Goal: Task Accomplishment & Management: Manage account settings

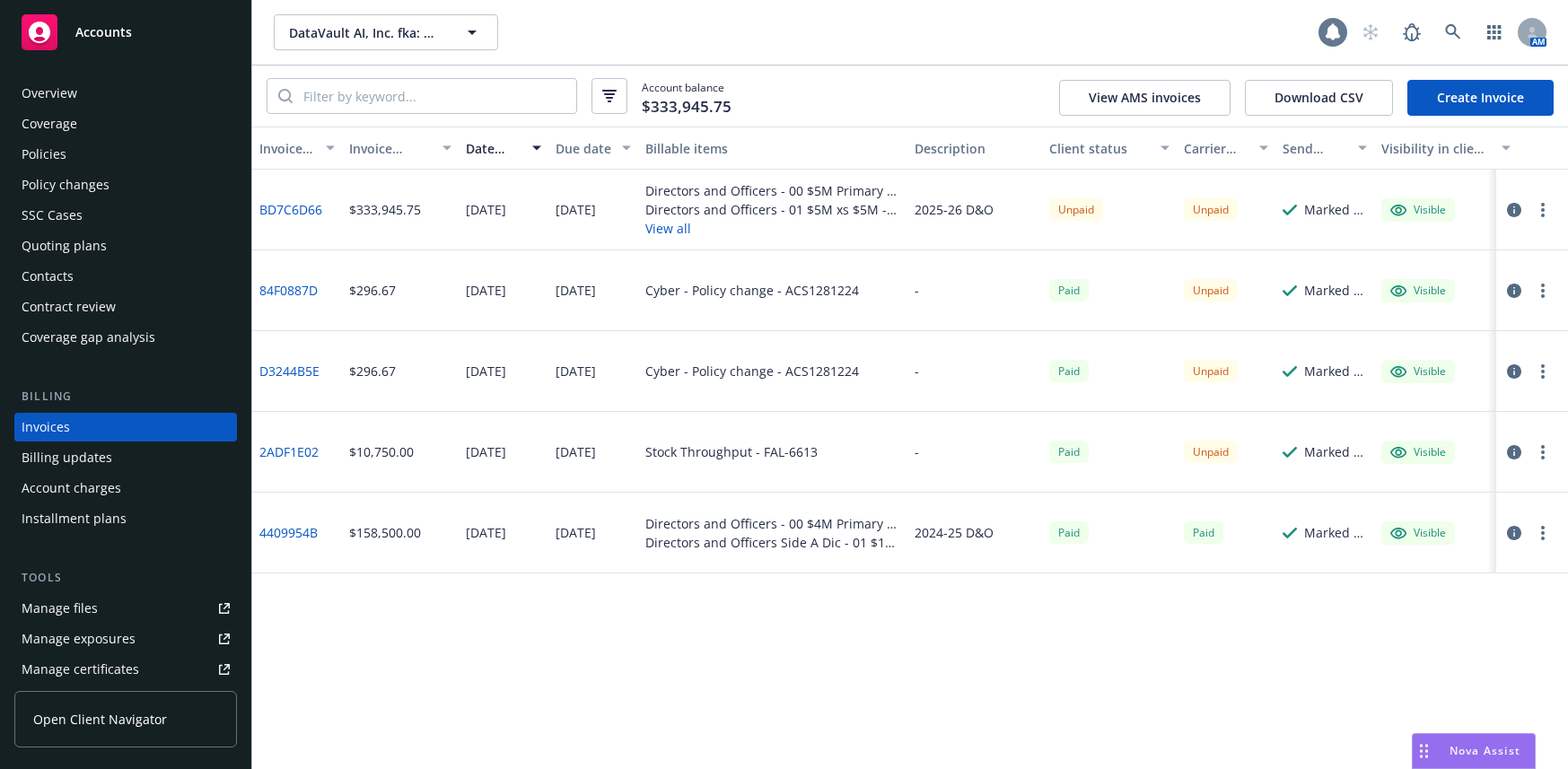
scroll to position [15, 0]
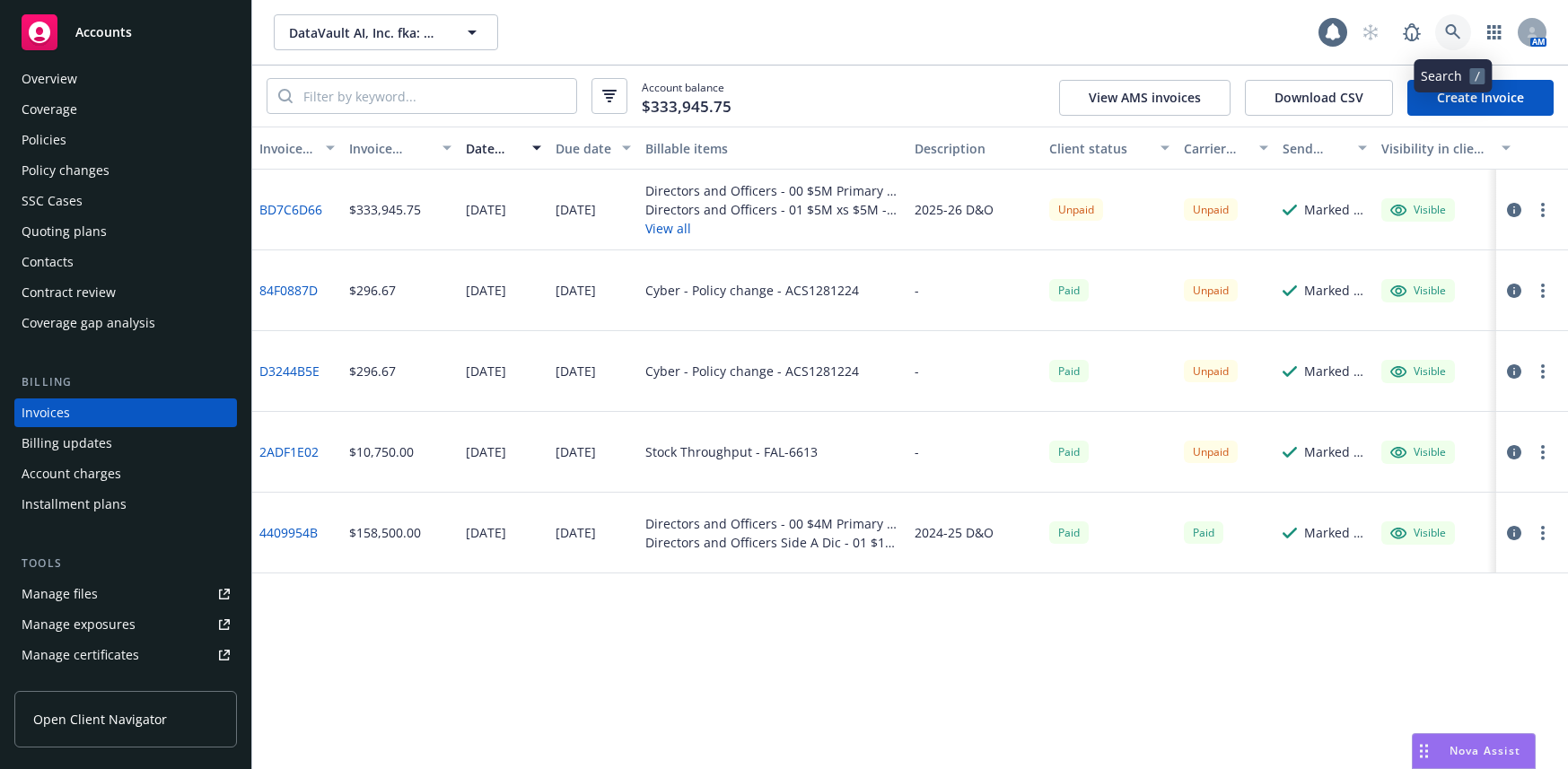
click at [1449, 28] on icon at bounding box center [1453, 32] width 16 height 16
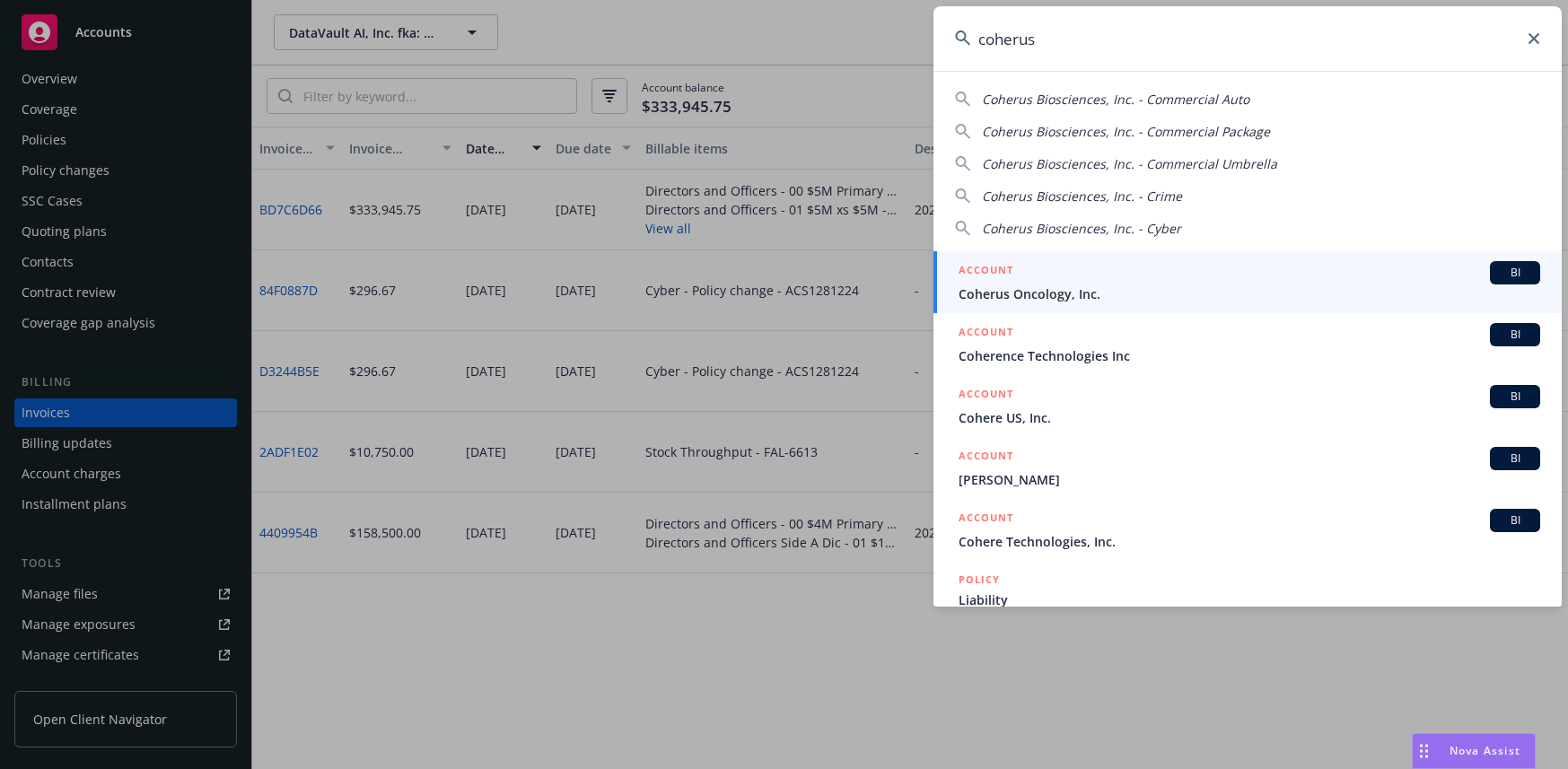
type input "coherus"
click at [1031, 291] on span "Coherus Oncology, Inc." at bounding box center [1249, 293] width 582 height 19
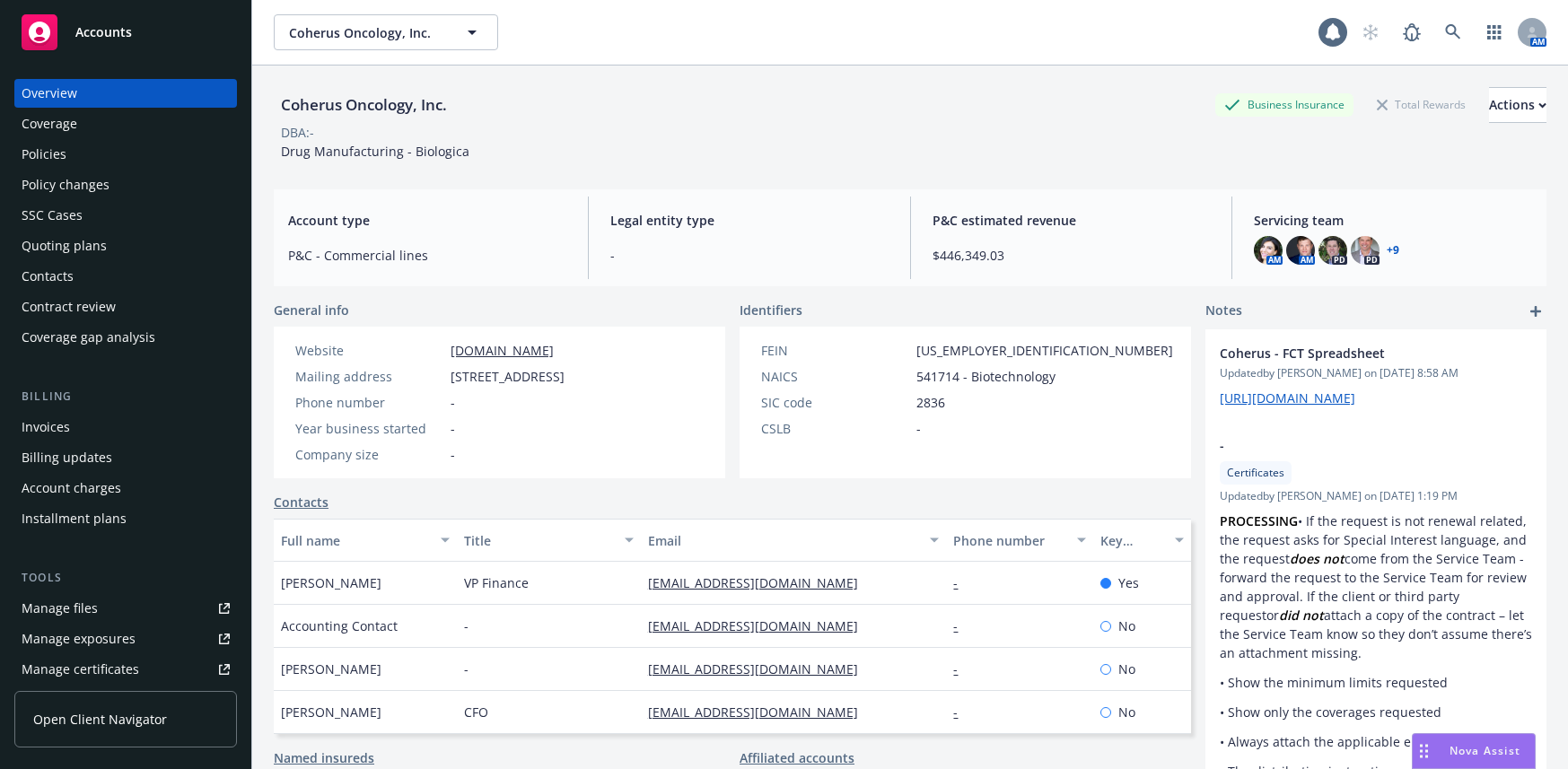
click at [66, 607] on div "Manage files" at bounding box center [60, 608] width 77 height 28
click at [1445, 28] on icon at bounding box center [1453, 32] width 16 height 16
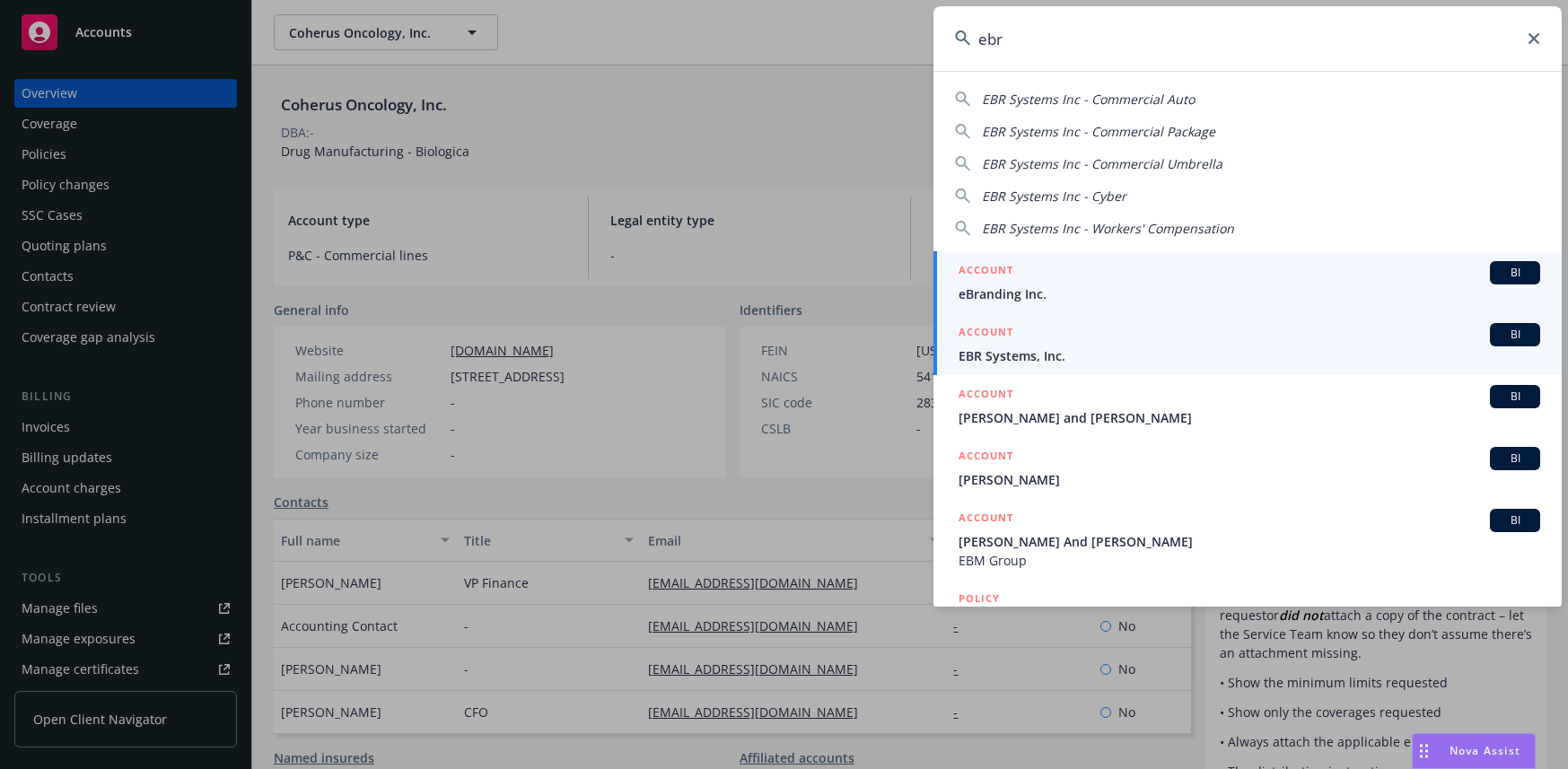
type input "ebr"
click at [1059, 354] on span "EBR Systems, Inc." at bounding box center [1249, 355] width 582 height 19
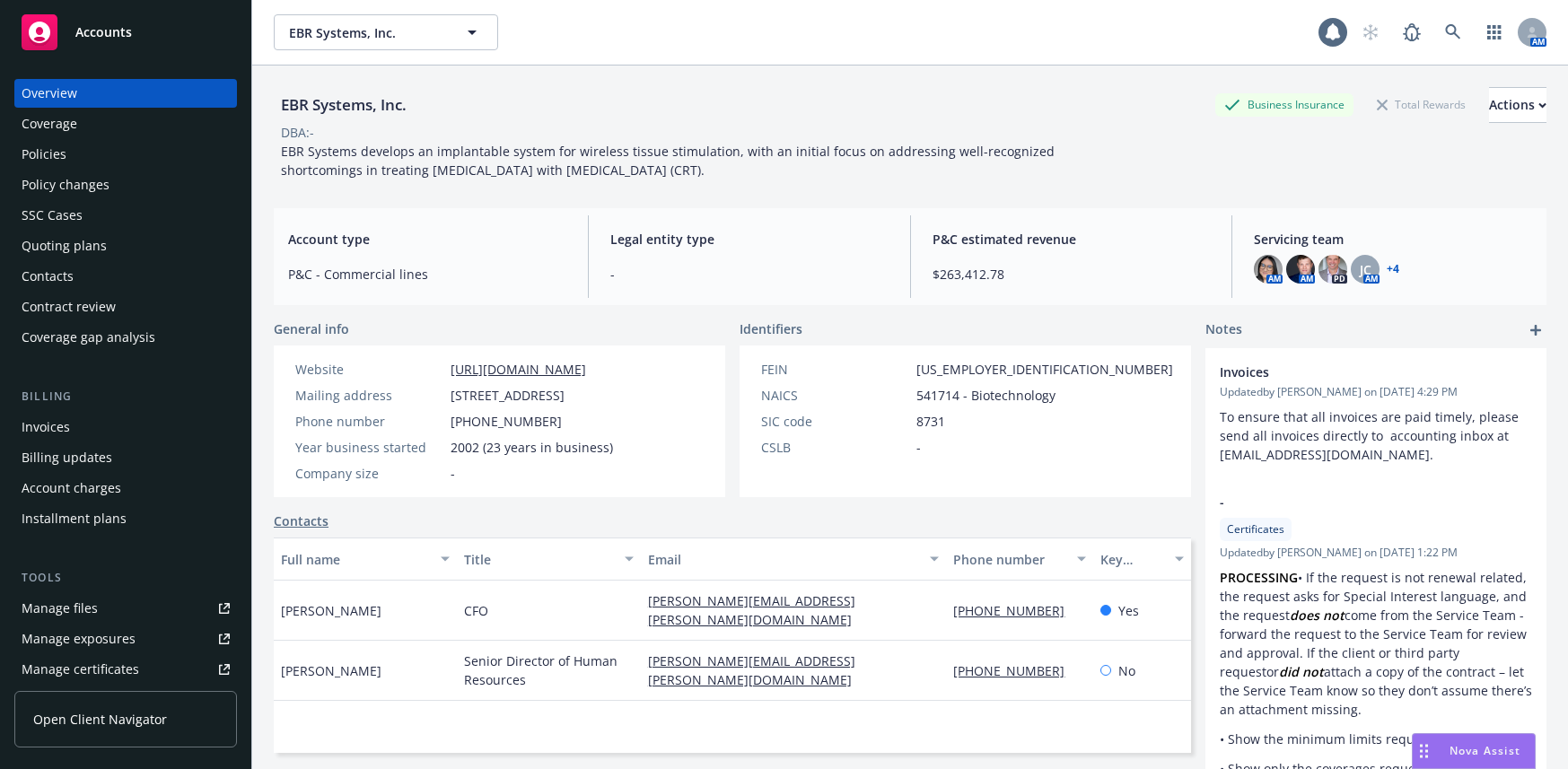
click at [88, 609] on div "Manage files" at bounding box center [60, 608] width 77 height 28
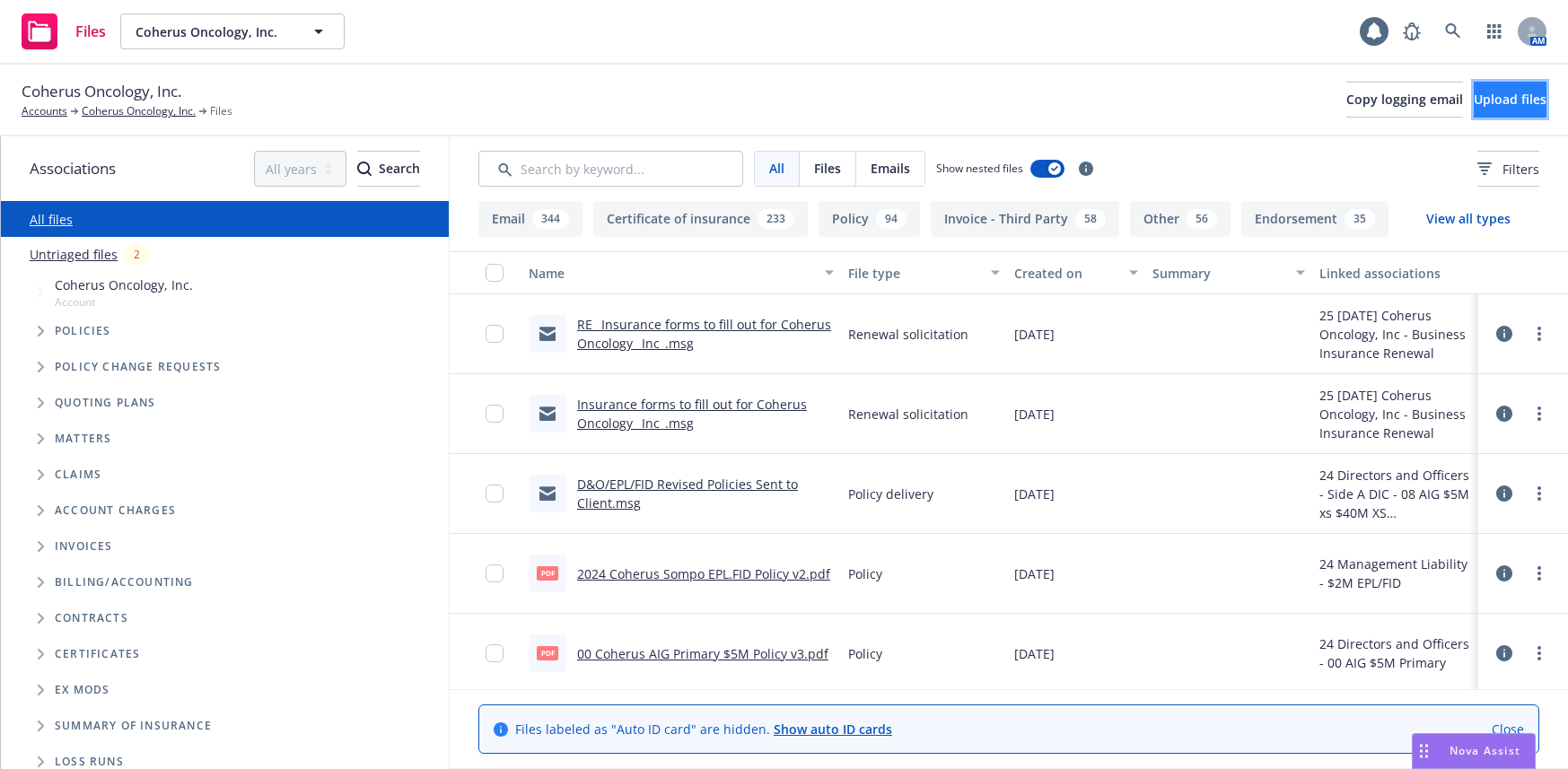
click at [1474, 97] on button "Upload files" at bounding box center [1510, 99] width 73 height 36
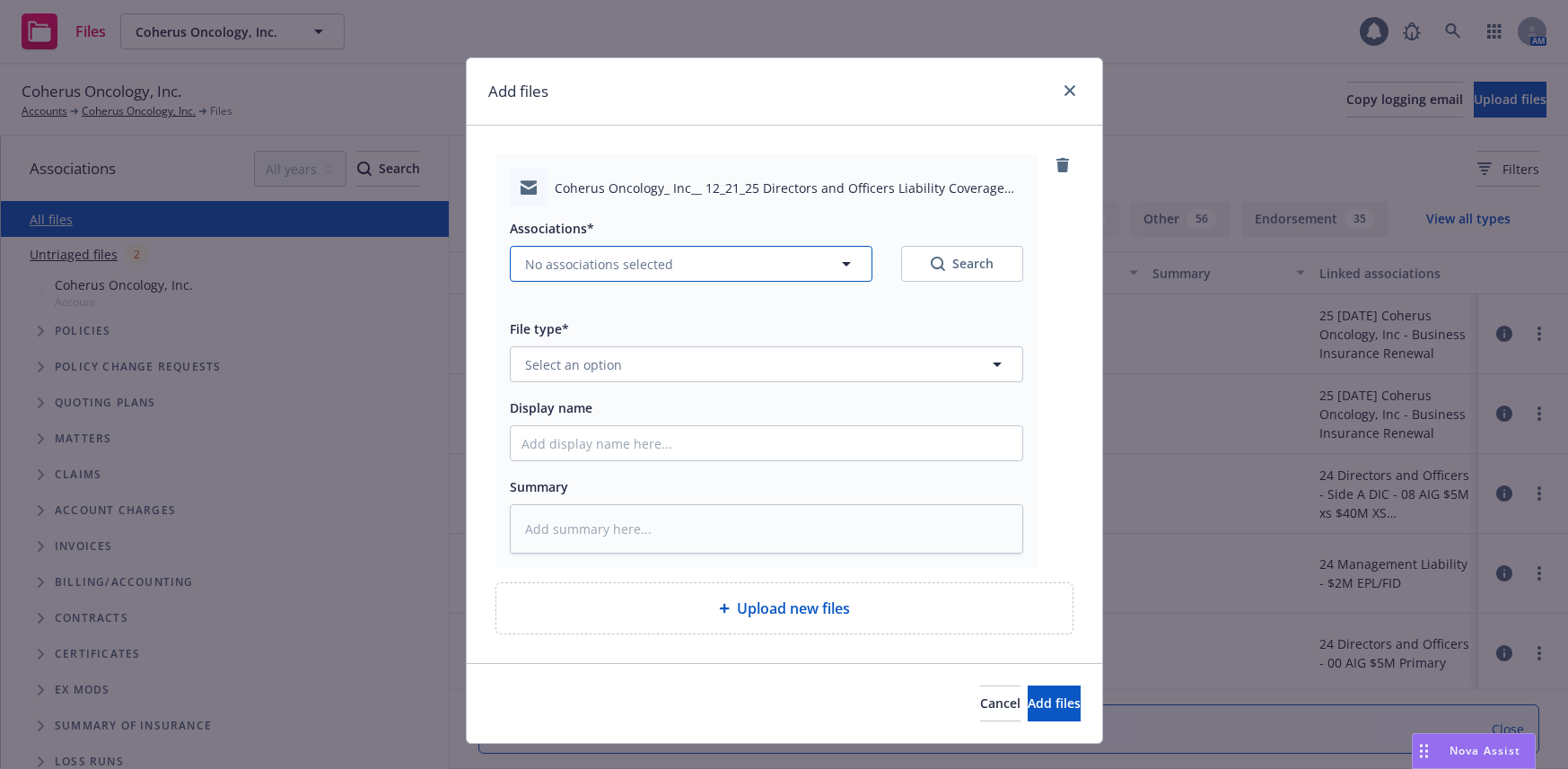
click at [604, 261] on span "No associations selected" at bounding box center [599, 264] width 148 height 19
type textarea "x"
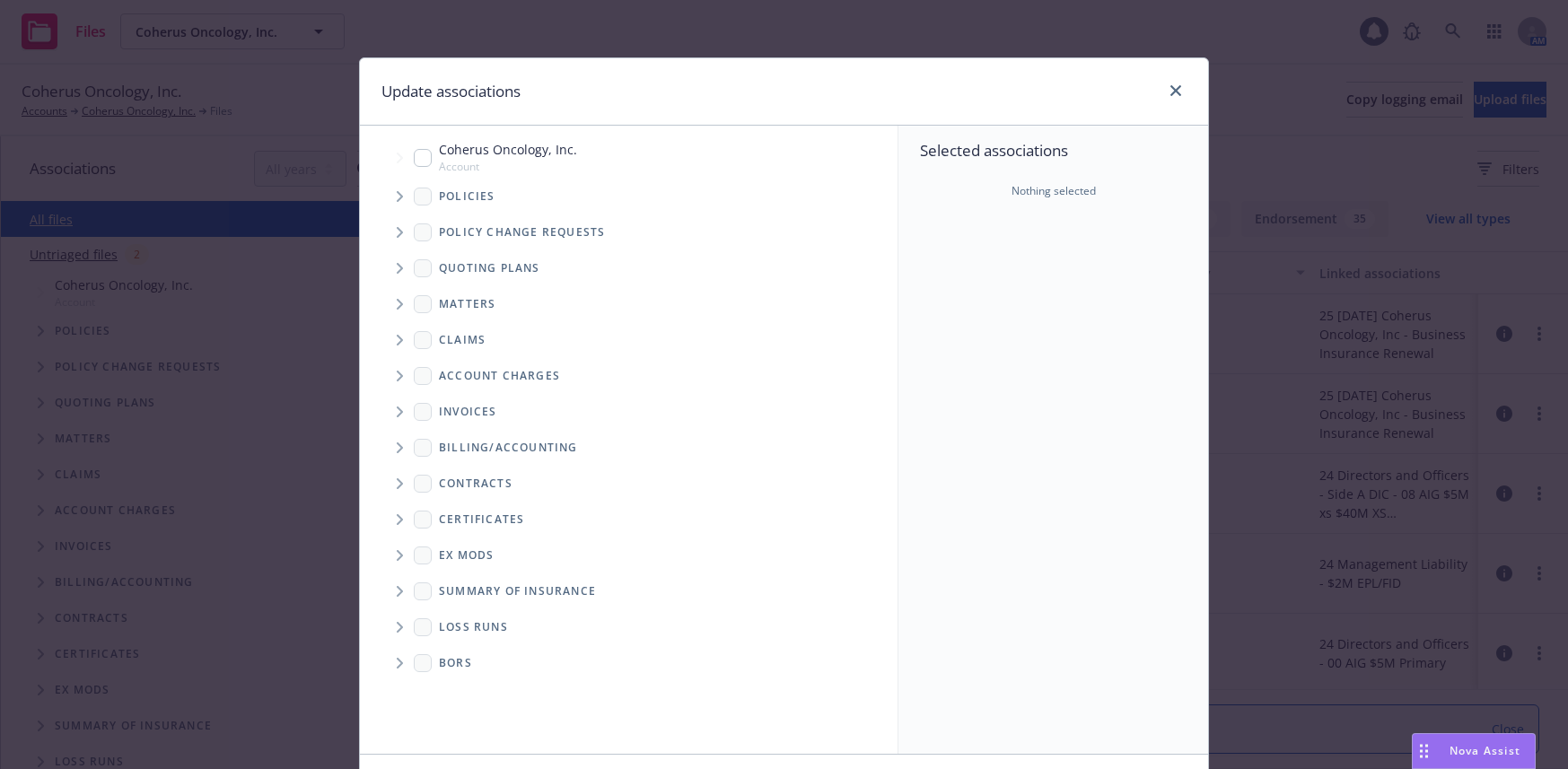
click at [396, 199] on icon "Tree Example" at bounding box center [399, 196] width 6 height 11
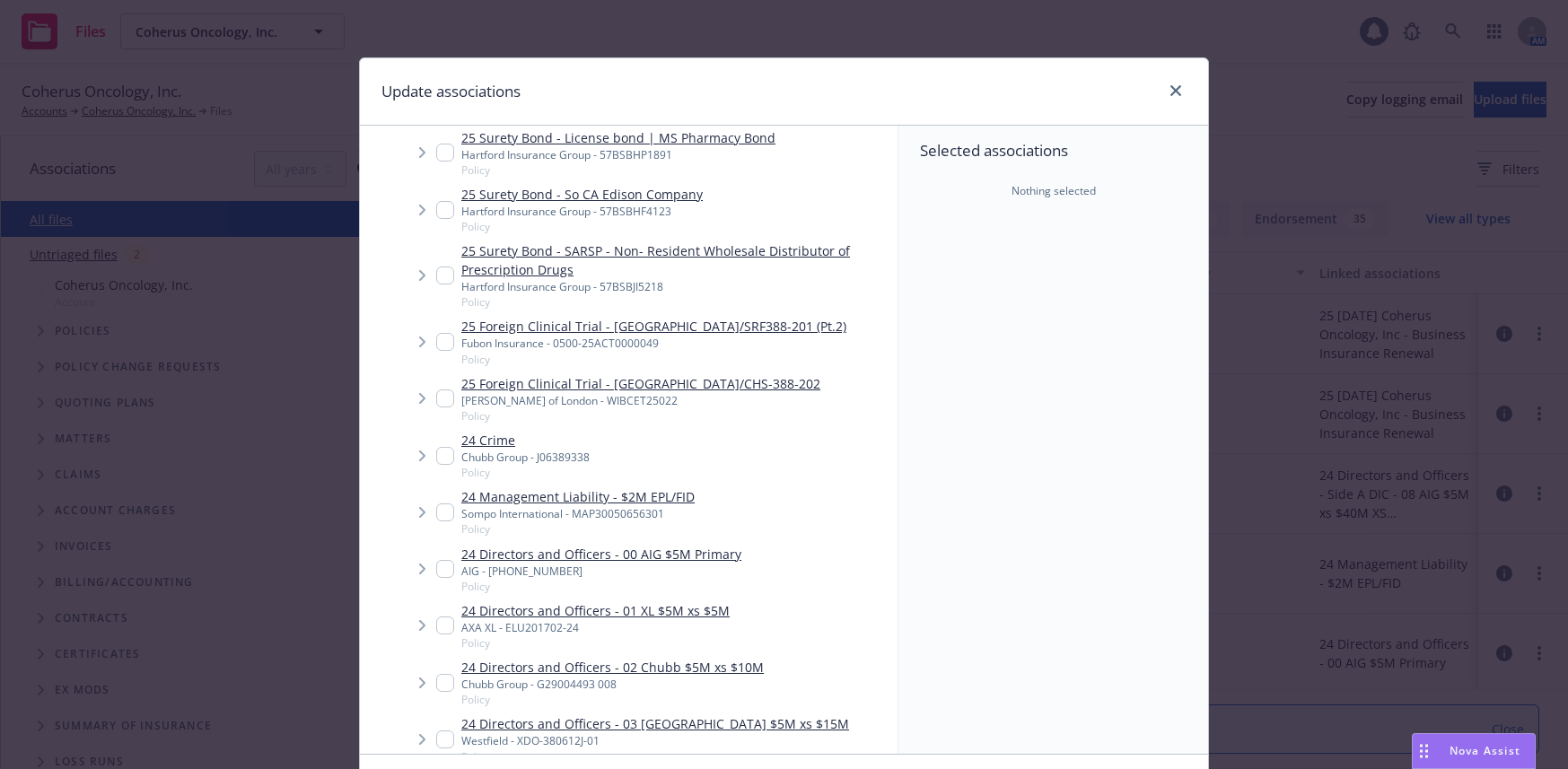
scroll to position [269, 0]
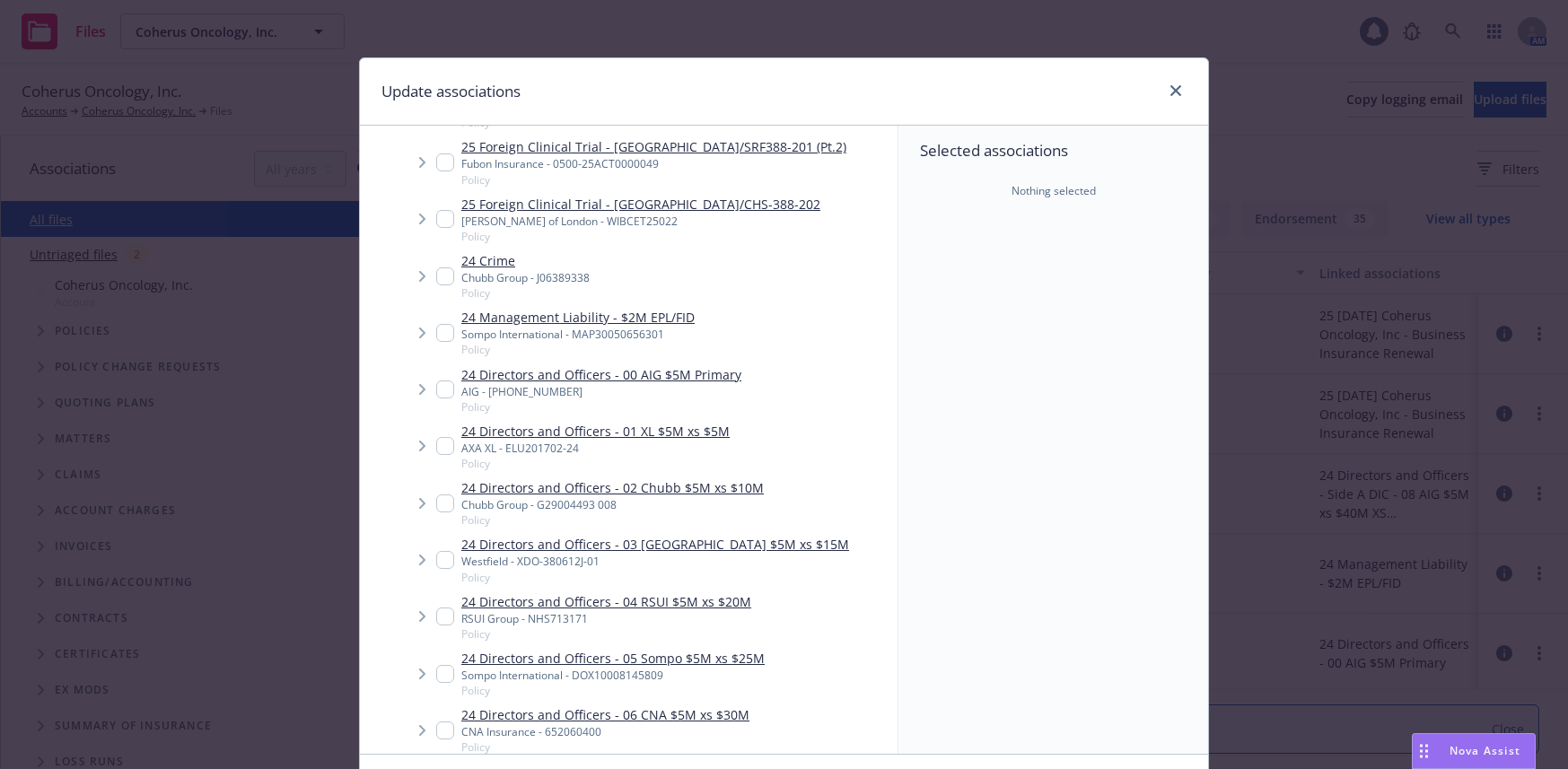
click at [438, 390] on input "Tree Example" at bounding box center [445, 389] width 18 height 18
checkbox input "true"
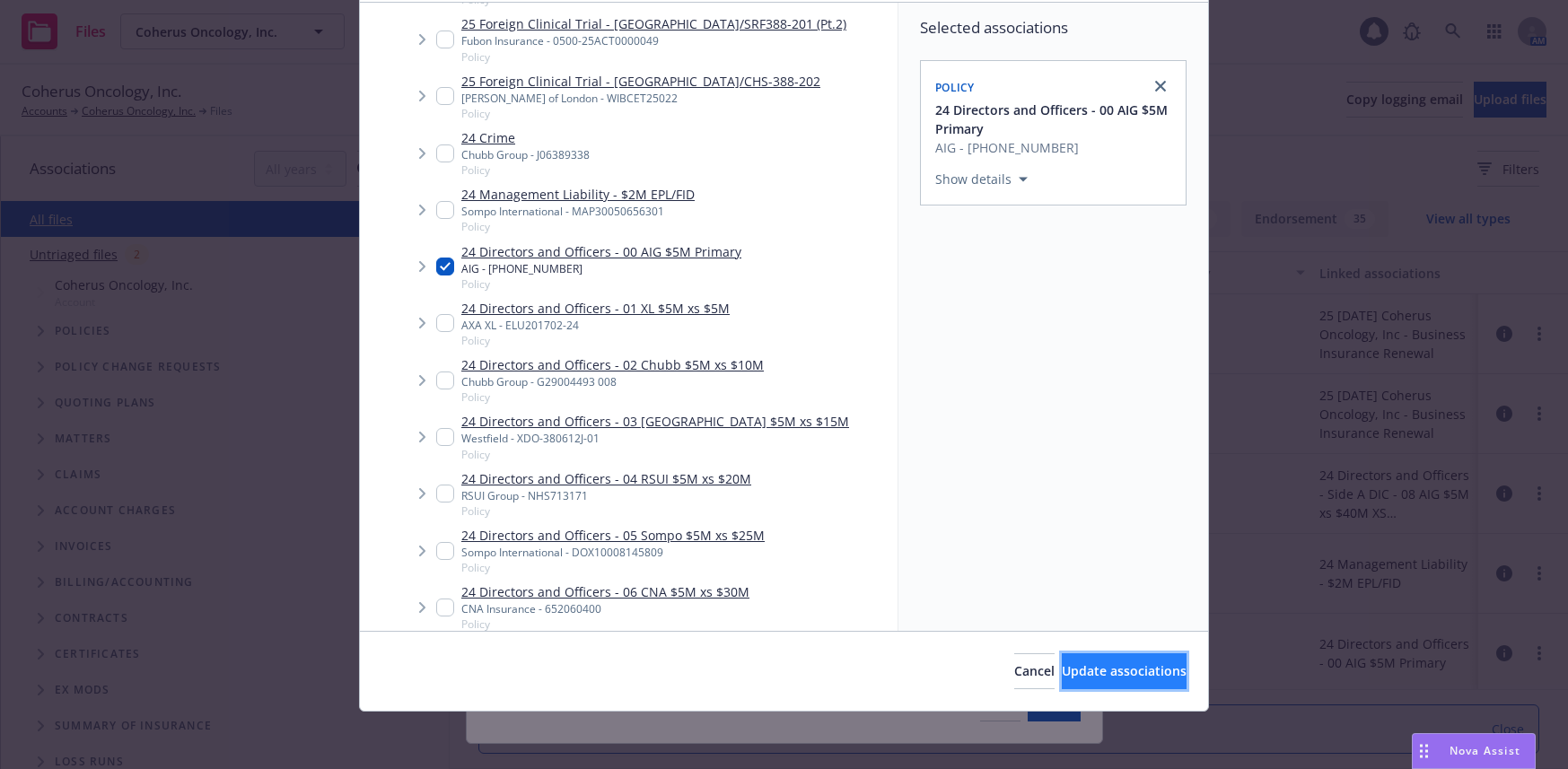
click at [1086, 674] on span "Update associations" at bounding box center [1124, 670] width 125 height 17
type textarea "x"
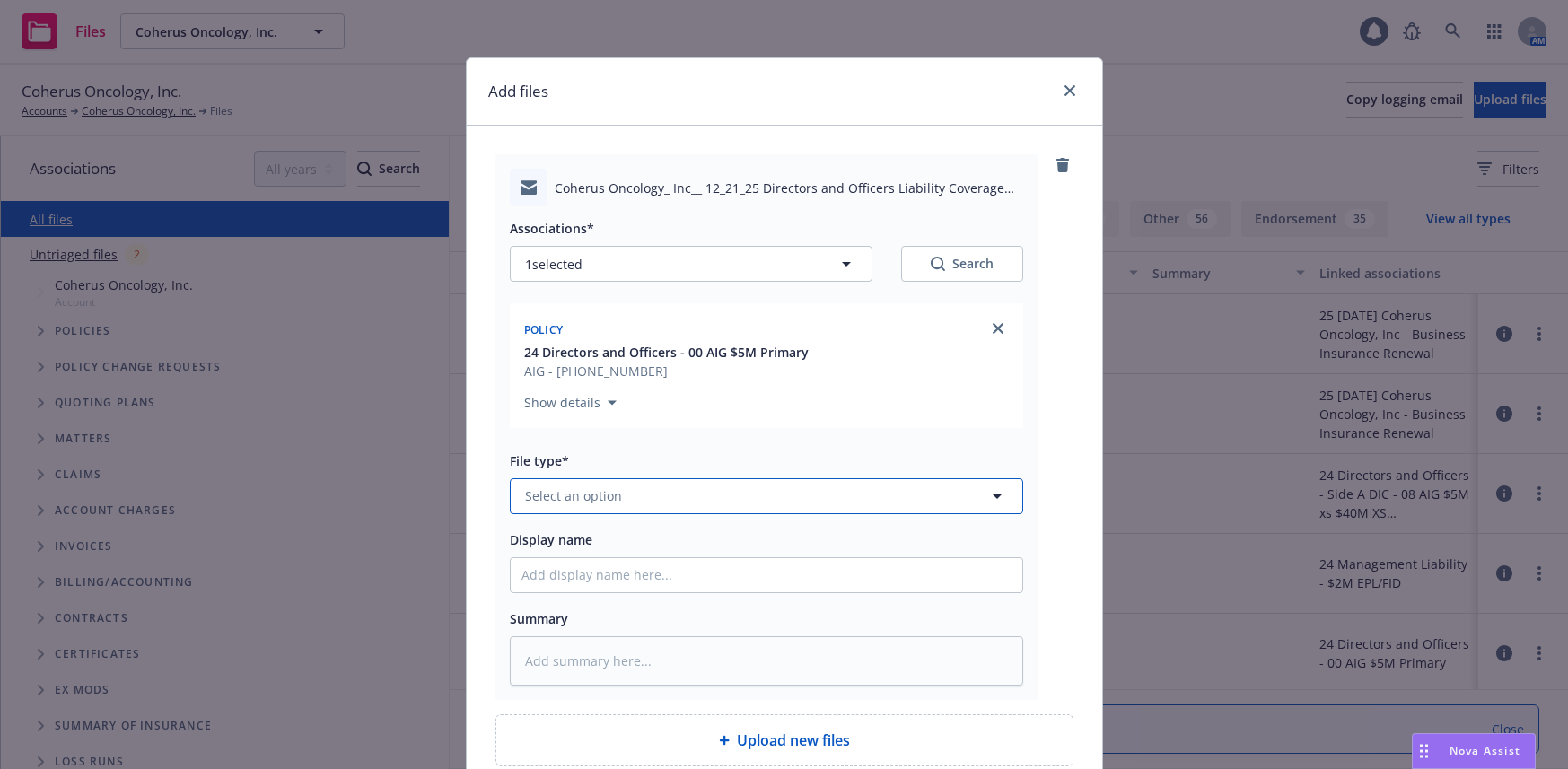
click at [600, 500] on span "Select an option" at bounding box center [573, 495] width 97 height 19
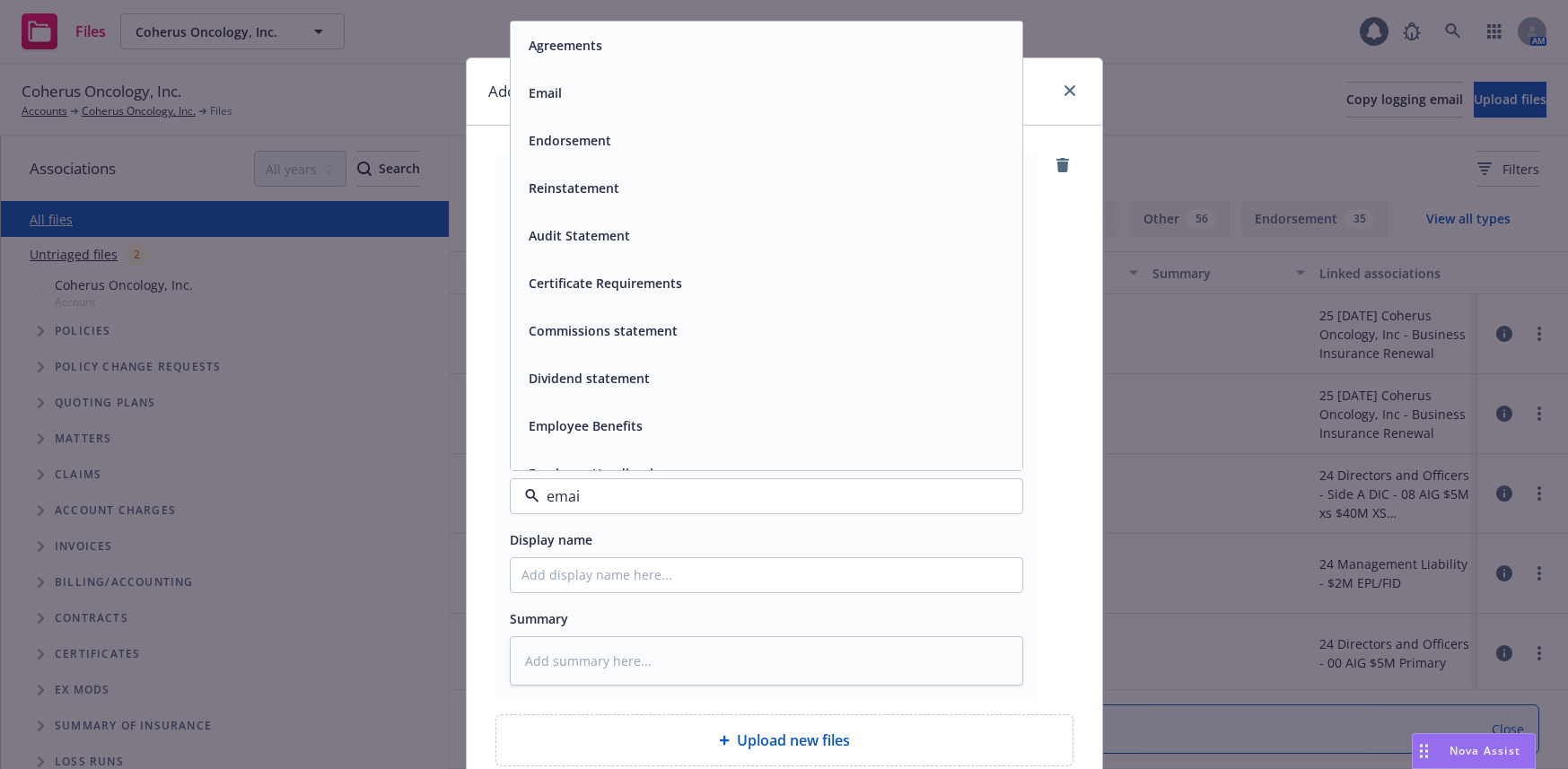
type input "email"
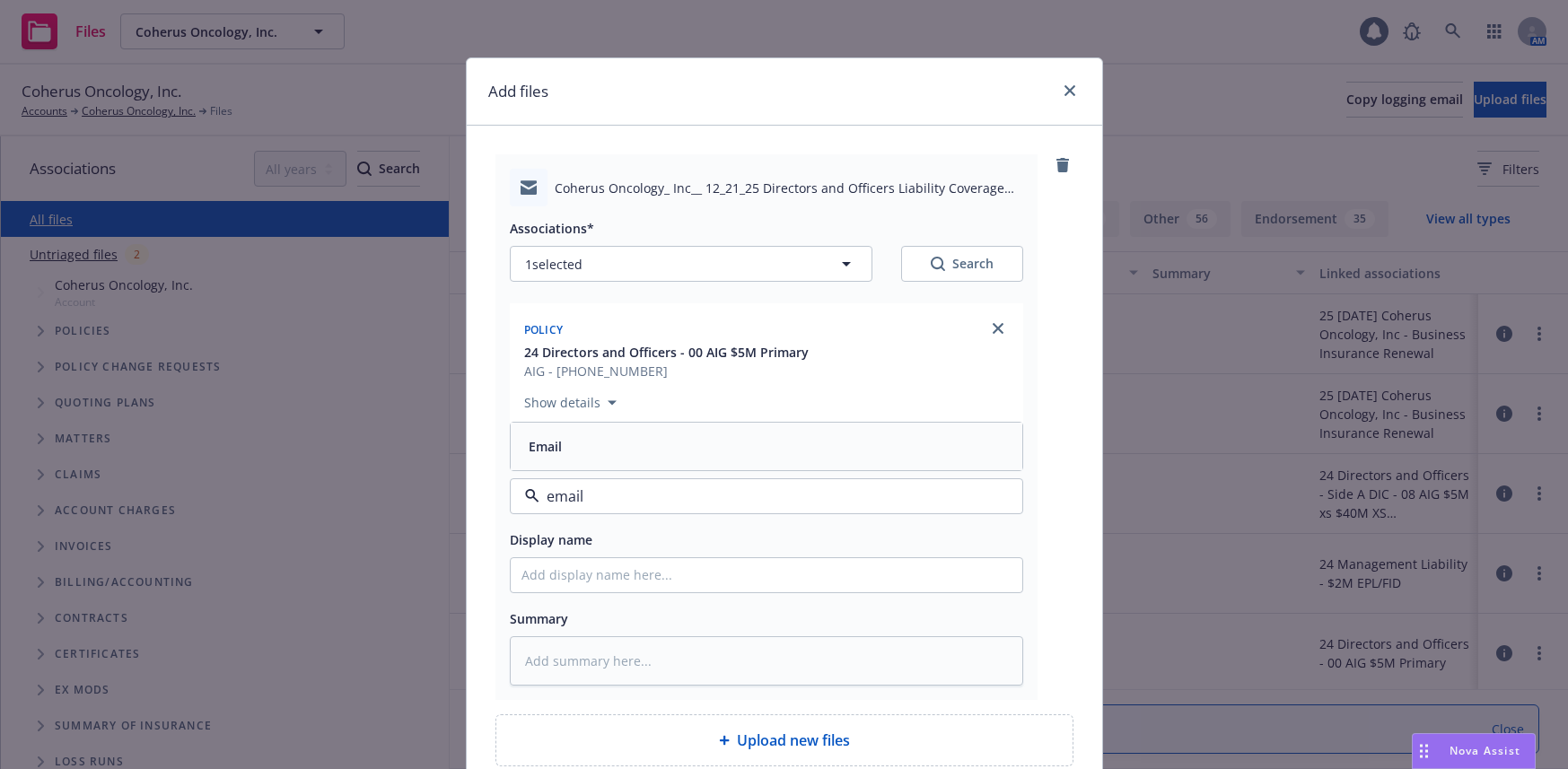
click at [544, 449] on span "Email" at bounding box center [546, 446] width 33 height 19
click at [596, 576] on input "Display name" at bounding box center [766, 575] width 511 height 34
type textarea "x"
type input "1"
type textarea "x"
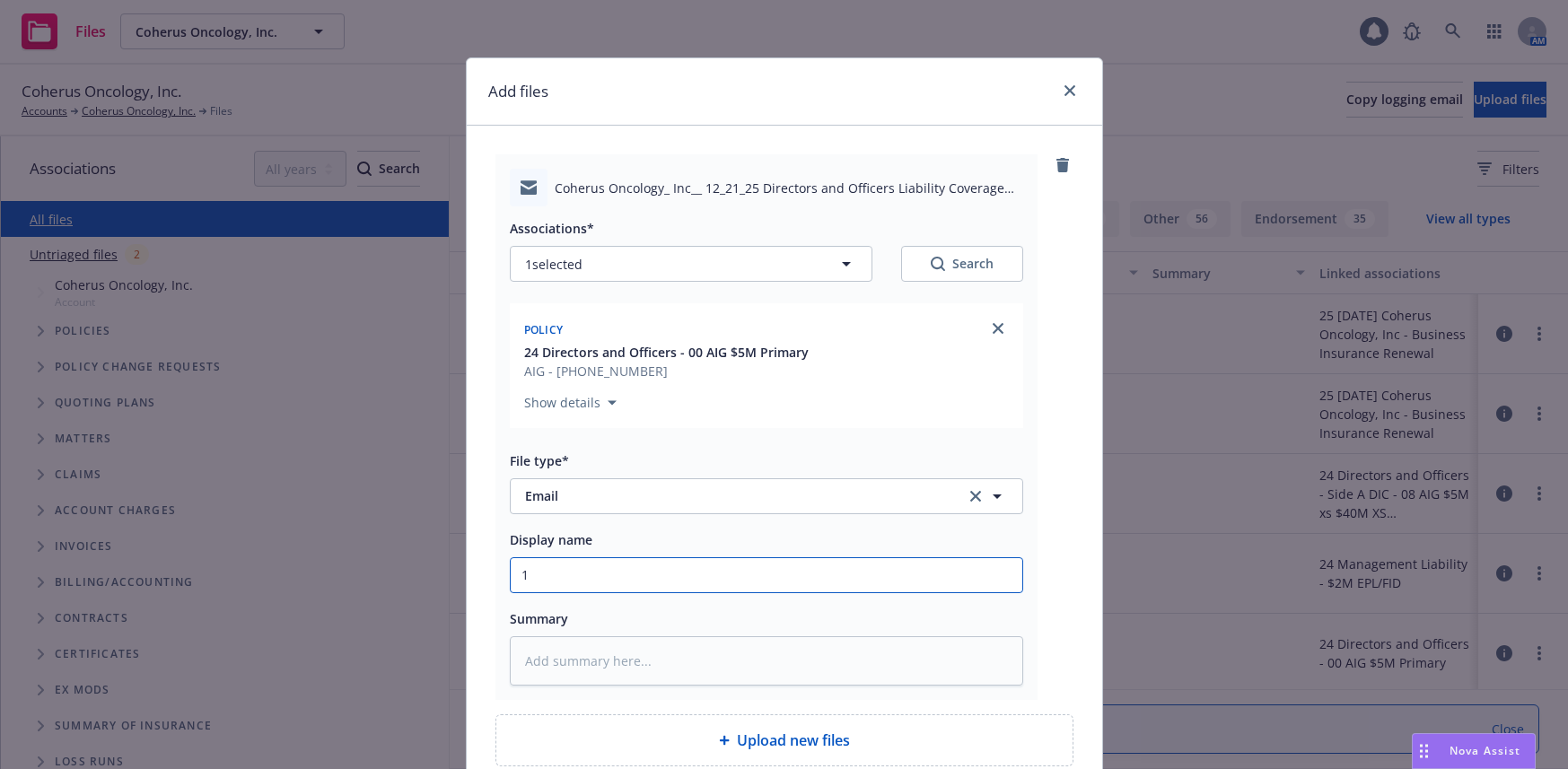
type input "12"
type textarea "x"
type input "12/"
type textarea "x"
type input "12/2"
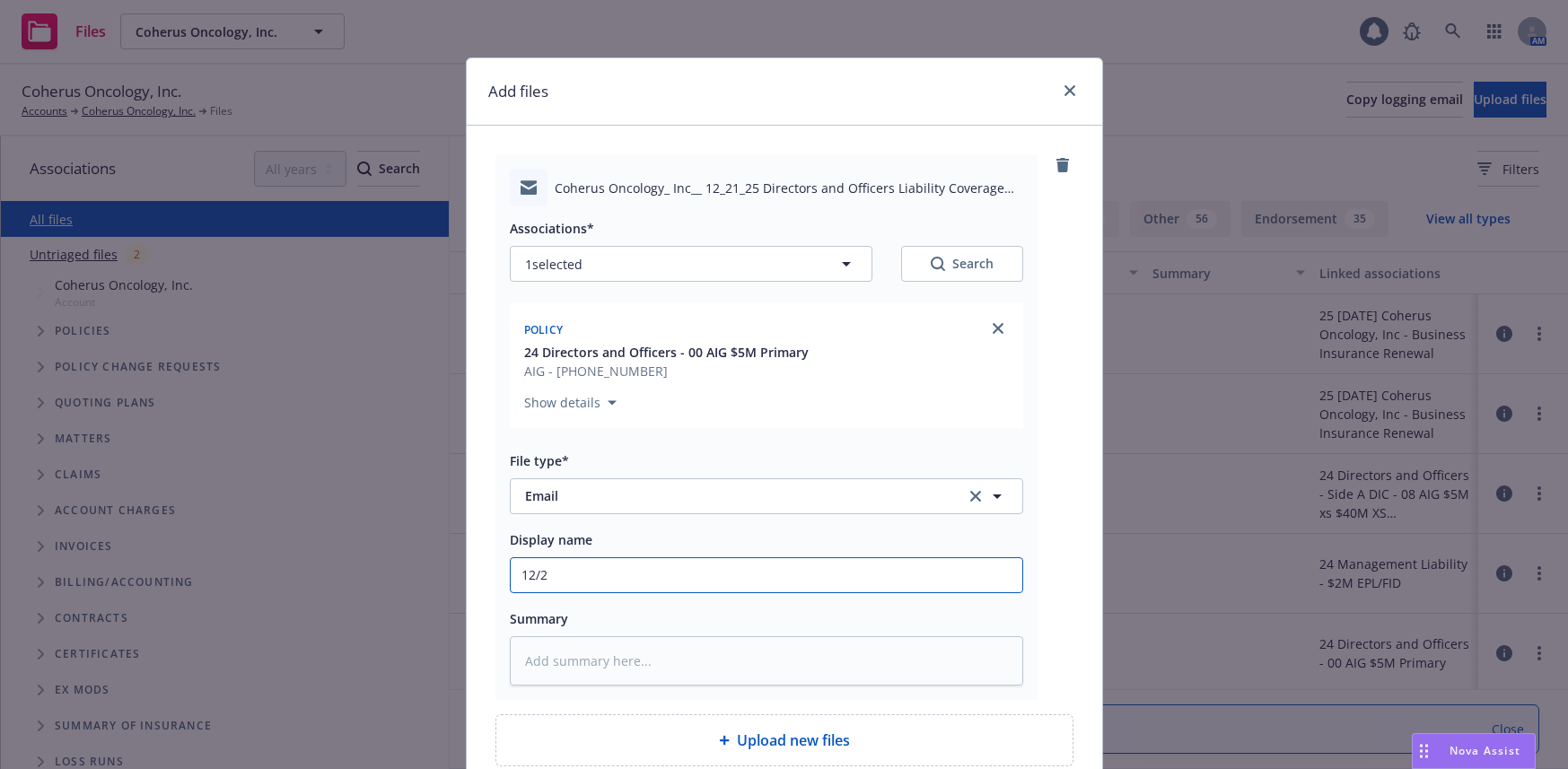
type textarea "x"
type input "12/21/"
type textarea "x"
type input "12/21/2"
type textarea "x"
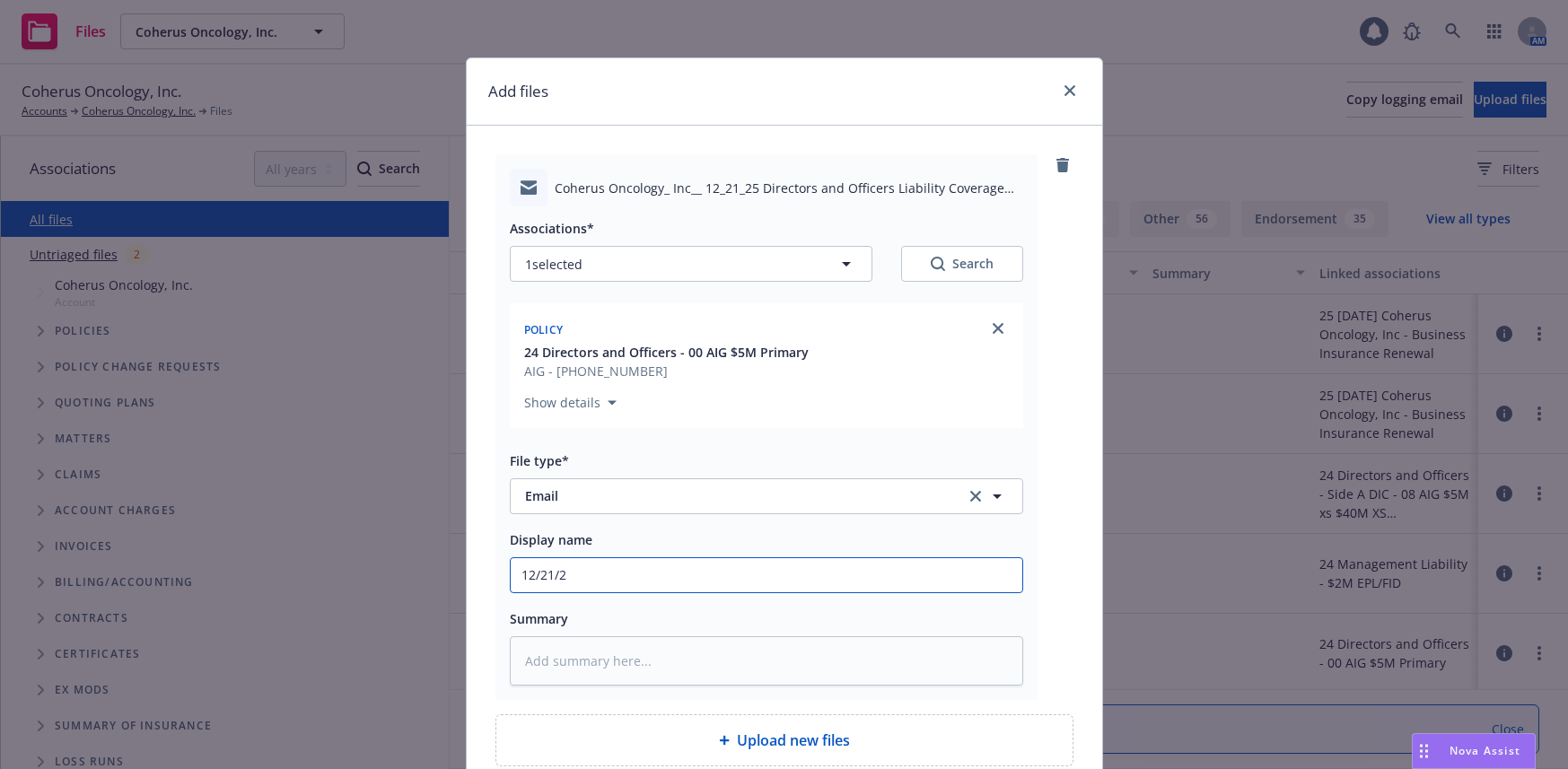
type input "12/21/22"
type textarea "x"
type input "12/21/2"
type textarea "x"
type input "12/21/25"
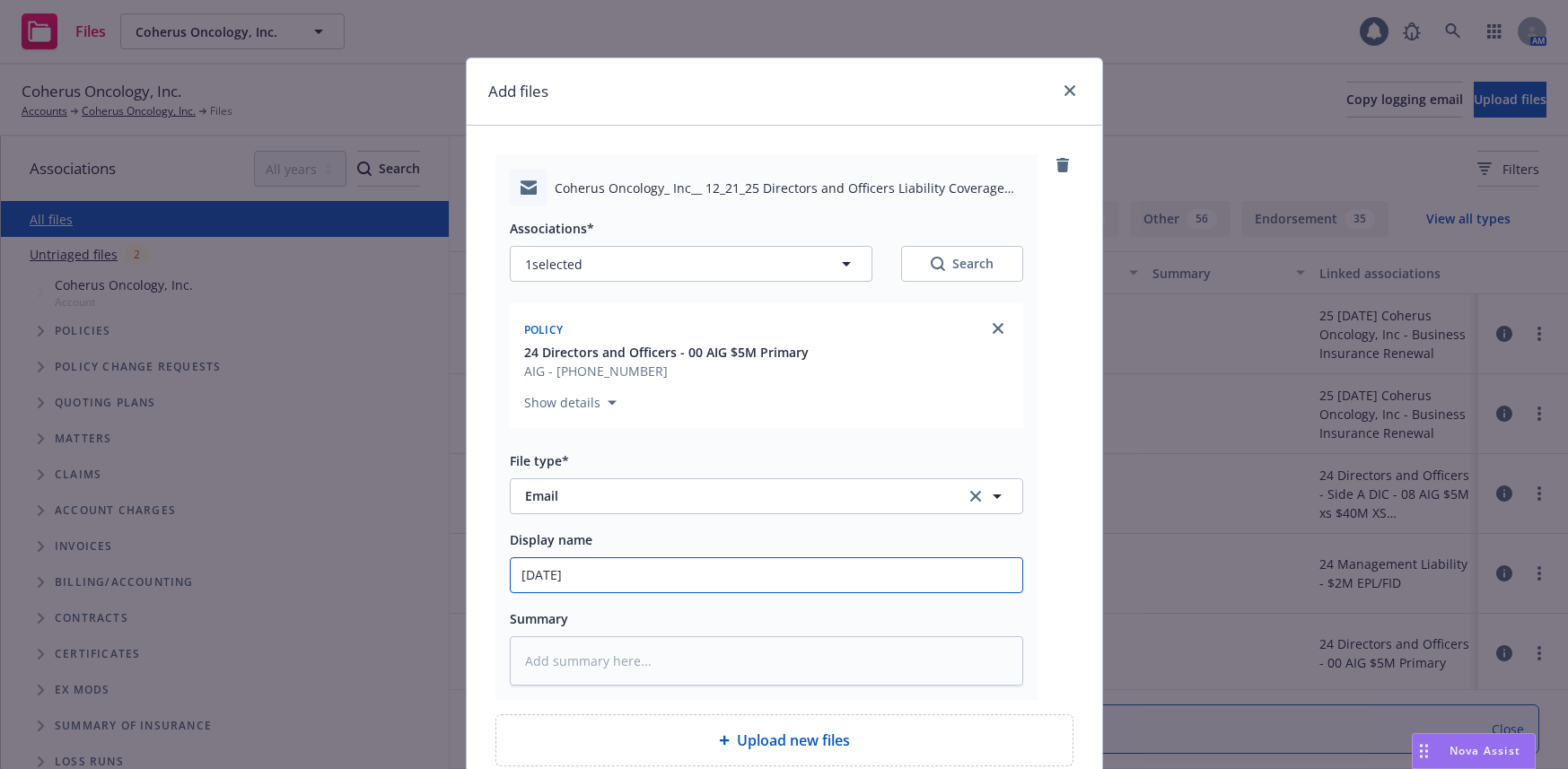
type textarea "x"
type input "12/21/25"
type textarea "x"
type input "12/21/25 D"
type textarea "x"
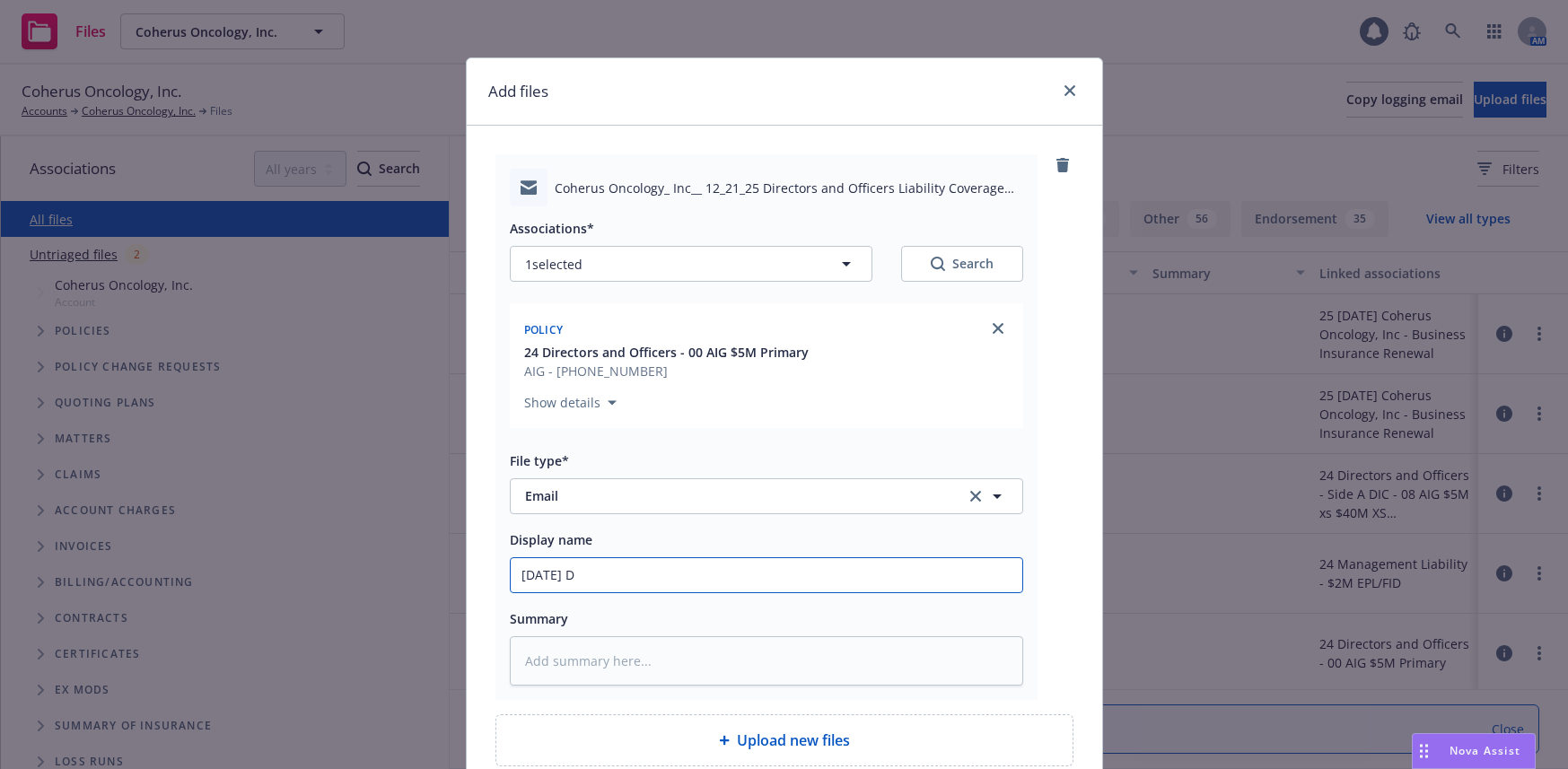
type input "12/21/25 D&"
type textarea "x"
type input "12/21/25 D&O"
type textarea "x"
type input "12/21/25 D&O"
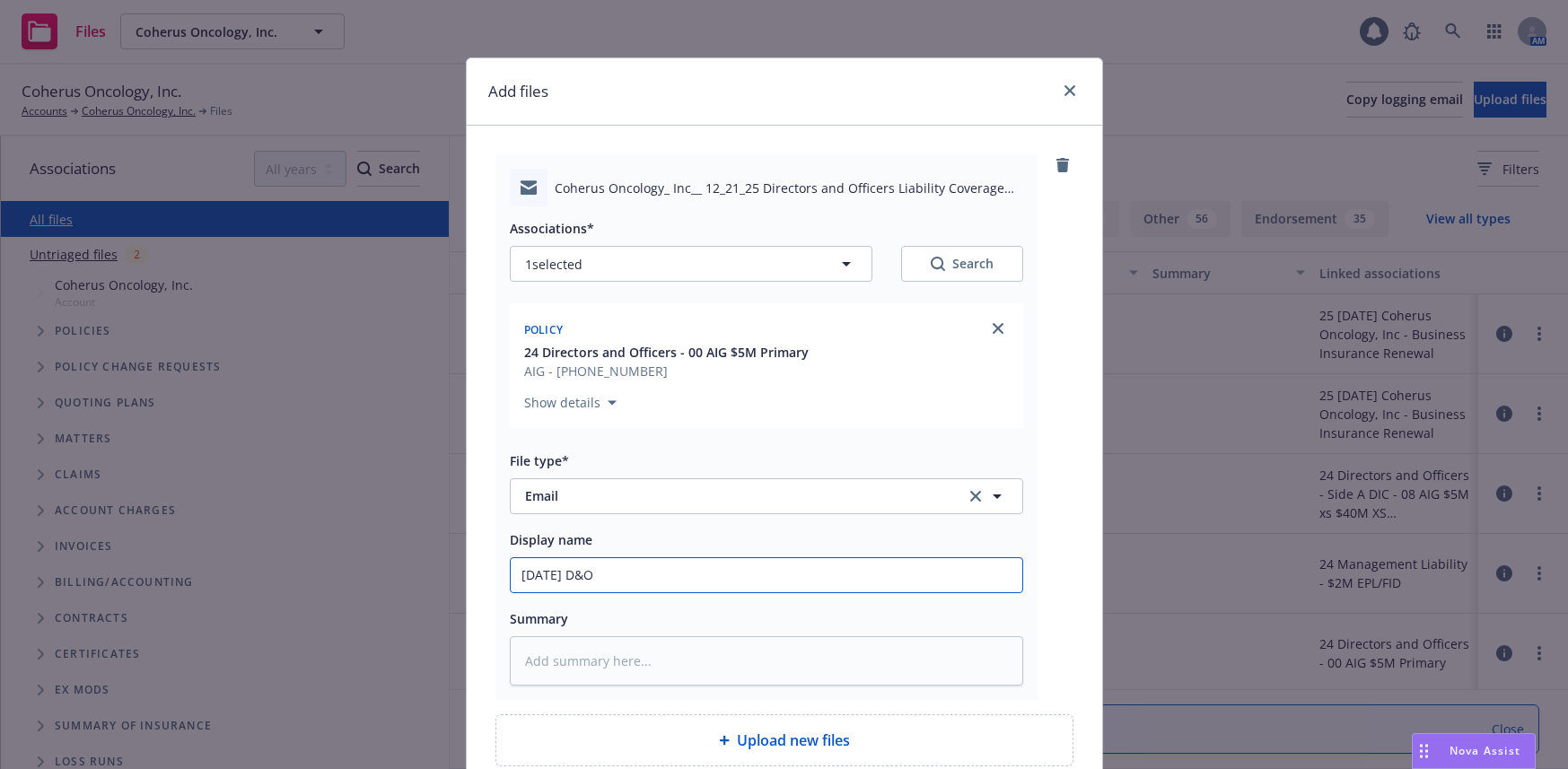
type textarea "x"
type input "12/21/25 D&O Re"
type textarea "x"
type input "12/21/25 D&O Ren"
type textarea "x"
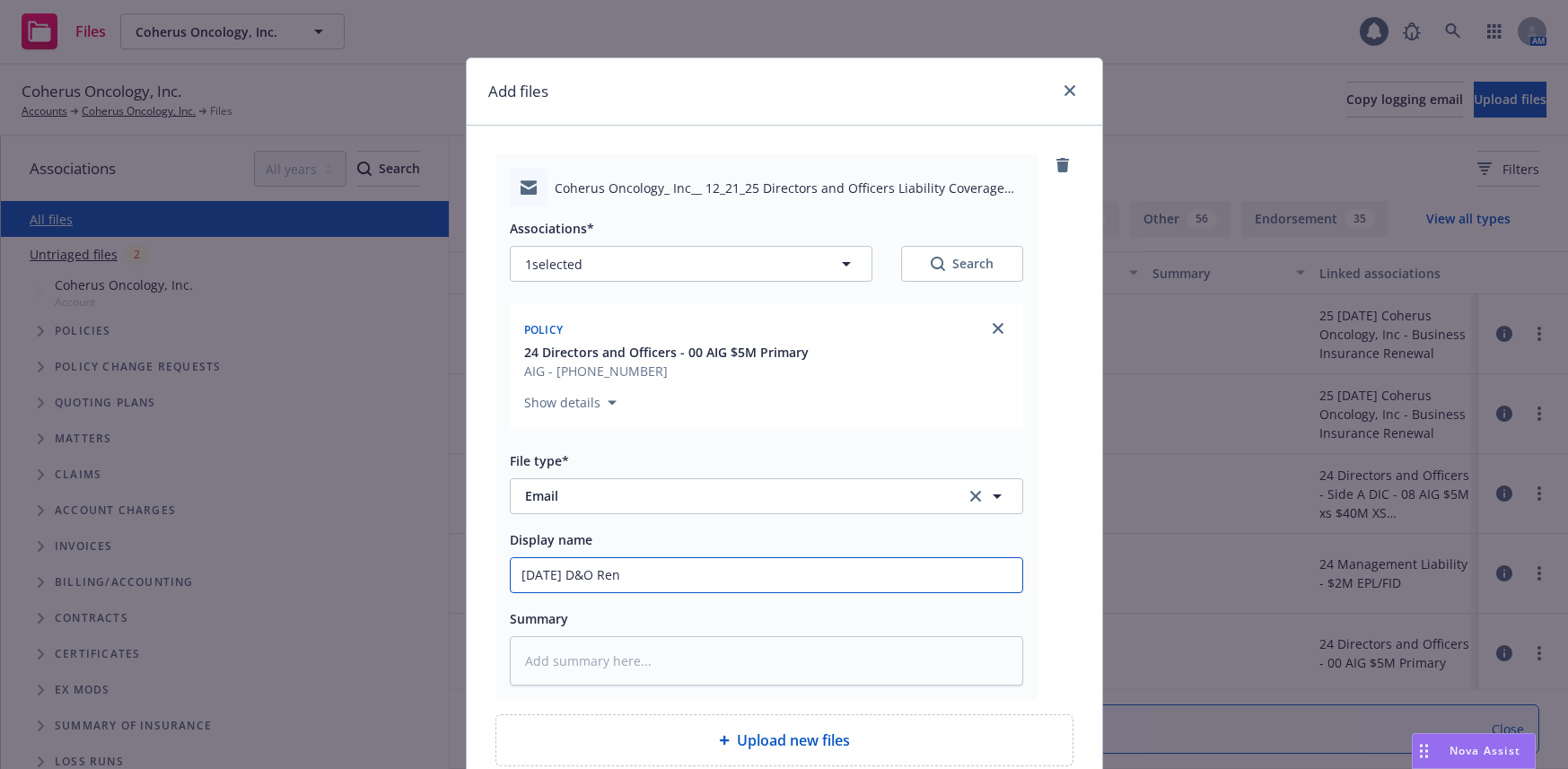
type input "12/21/25 D&O Rene"
type textarea "x"
type input "12/21/25 D&O Renew"
type textarea "x"
type input "12/21/25 D&O Renewa"
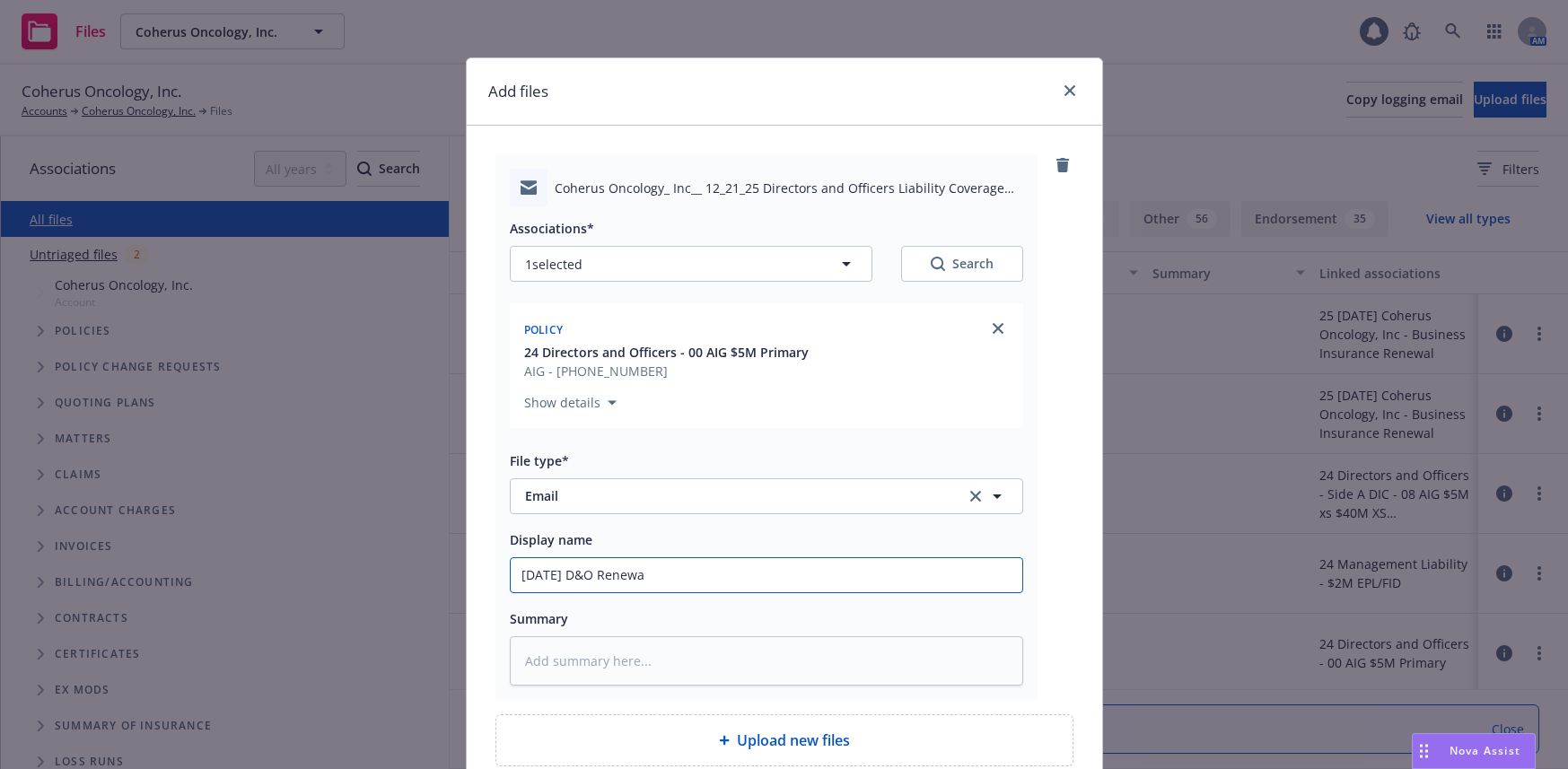
type textarea "x"
type input "12/21/25 D&O Renewal"
type textarea "x"
type input "12/21/25 D&O Renewal"
type textarea "x"
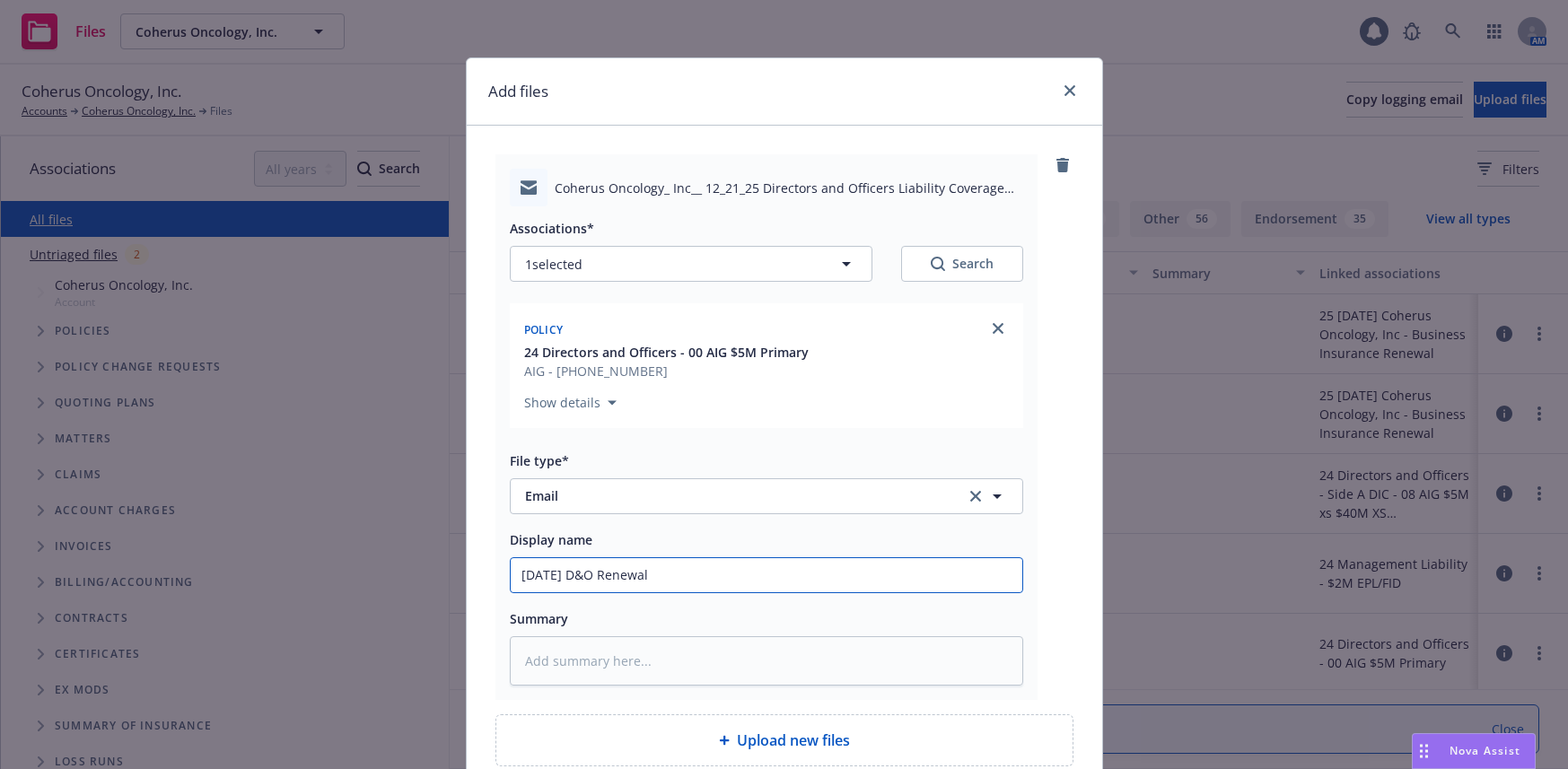
type input "12/21/25 D&O Renewal S"
type textarea "x"
type input "12/21/25 D&O Renewal So"
type textarea "x"
type input "12/21/25 D&O Renewal Sol"
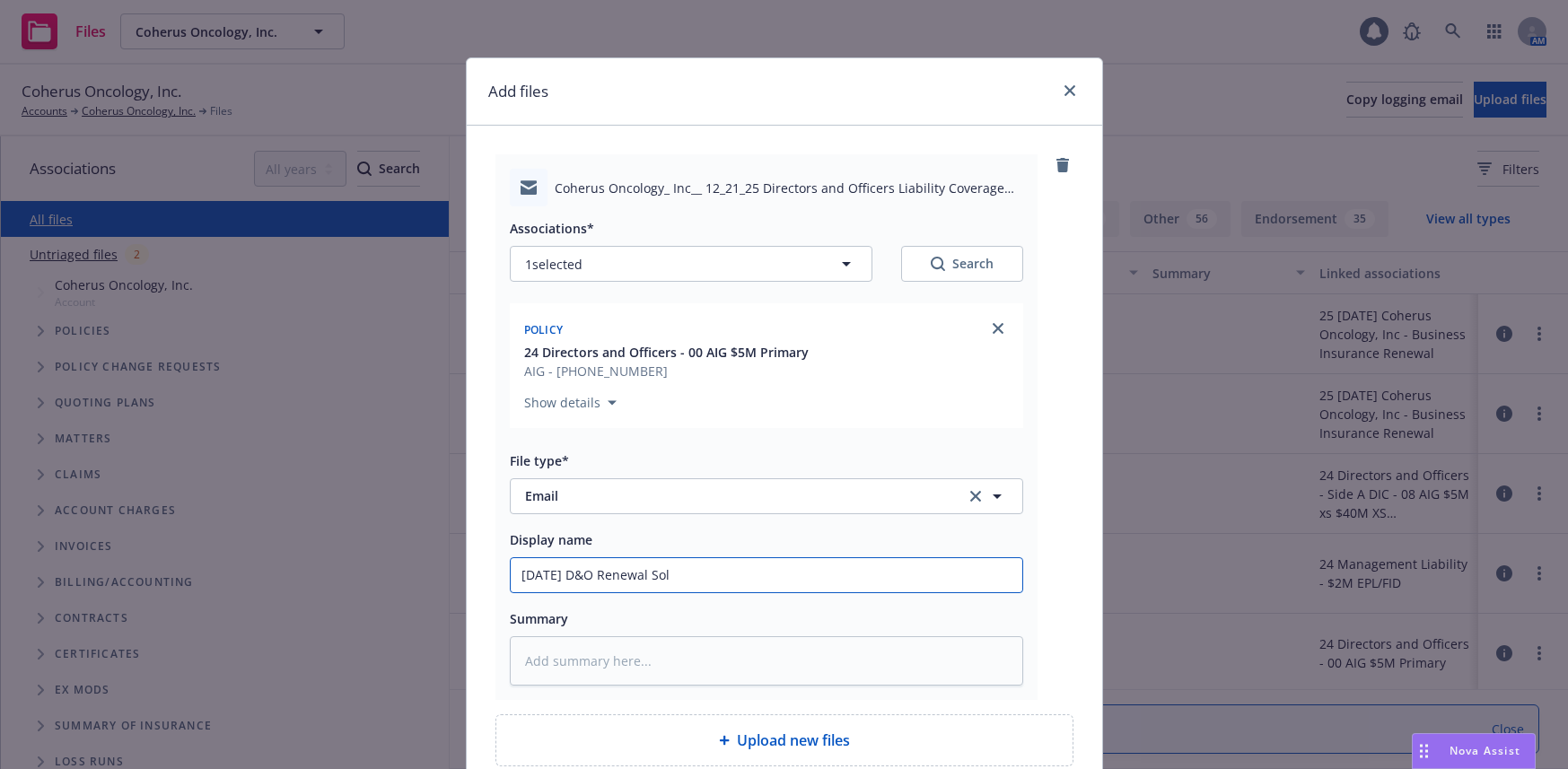
type textarea "x"
type input "12/21/25 D&O Renewal Soli"
type textarea "x"
type input "12/21/25 D&O Renewal Solic"
type textarea "x"
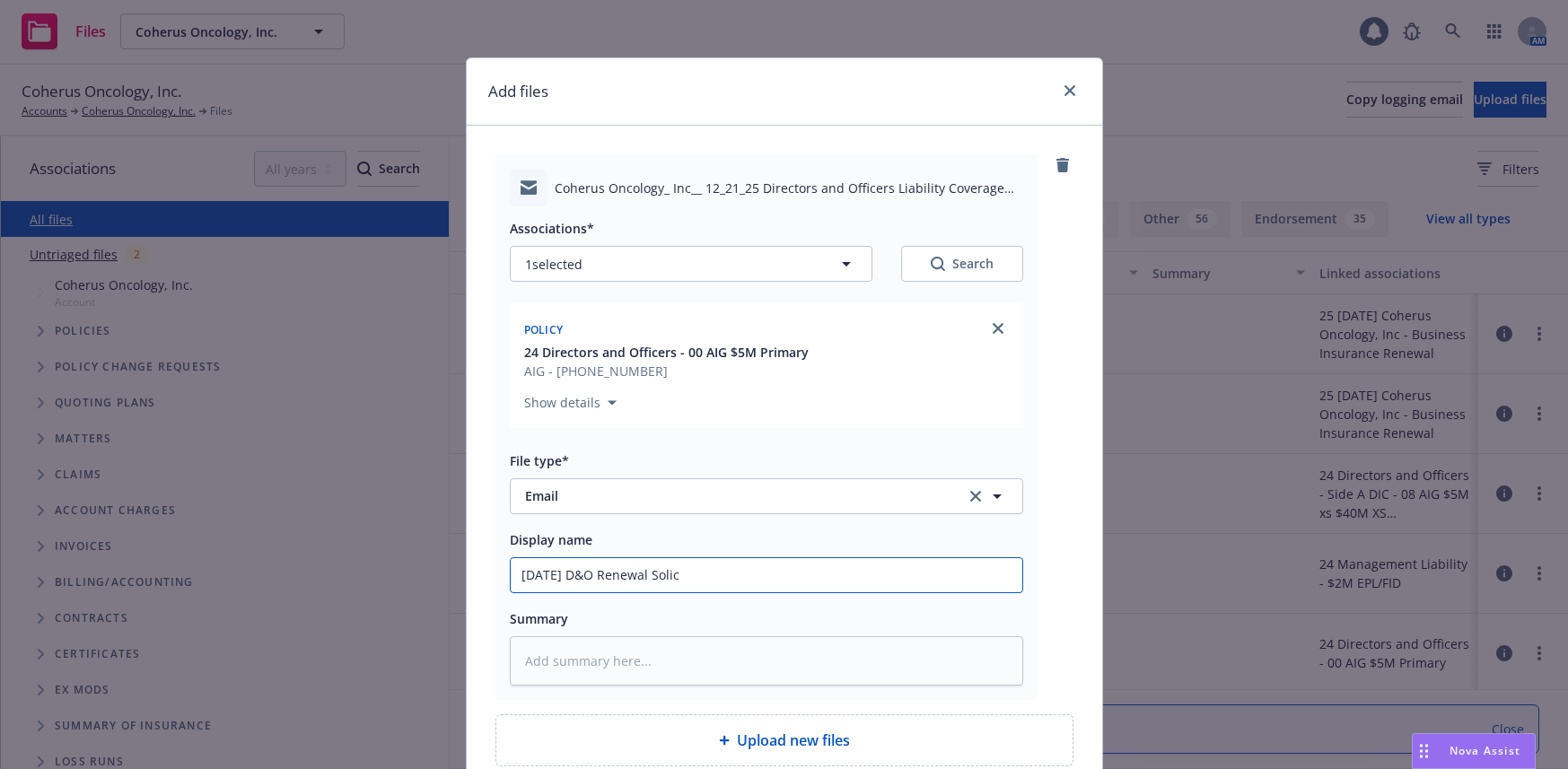
type input "12/21/25 D&O Renewal Solici"
type textarea "x"
type input "12/21/25 D&O Renewal Solicit"
type textarea "x"
type input "12/21/25 D&O Renewal Solicita"
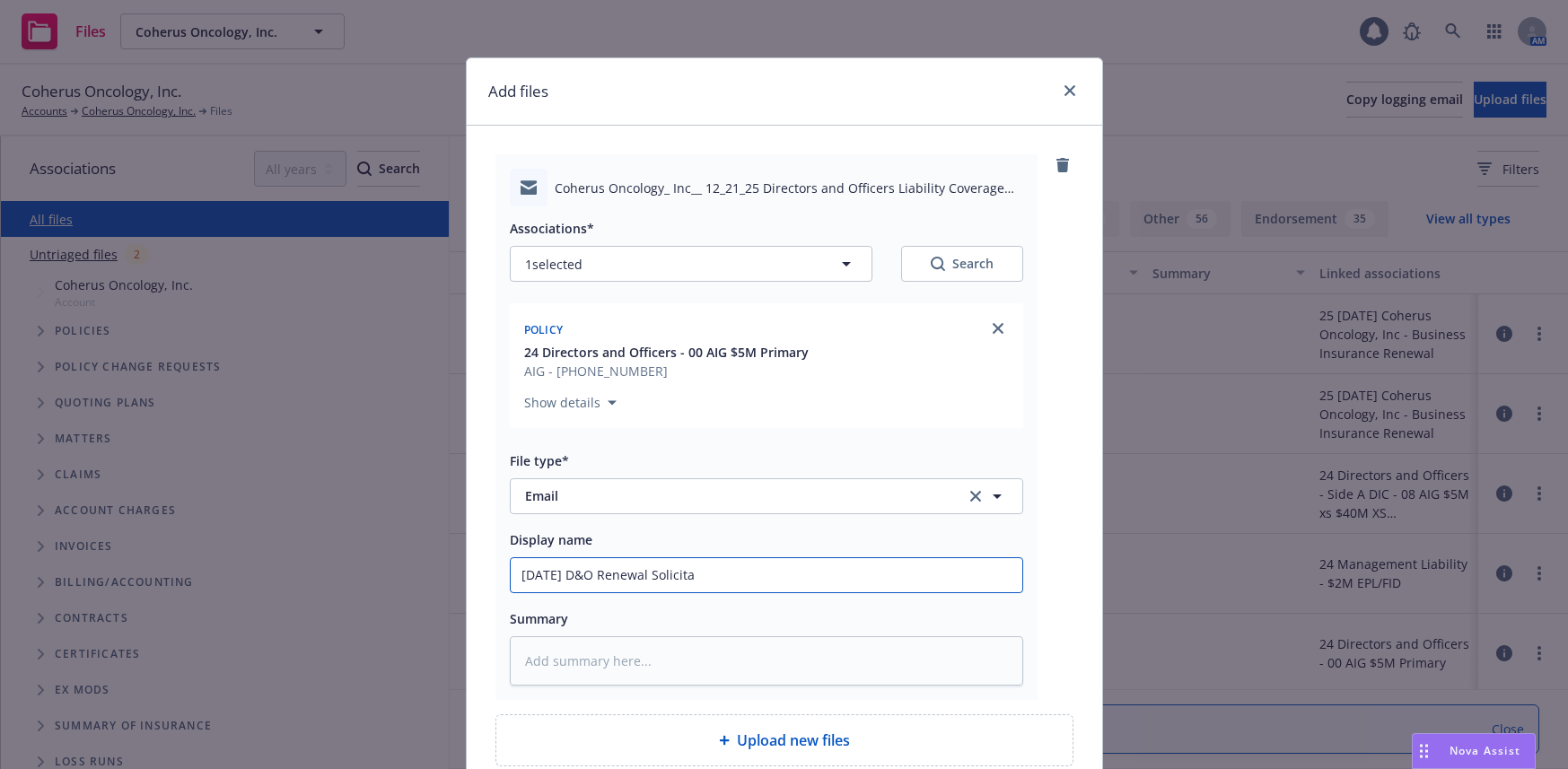
type textarea "x"
type input "12/21/25 D&O Renewal Solicitat"
type textarea "x"
type input "12/21/25 D&O Renewal Solicitati"
type textarea "x"
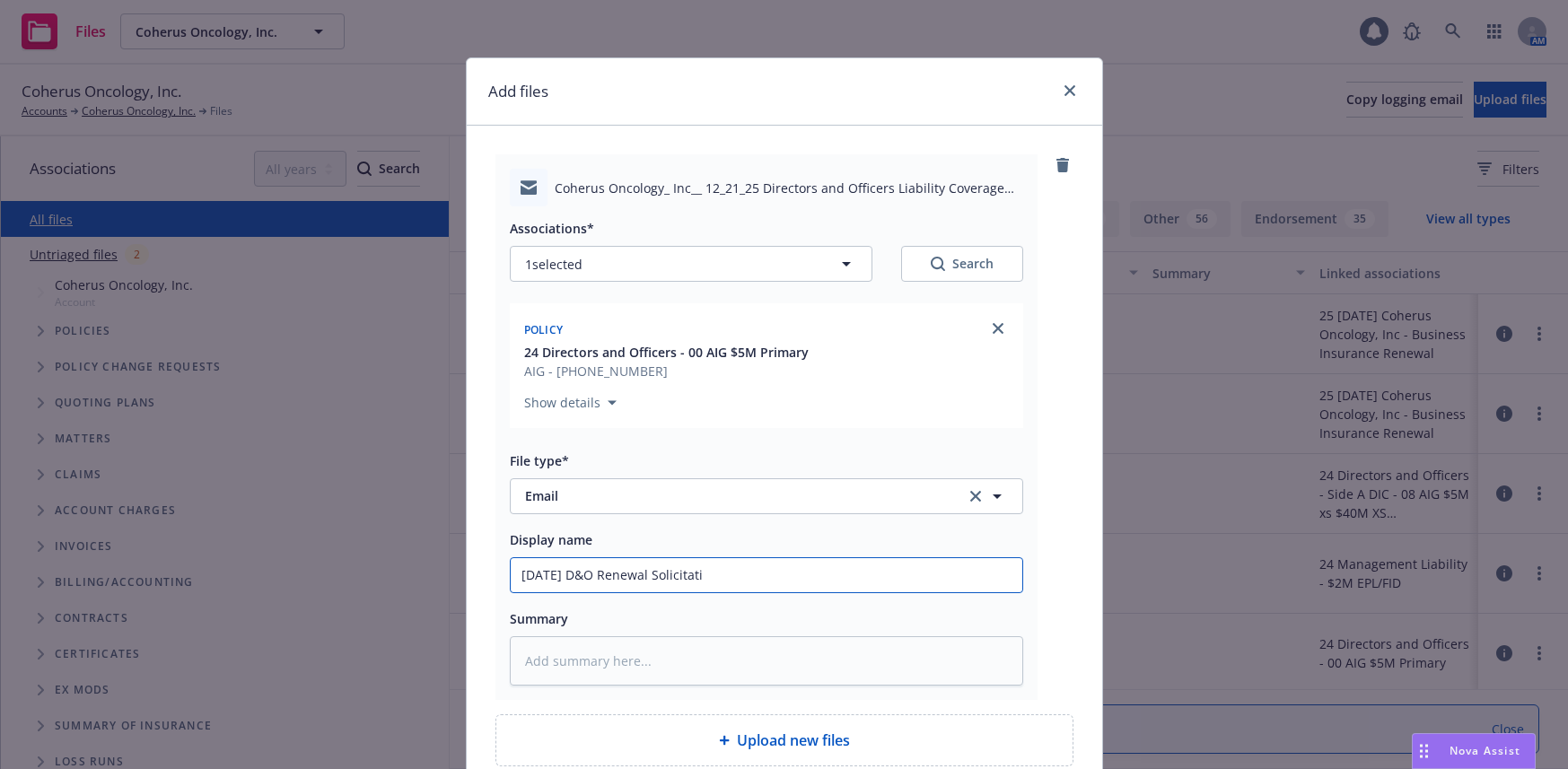
type input "12/21/25 D&O Renewal Solicitatio"
type textarea "x"
type input "12/21/25 D&O Renewal Solicitation"
type textarea "x"
type input "12/21/25 D&O Renewal Solicitation"
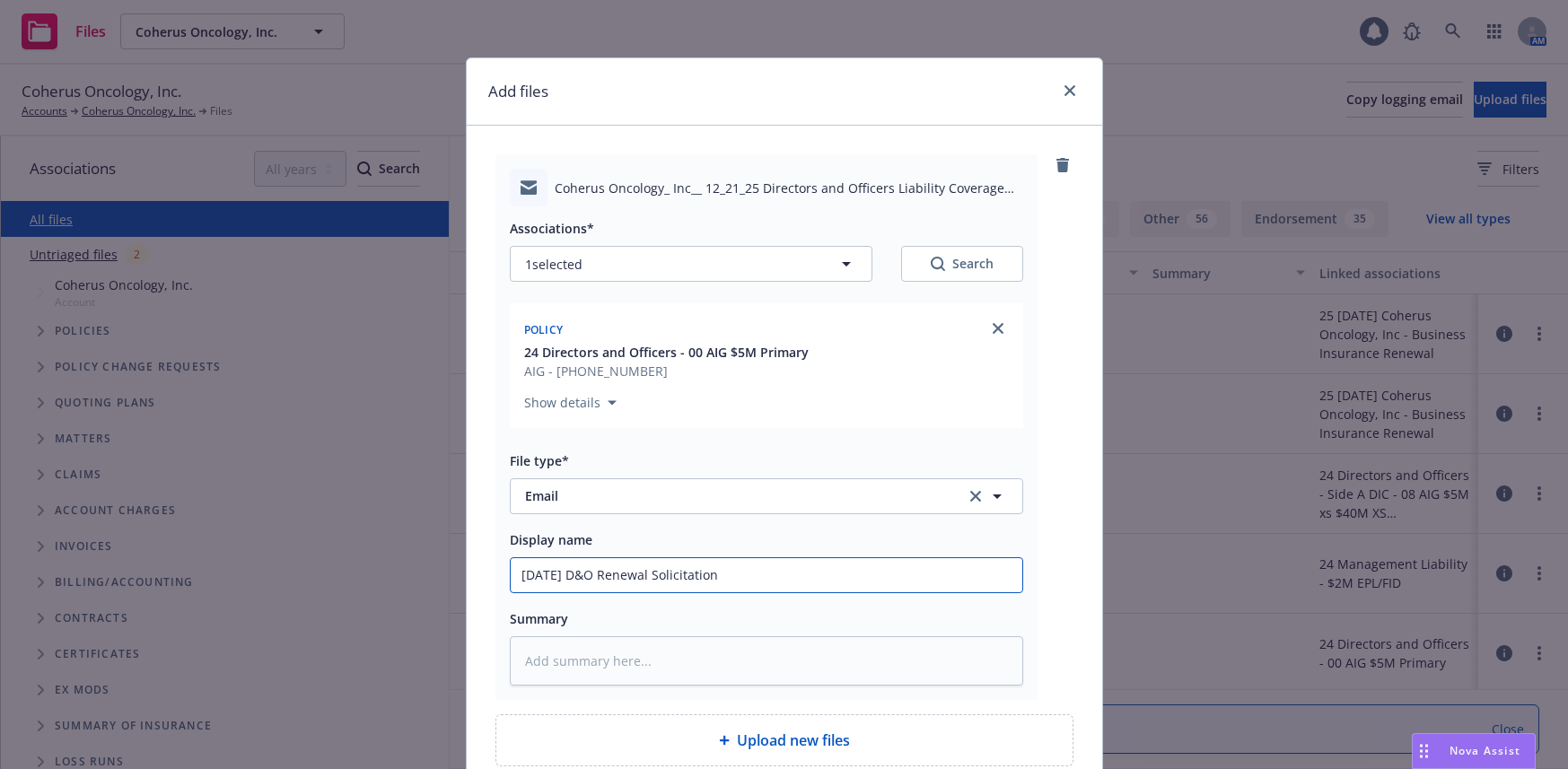
type textarea "x"
type input "12/21/25 D&O Renewal Solicitation L"
type textarea "x"
type input "12/21/25 D&O Renewal Solicitation Le"
type textarea "x"
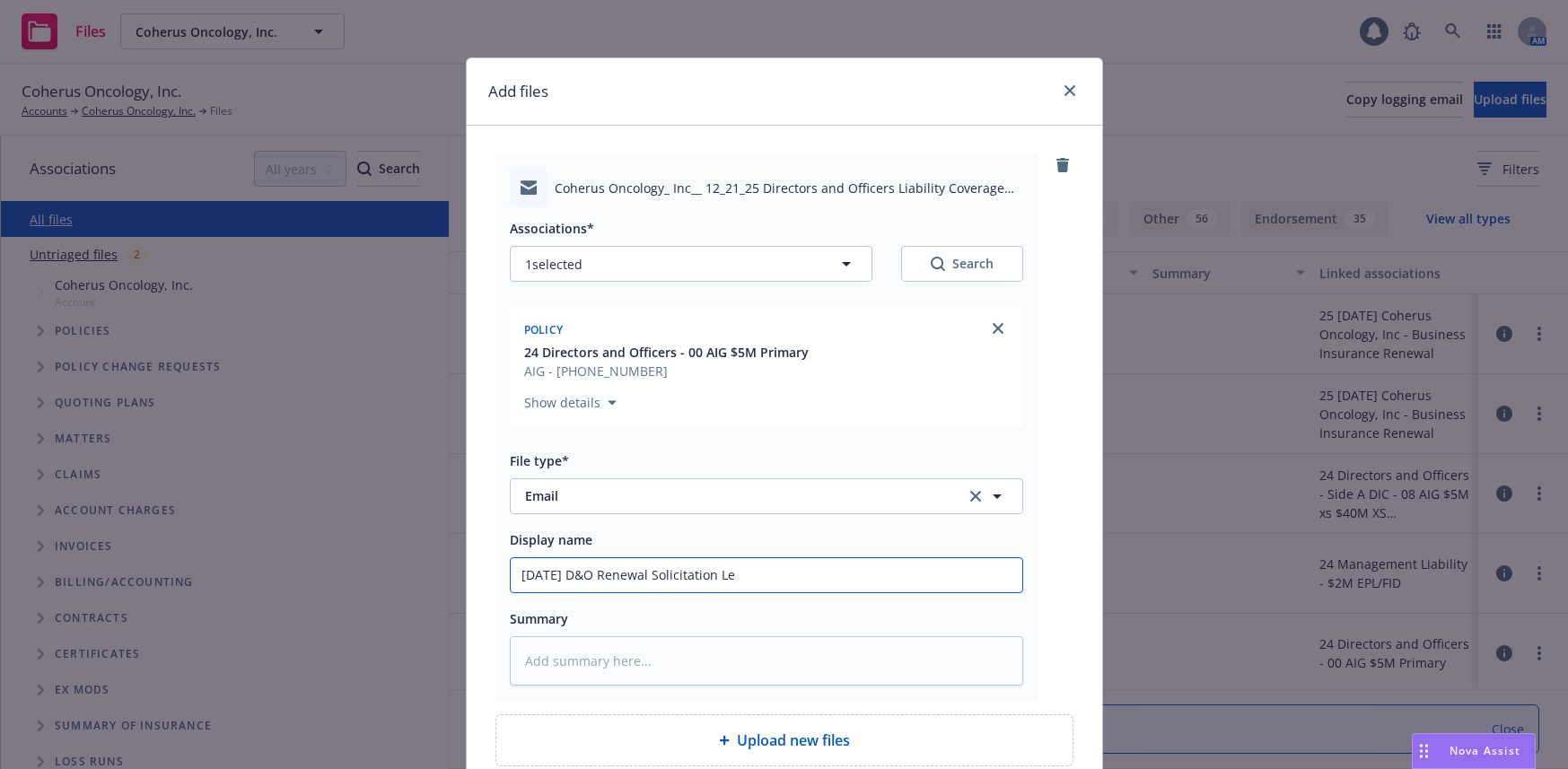
type input "12/21/25 D&O Renewal Solicitation Let"
type textarea "x"
type input "12/21/25 D&O Renewal Solicitation Lett"
type textarea "x"
type input "12/21/25 D&O Renewal Solicitation Lette"
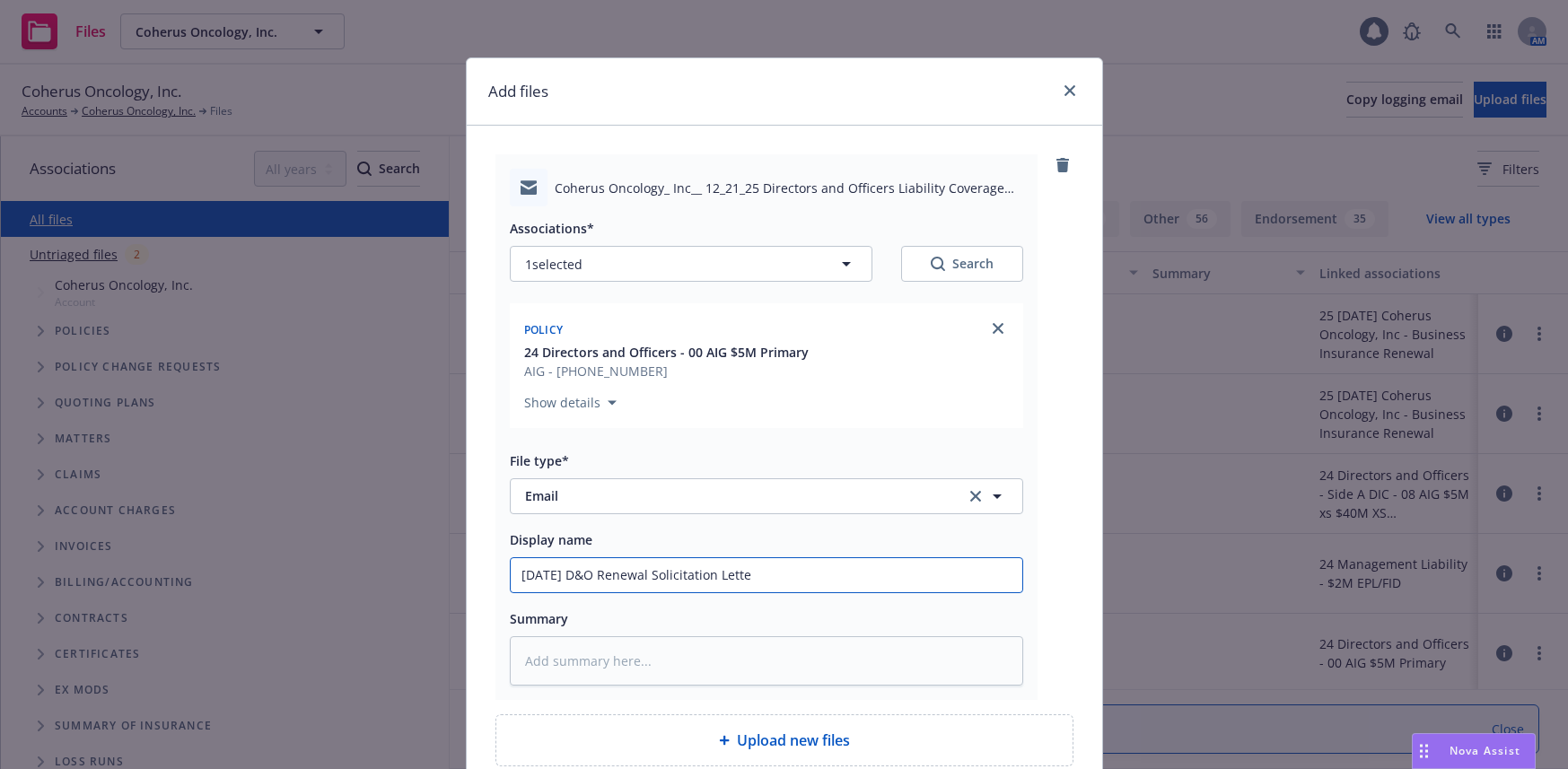
type textarea "x"
type input "12/21/25 D&O Renewal Solicitation Letter"
type textarea "x"
type input "12/21/25 D&O Renewal Solicitation Letter"
type textarea "x"
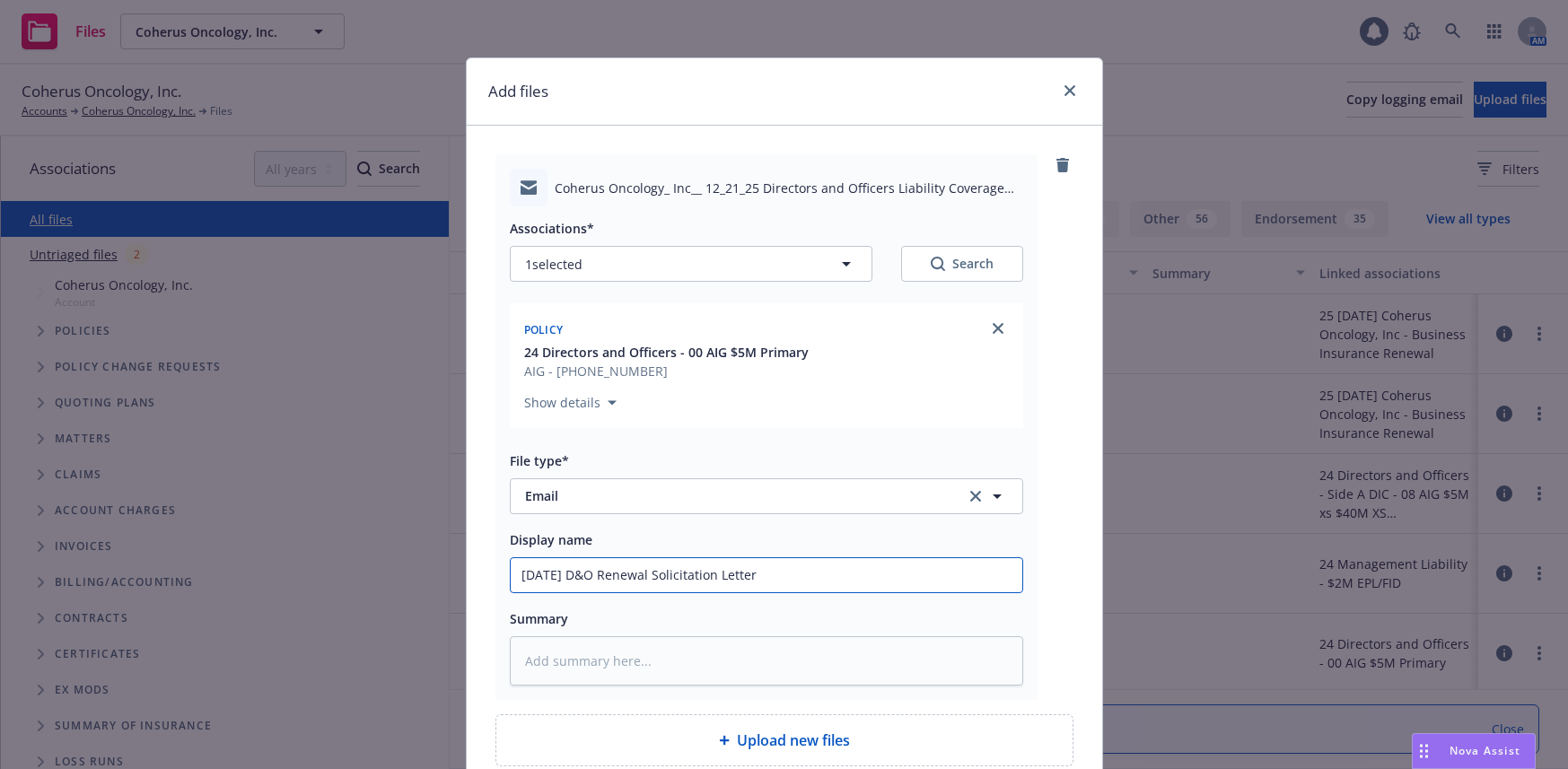
type input "12/21/25 D&O Renewal Solicitation Letter t"
type textarea "x"
type input "12/21/25 D&O Renewal Solicitation Letter to"
type textarea "x"
type input "12/21/25 D&O Renewal Solicitation Letter to"
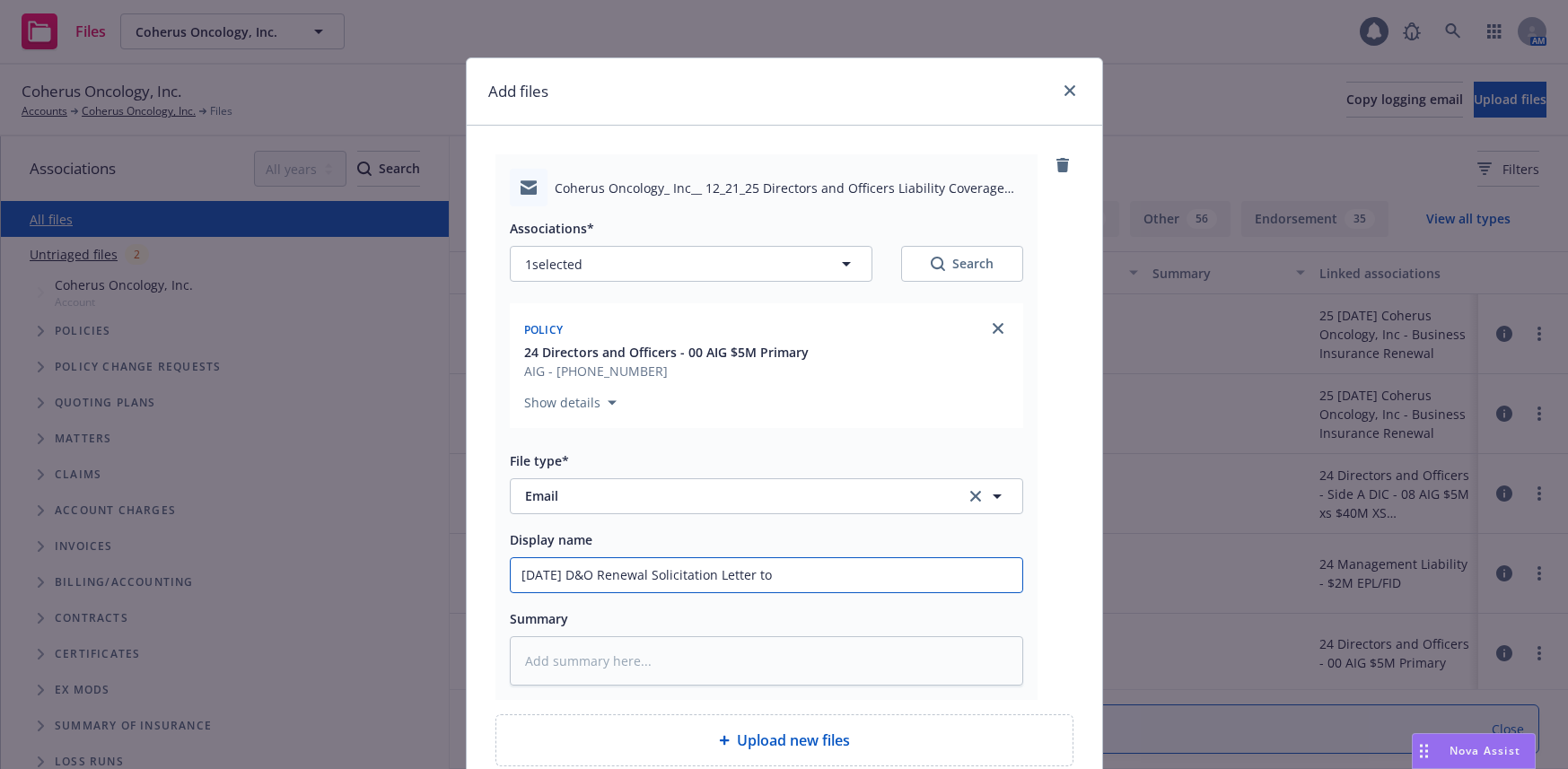
type textarea "x"
type input "12/21/25 D&O Renewal Solicitation Letter to C"
type textarea "x"
type input "12/21/25 D&O Renewal Solicitation Letter to Cl"
type textarea "x"
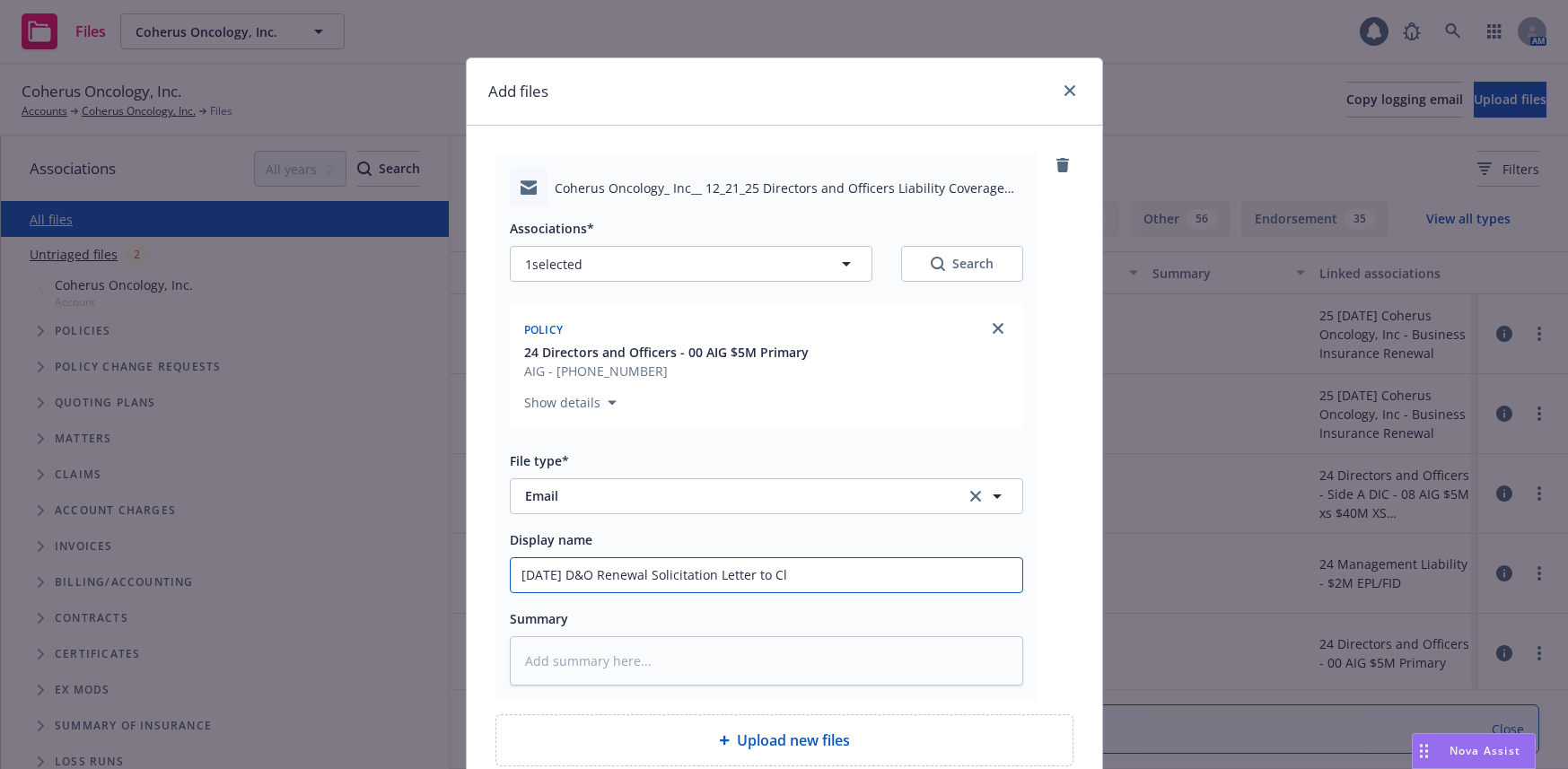
type input "12/21/25 D&O Renewal Solicitation Letter to Cli"
type textarea "x"
type input "12/21/25 D&O Renewal Solicitation Letter to Clie"
type textarea "x"
type input "12/21/25 D&O Renewal Solicitation Letter to Clien"
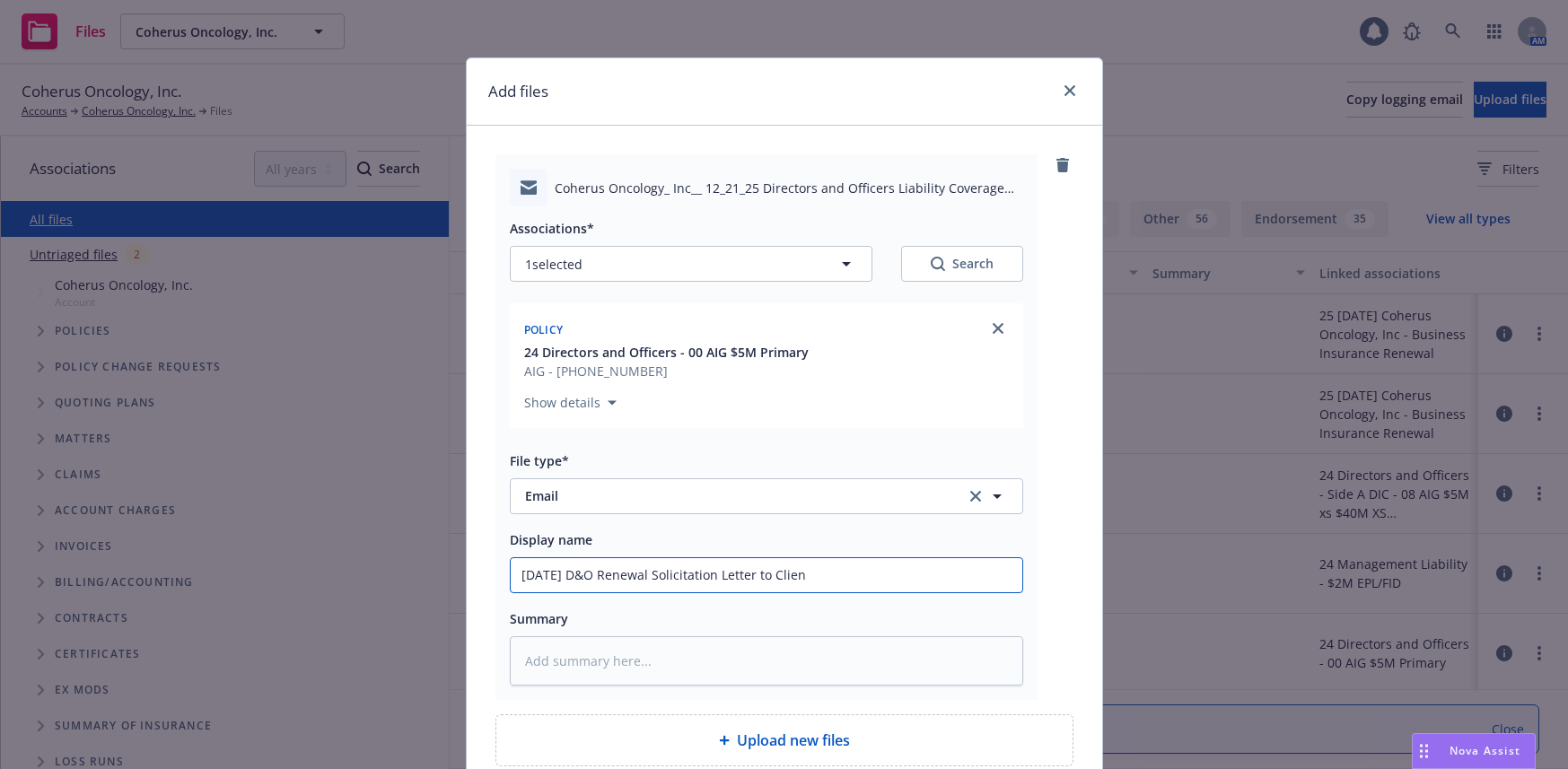
type textarea "x"
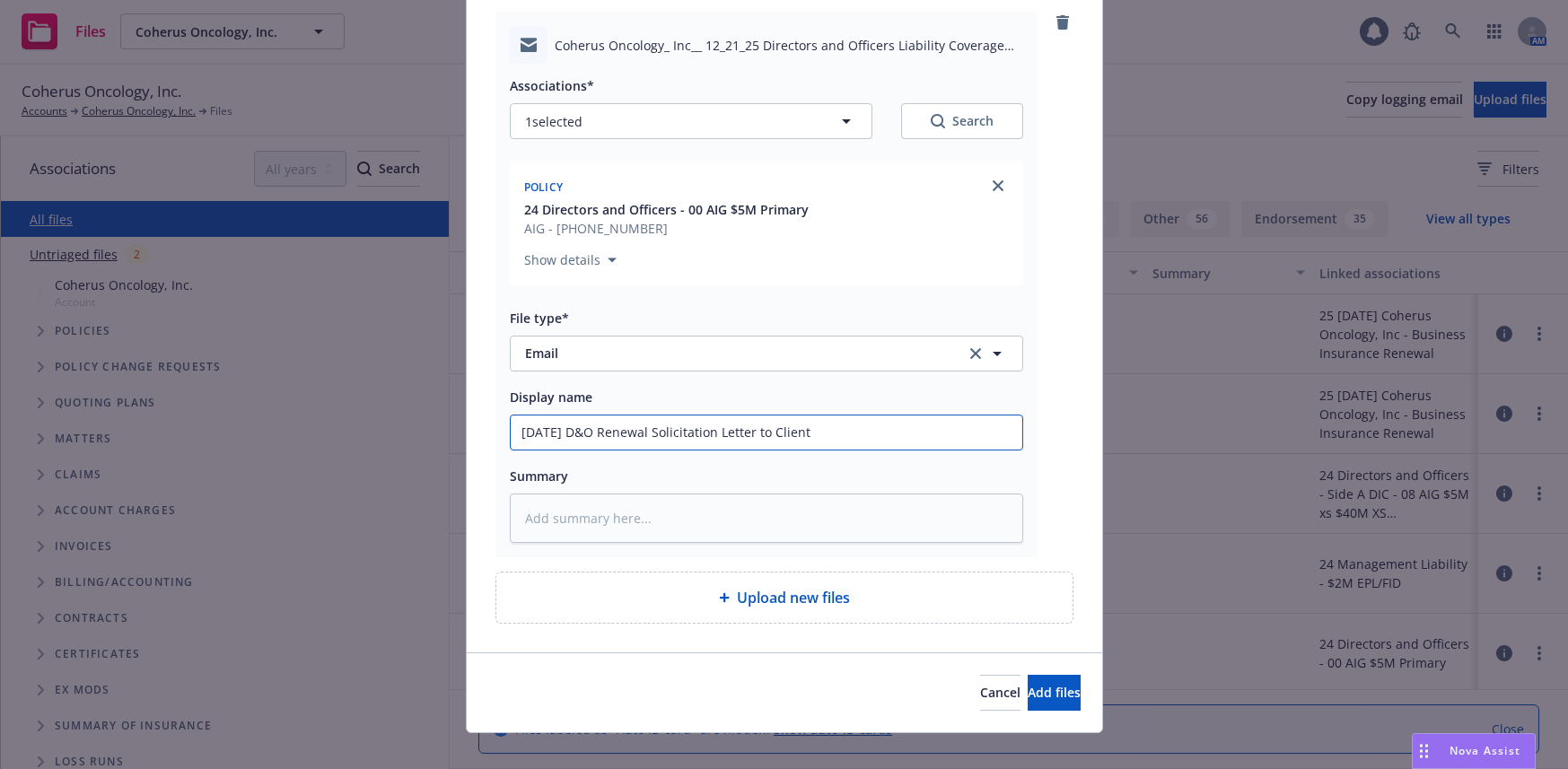
scroll to position [164, 0]
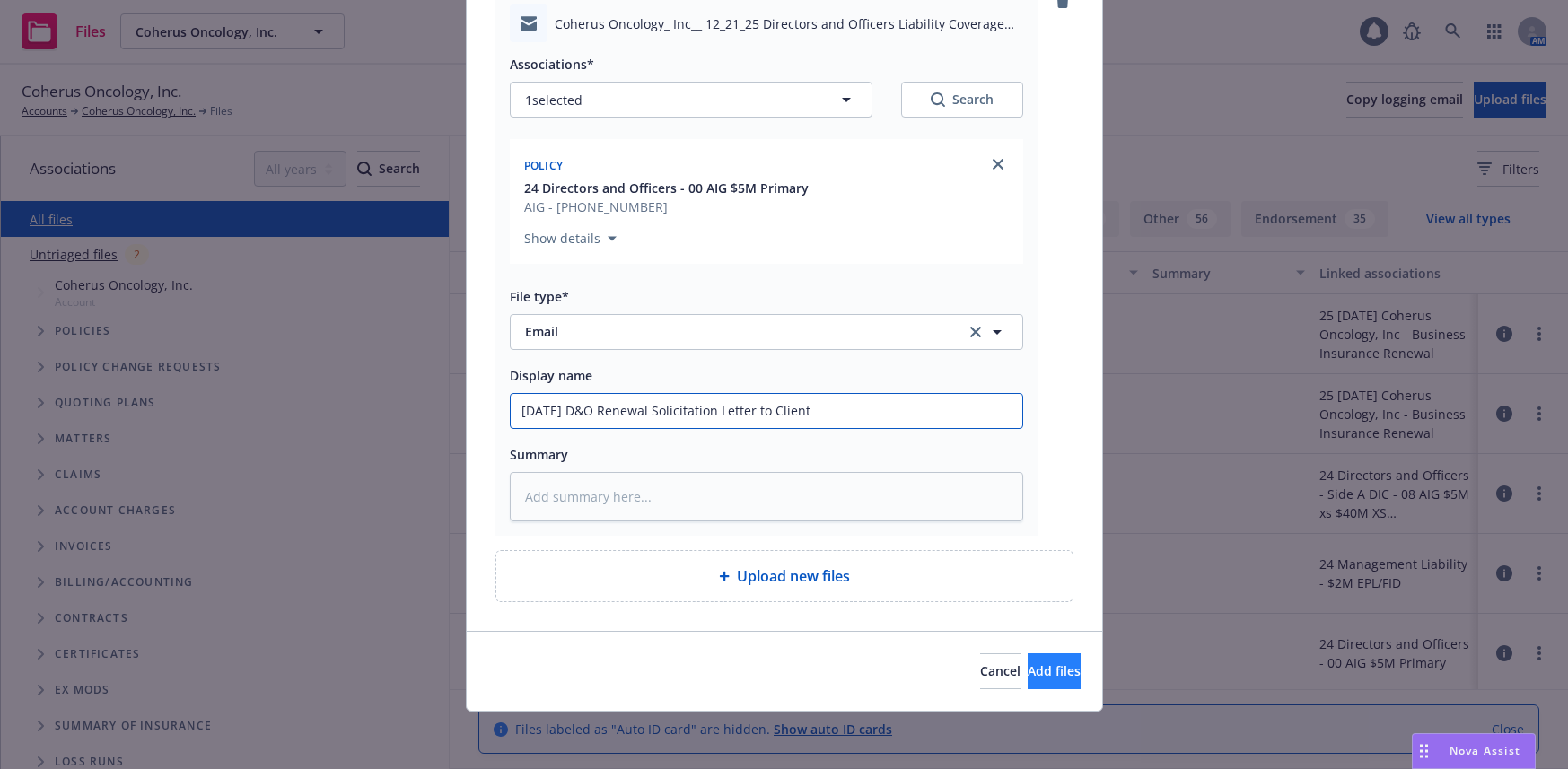
type input "12/21/25 D&O Renewal Solicitation Letter to Client"
click at [1028, 671] on span "Add files" at bounding box center [1055, 670] width 53 height 17
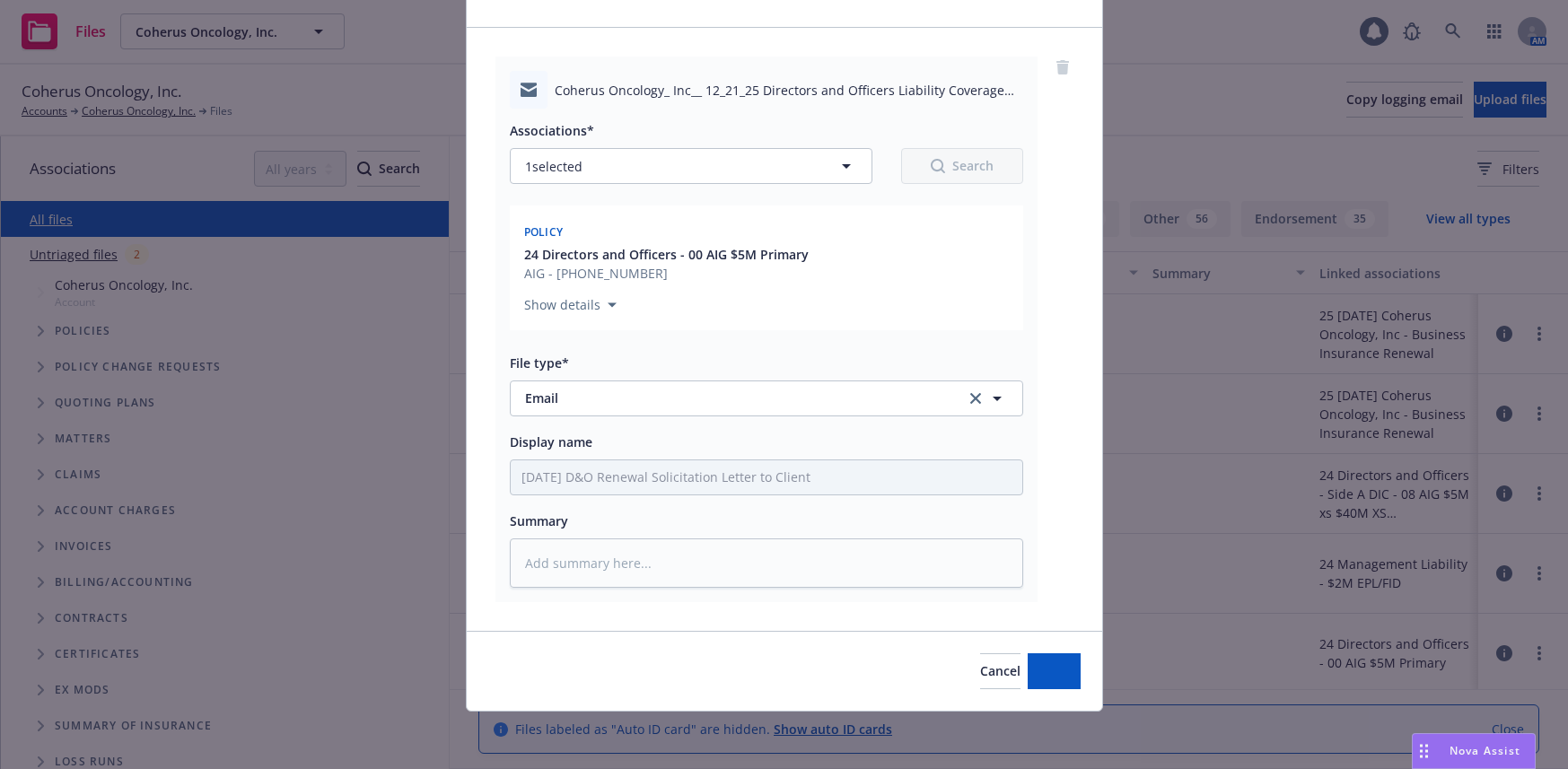
type textarea "x"
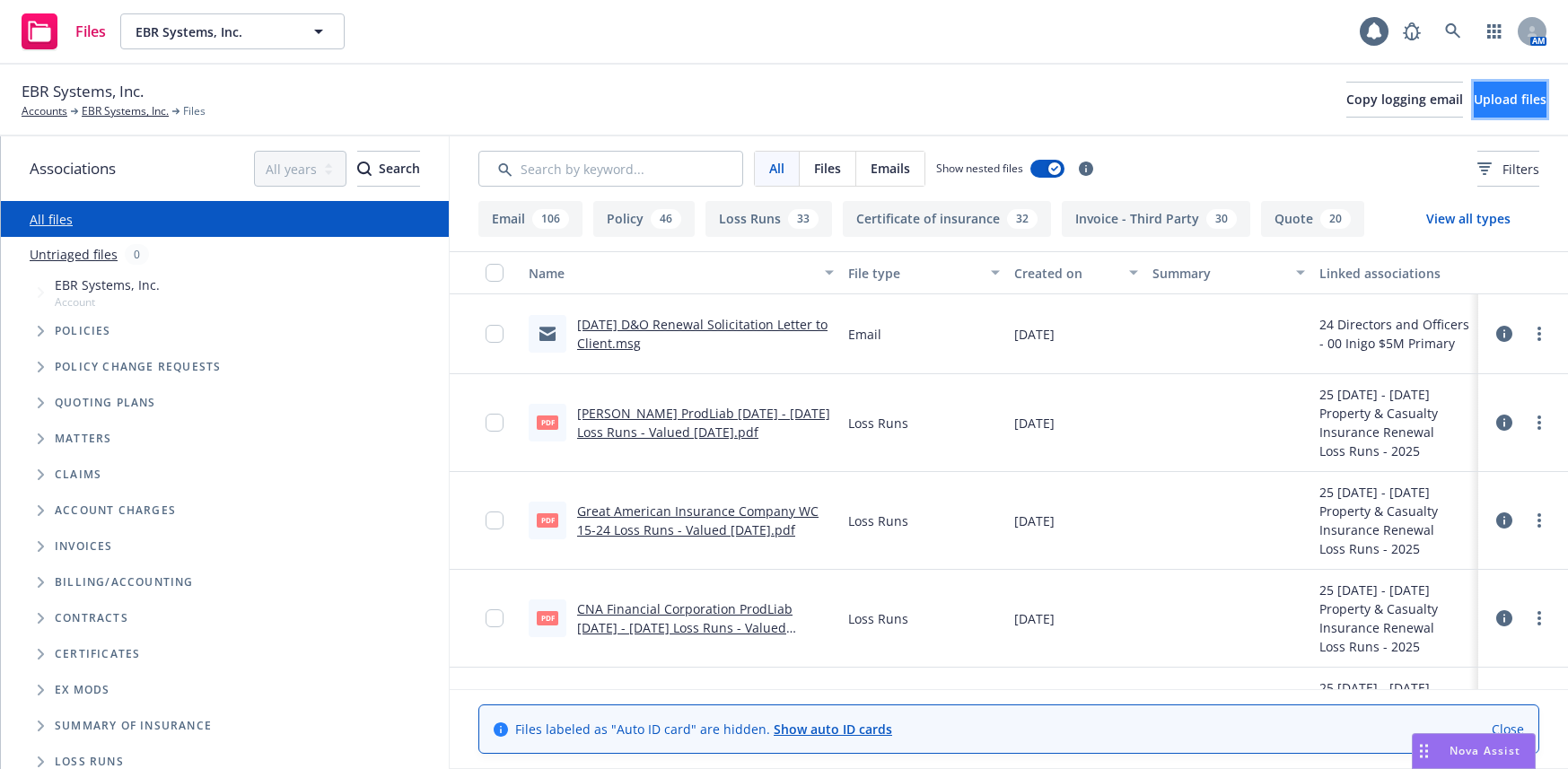
click at [1474, 99] on span "Upload files" at bounding box center [1510, 98] width 73 height 17
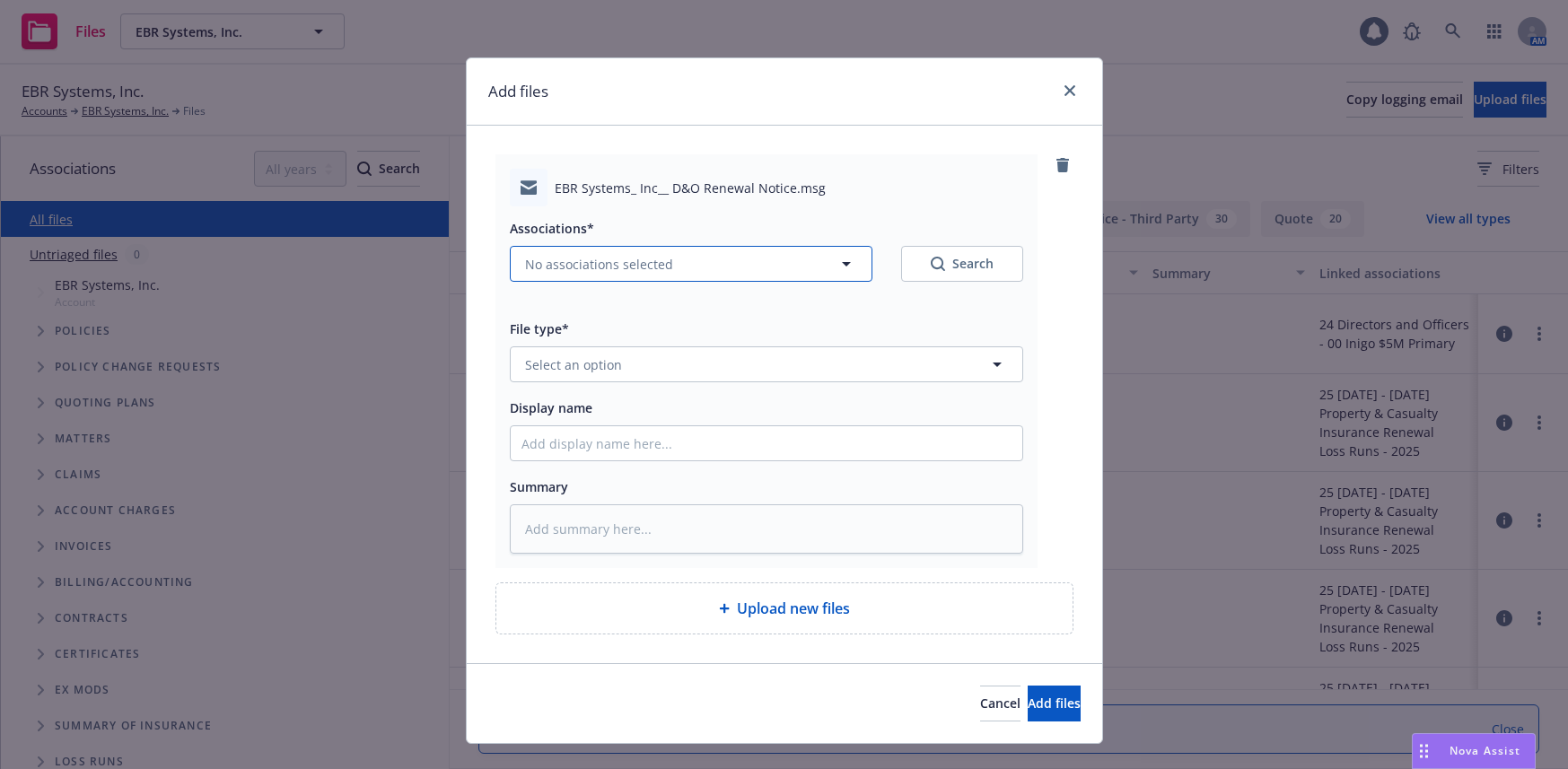
click at [628, 264] on span "No associations selected" at bounding box center [599, 264] width 148 height 19
type textarea "x"
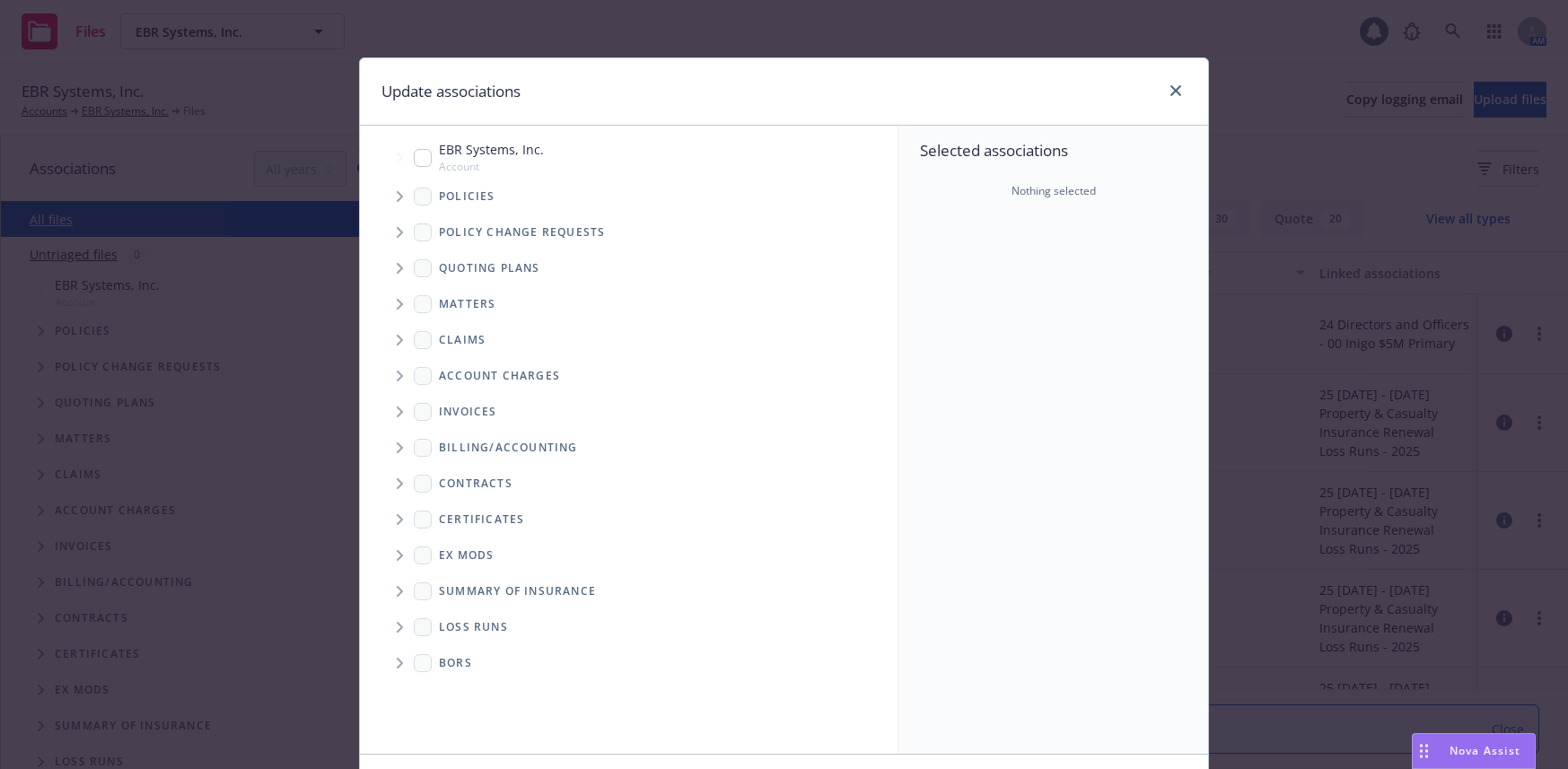
click at [396, 198] on icon "Tree Example" at bounding box center [399, 196] width 6 height 11
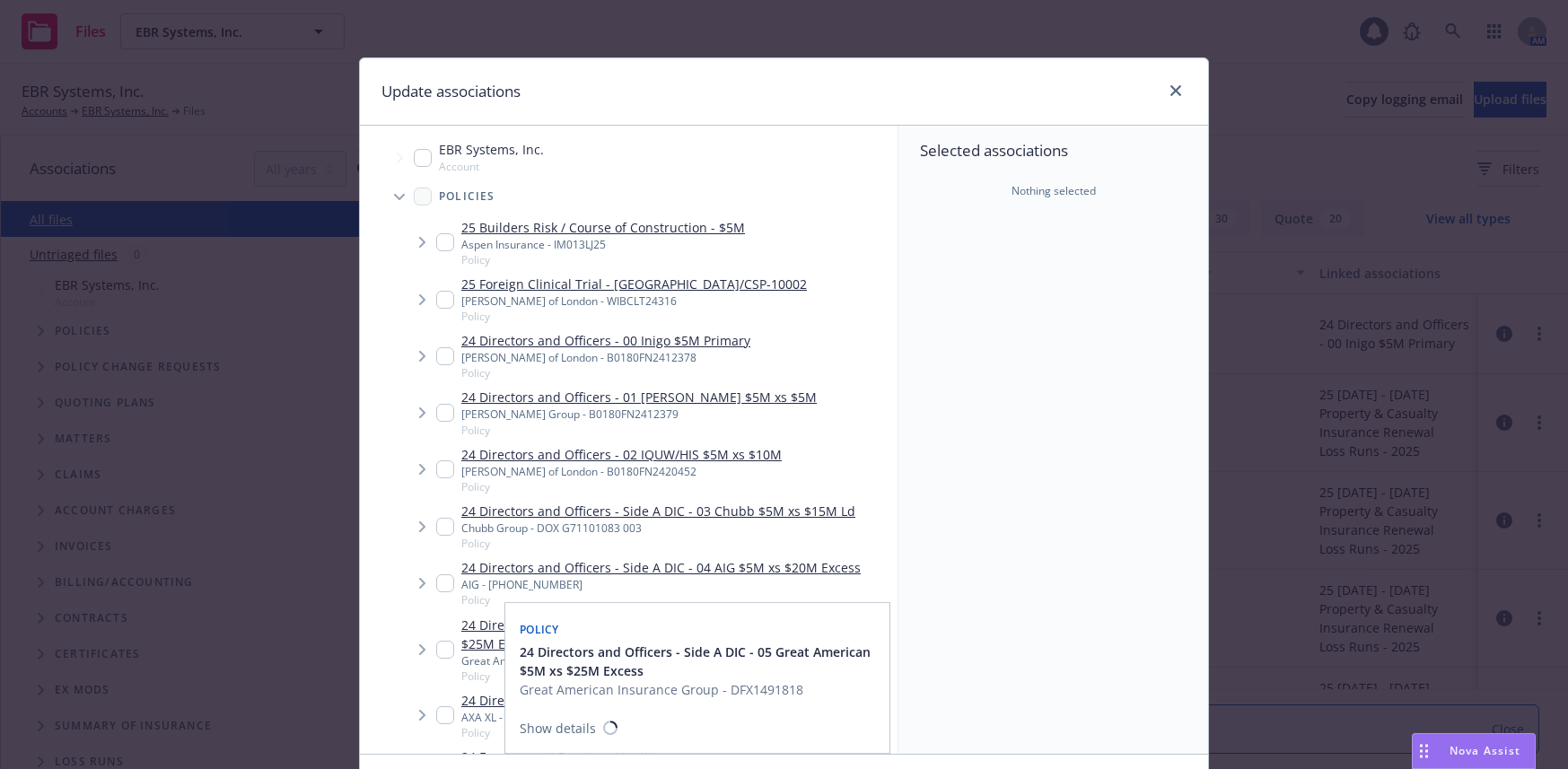
click at [442, 654] on input "Tree Example" at bounding box center [445, 649] width 18 height 18
checkbox input "true"
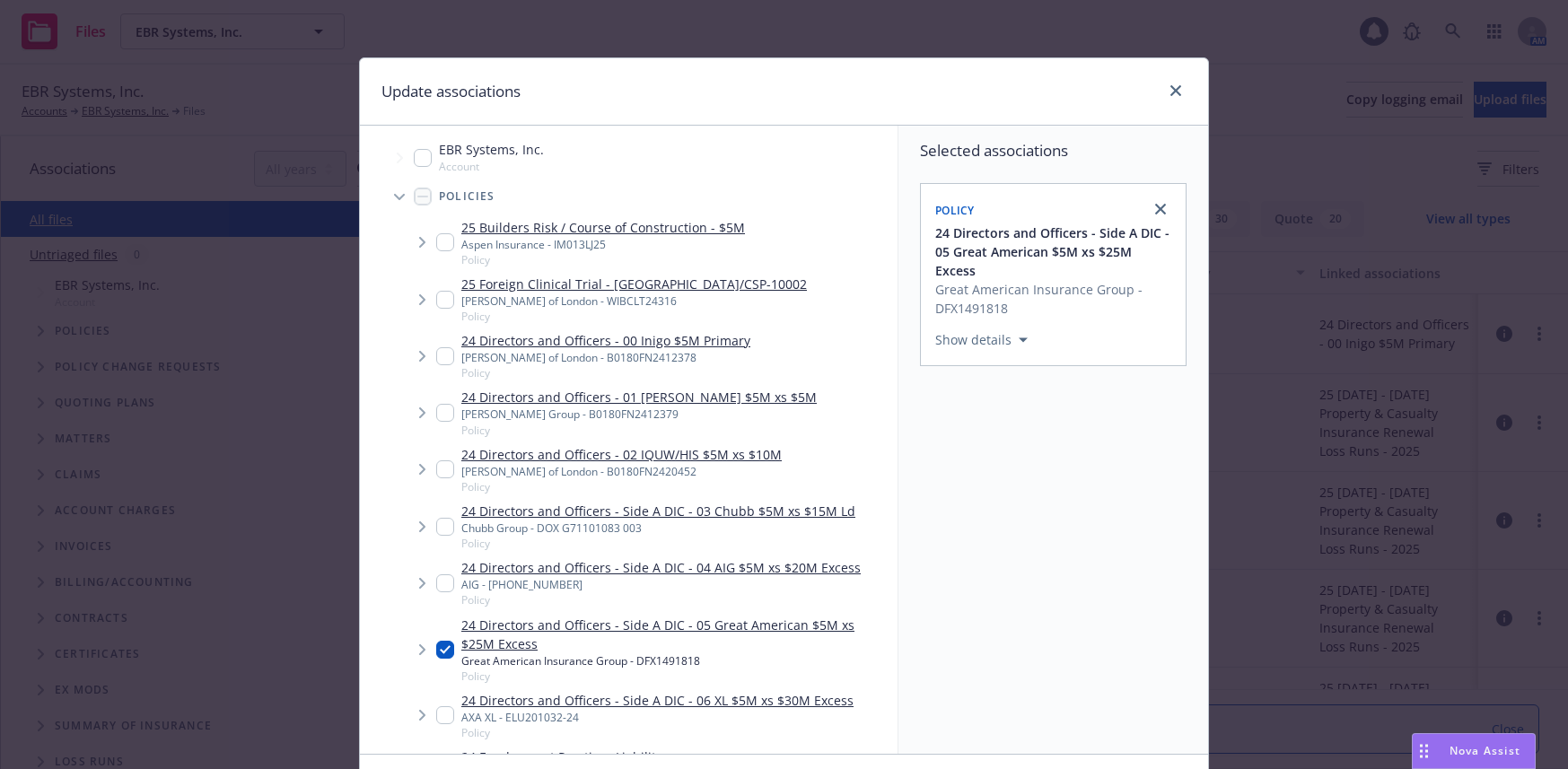
scroll to position [123, 0]
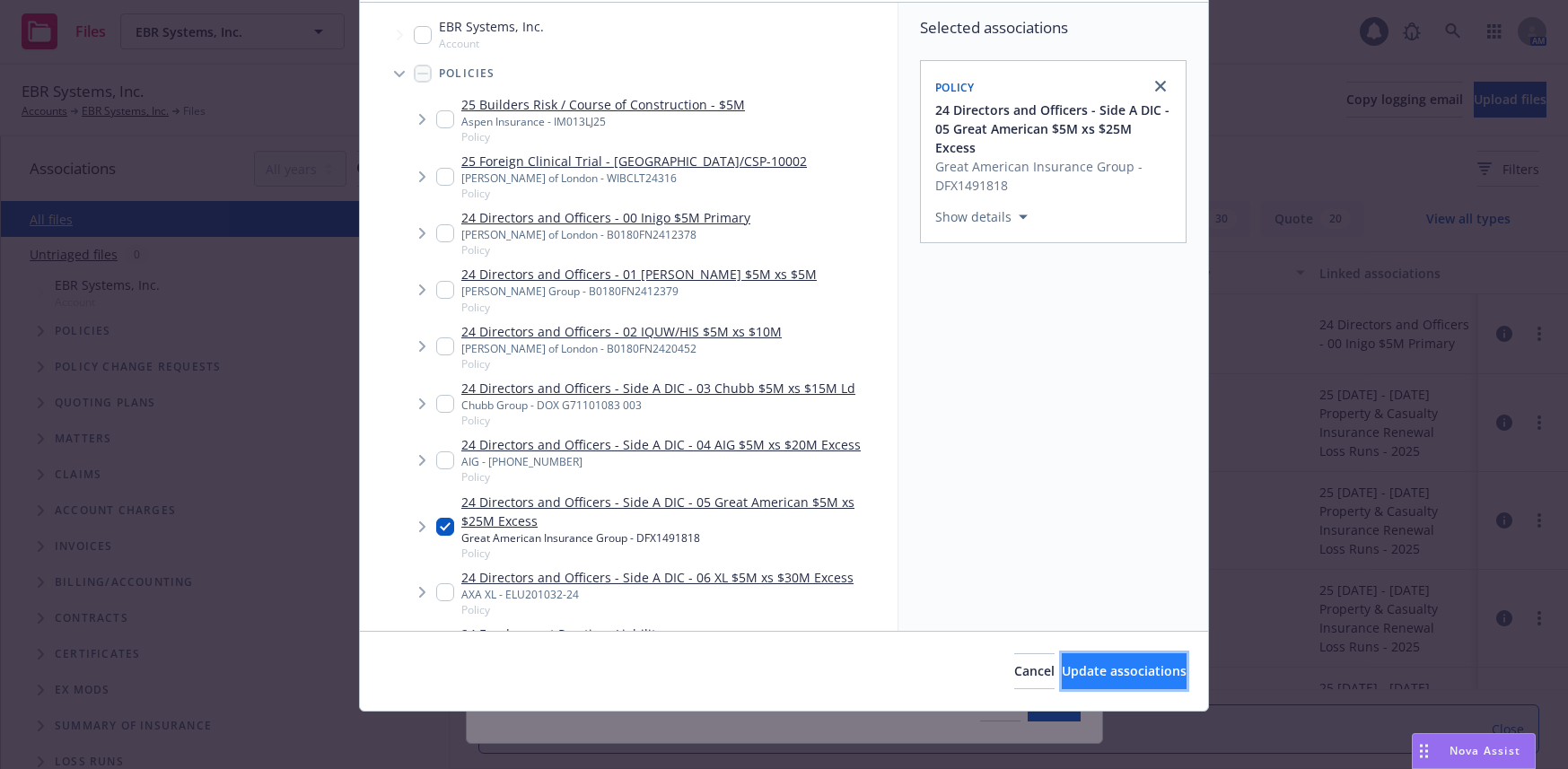
click at [1098, 675] on span "Update associations" at bounding box center [1124, 670] width 125 height 17
type textarea "x"
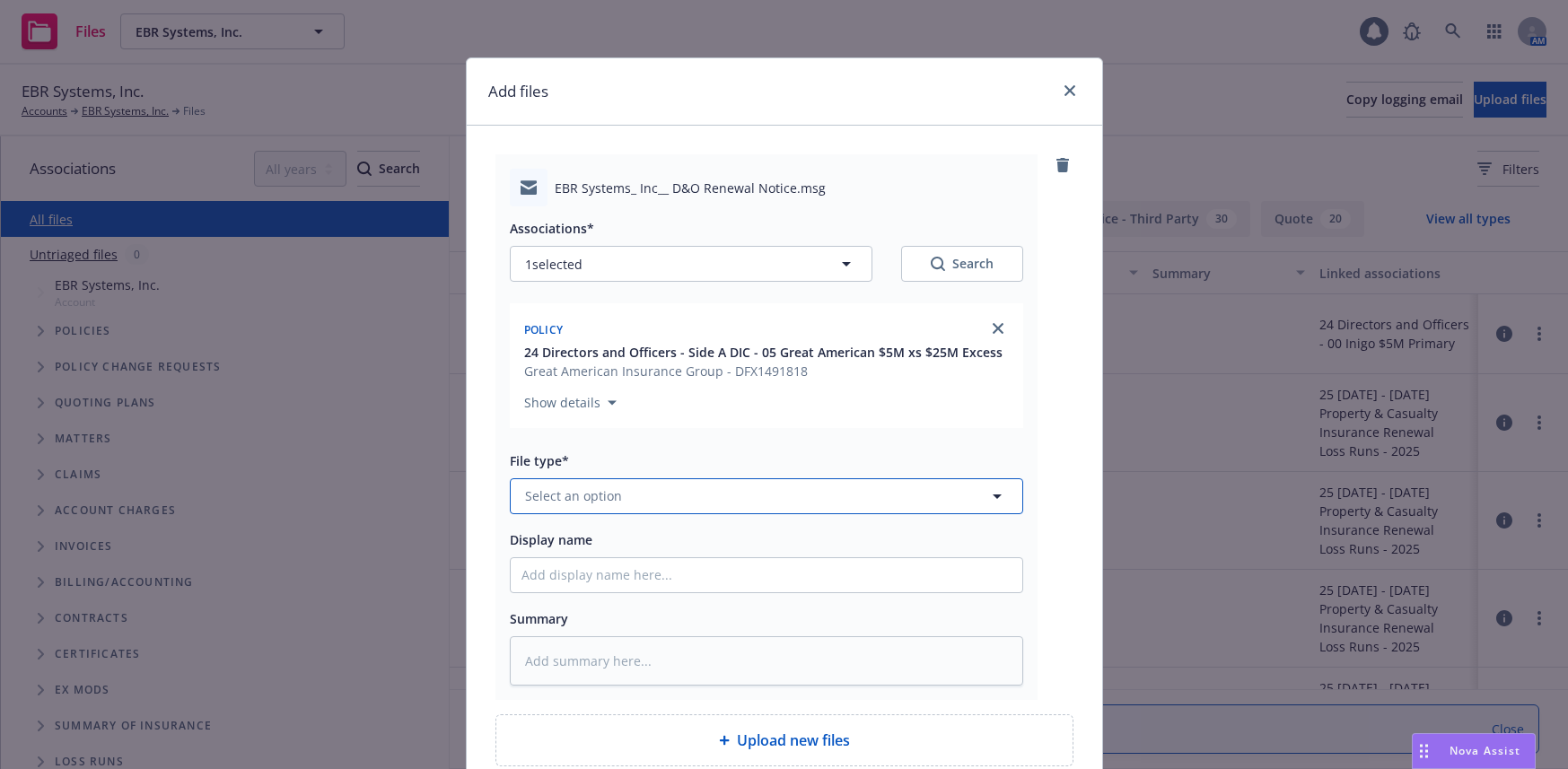
click at [599, 484] on button "Select an option" at bounding box center [766, 496] width 513 height 36
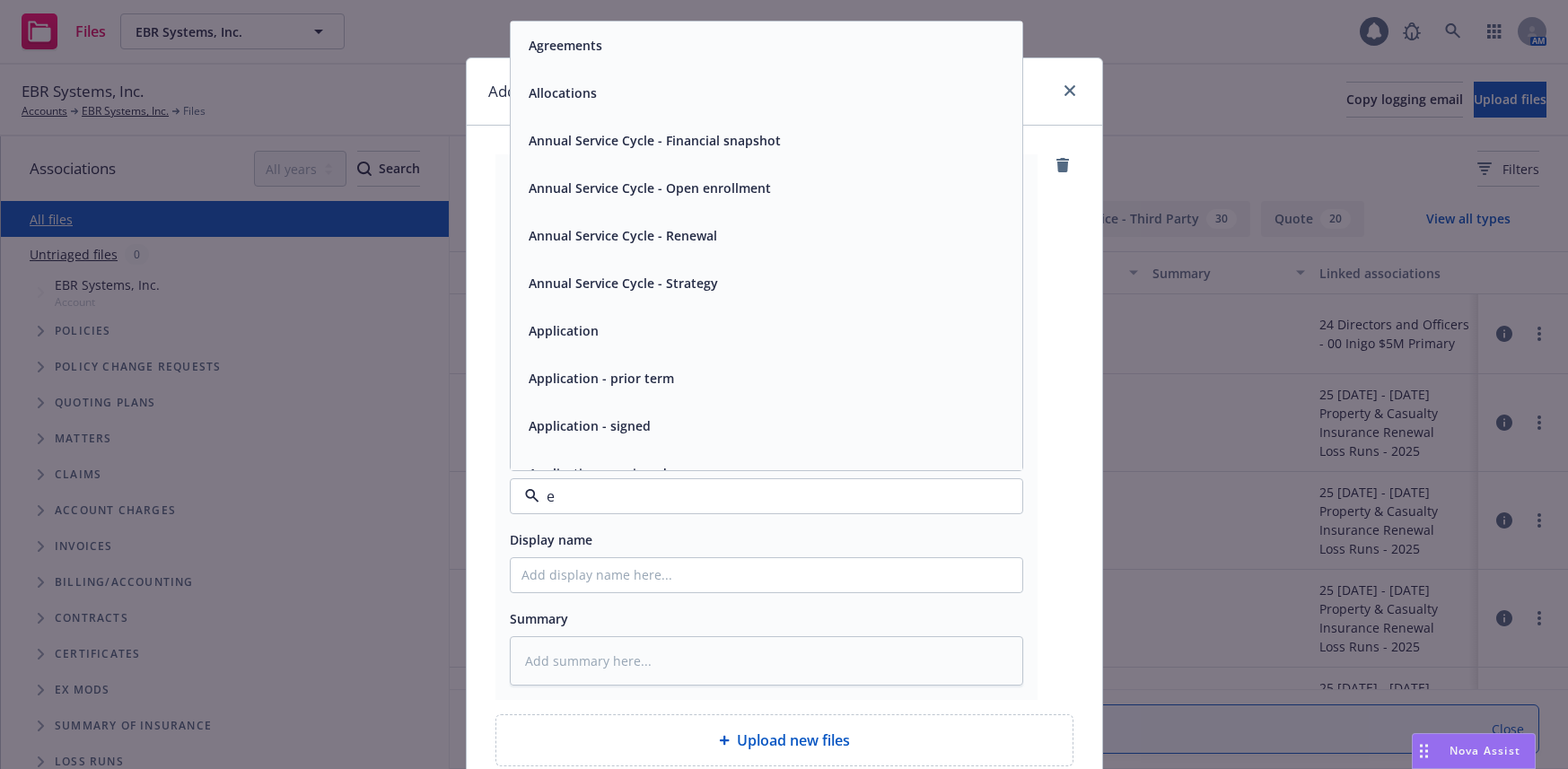
type input "em"
click at [537, 94] on span "Email" at bounding box center [546, 92] width 33 height 19
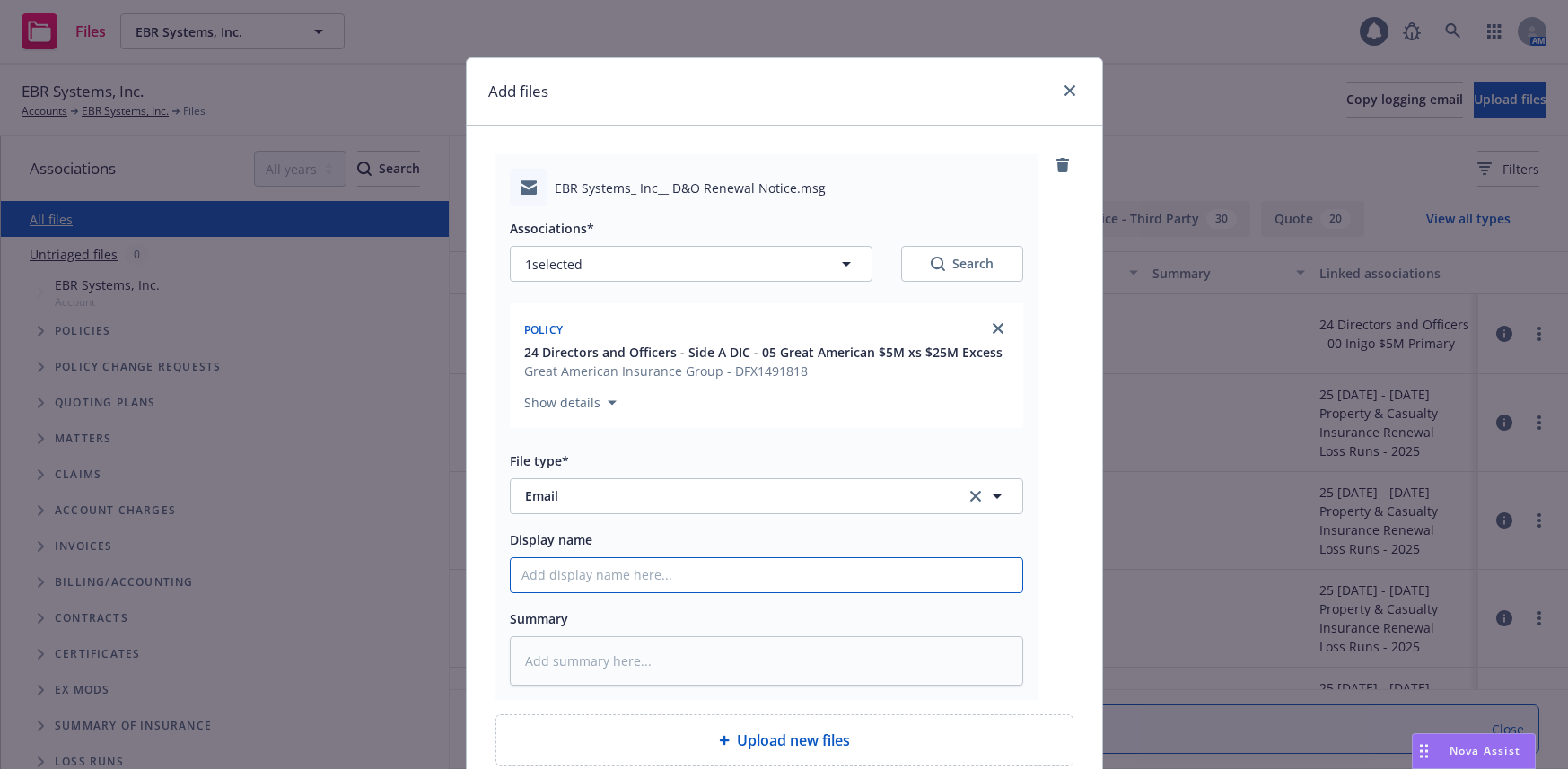
click at [628, 578] on input "Display name" at bounding box center [766, 575] width 511 height 34
type textarea "x"
type input "20"
type textarea "x"
type input "202"
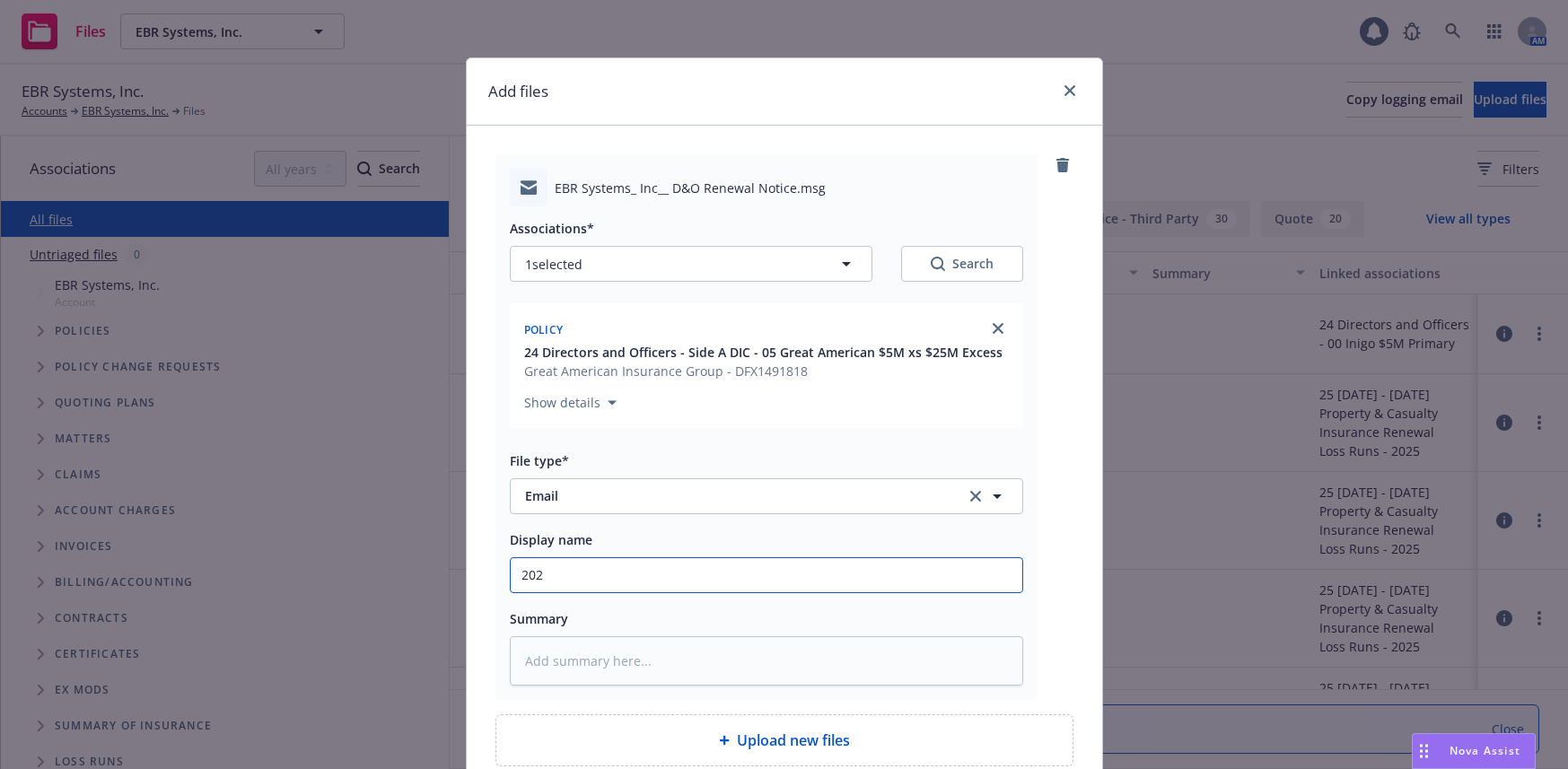
type textarea "x"
type input "2025"
type textarea "x"
type input "2025"
type textarea "x"
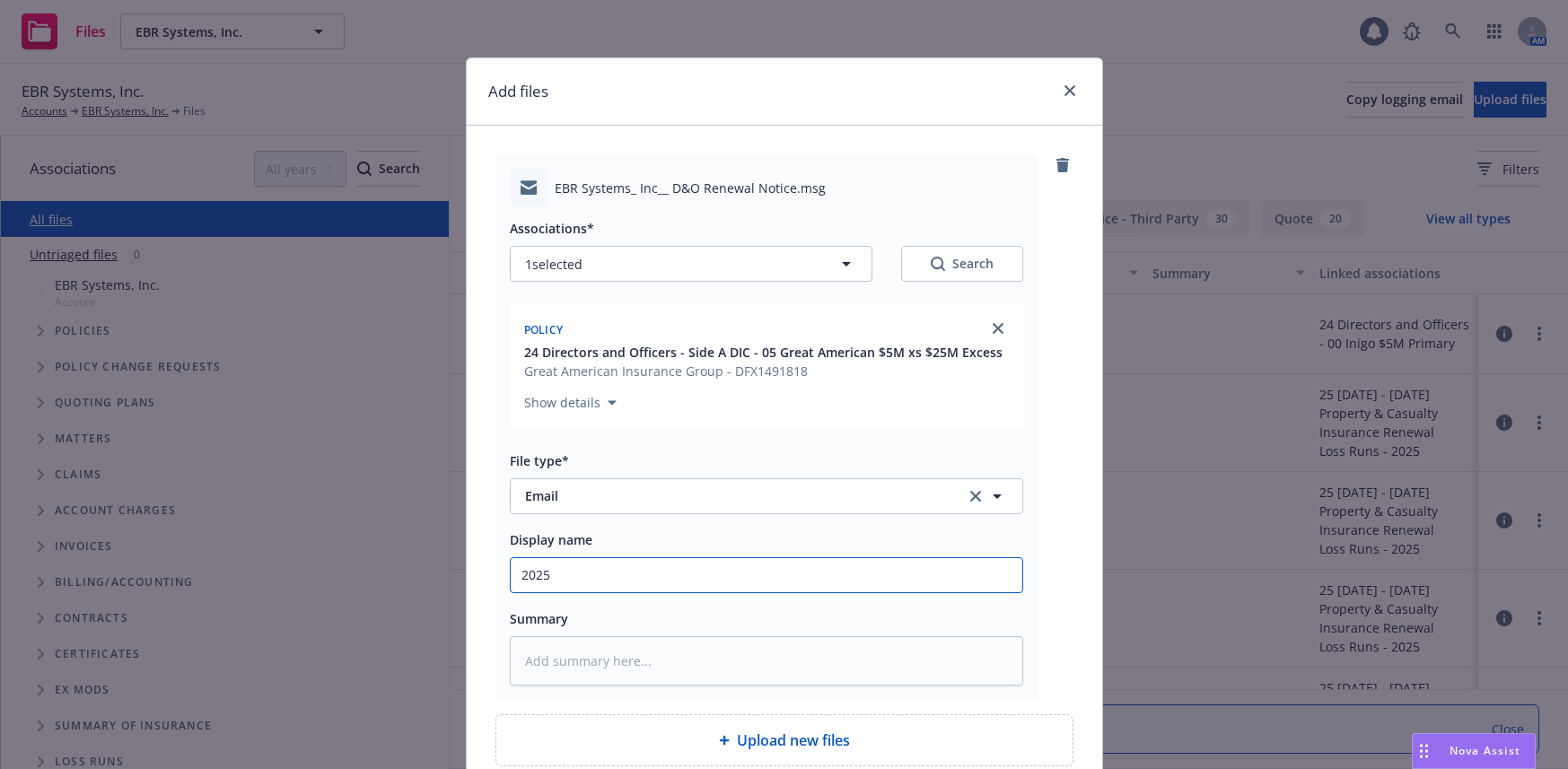
type input "2025 D"
type textarea "x"
type input "2025 D&"
type textarea "x"
type input "2025 D&O"
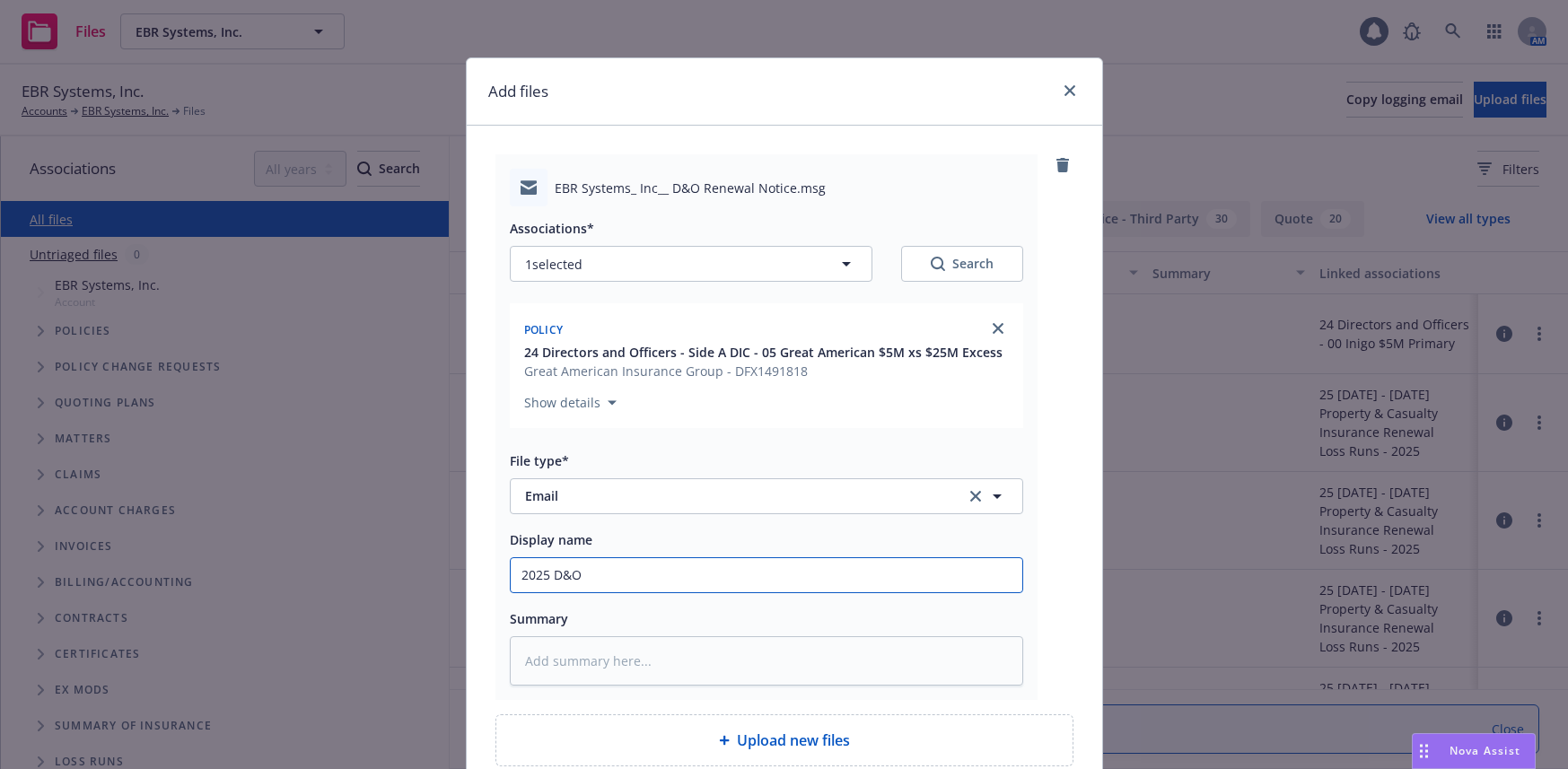
type textarea "x"
type input "2025 D&O"
type textarea "x"
type input "2025 D&O R"
type textarea "x"
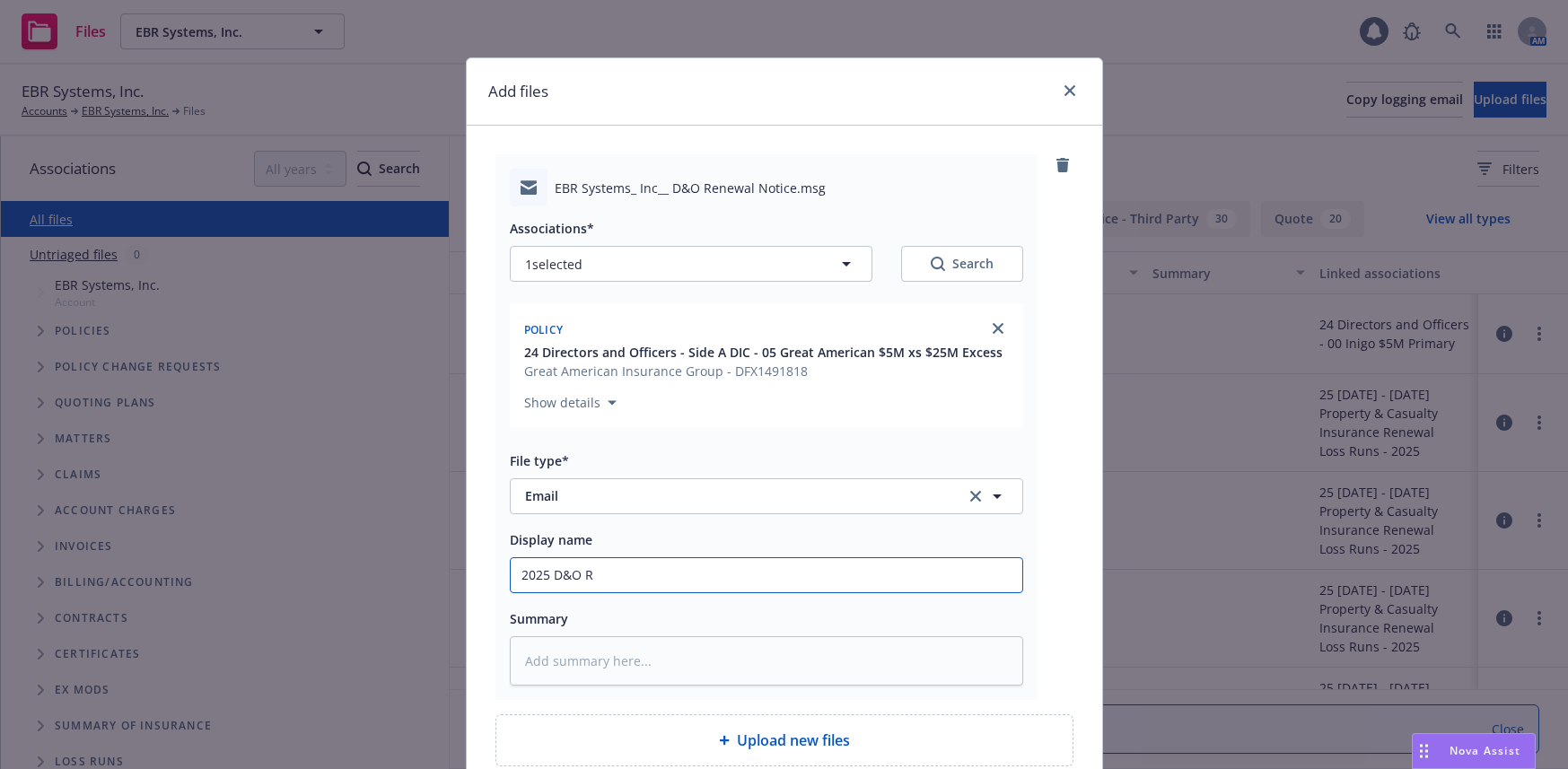
type input "2025 D&O Re"
type textarea "x"
type input "2025 D&O Ren"
type textarea "x"
type input "2025 D&O Rene"
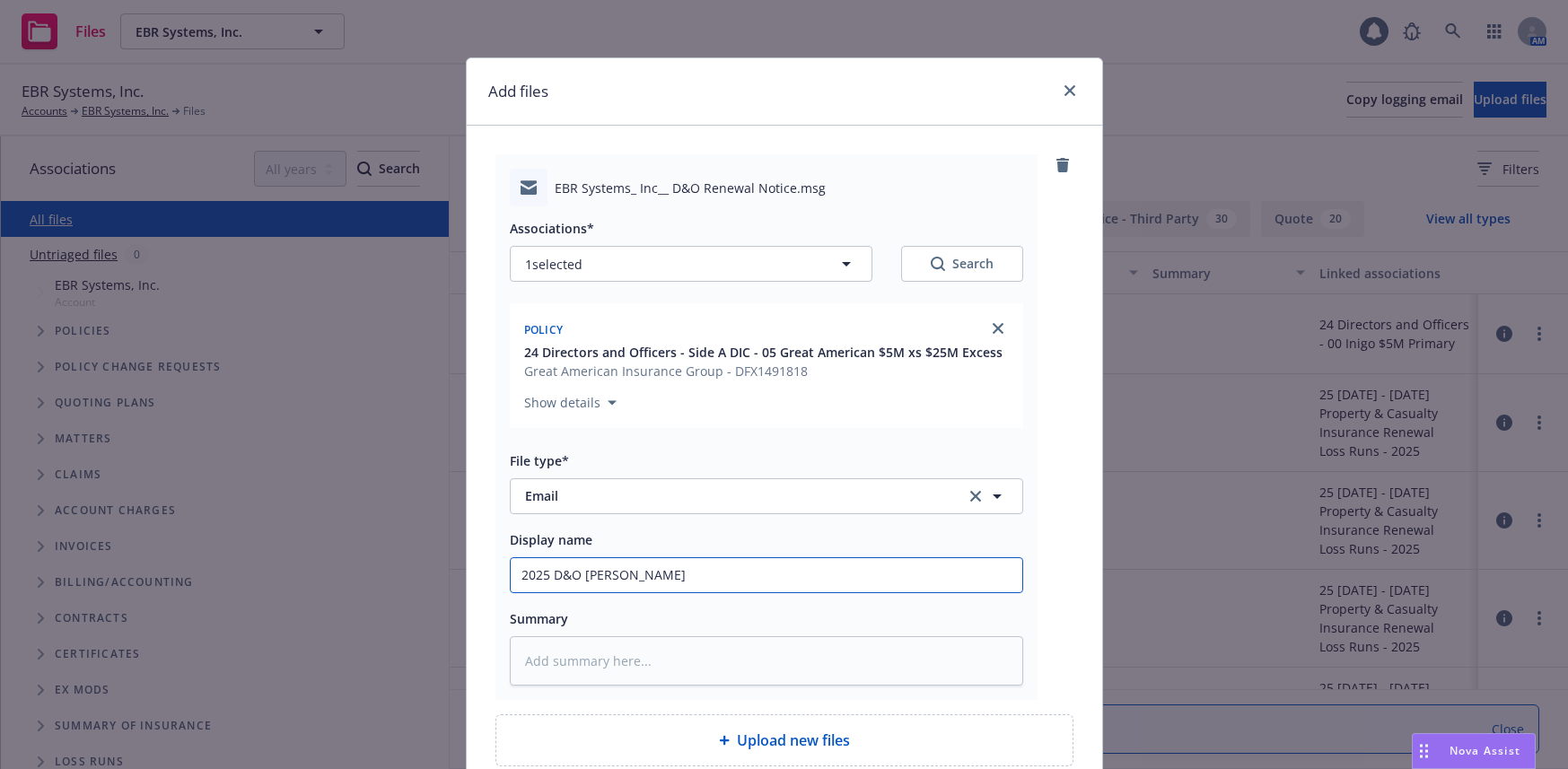
type textarea "x"
type input "2025 D&O Renew"
type textarea "x"
type input "2025 D&O Renewa"
type textarea "x"
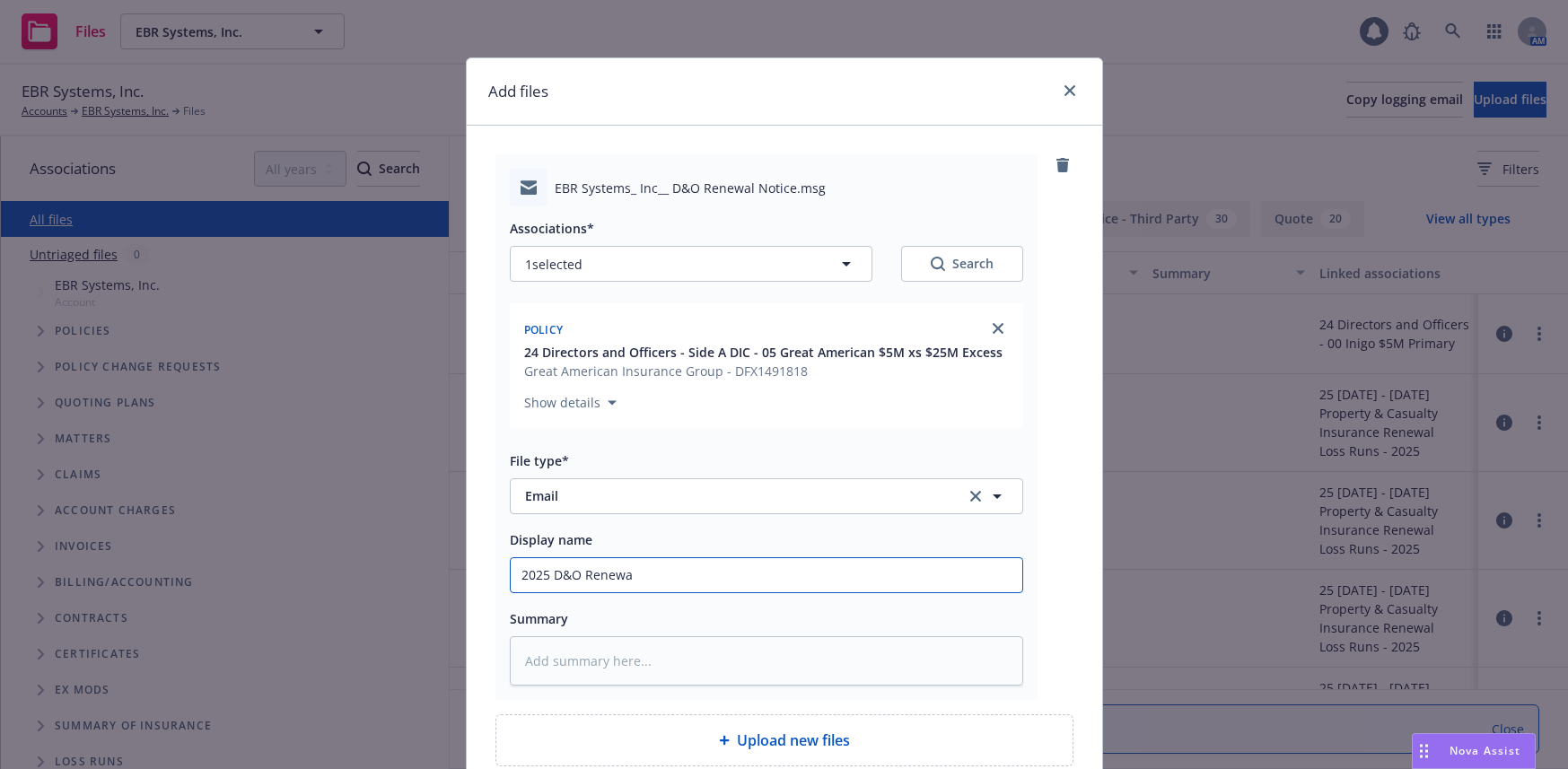
type input "2025 D&O Renewal"
type textarea "x"
type input "2025 D&O Renewal"
type textarea "x"
type input "2025 D&O Renewal N"
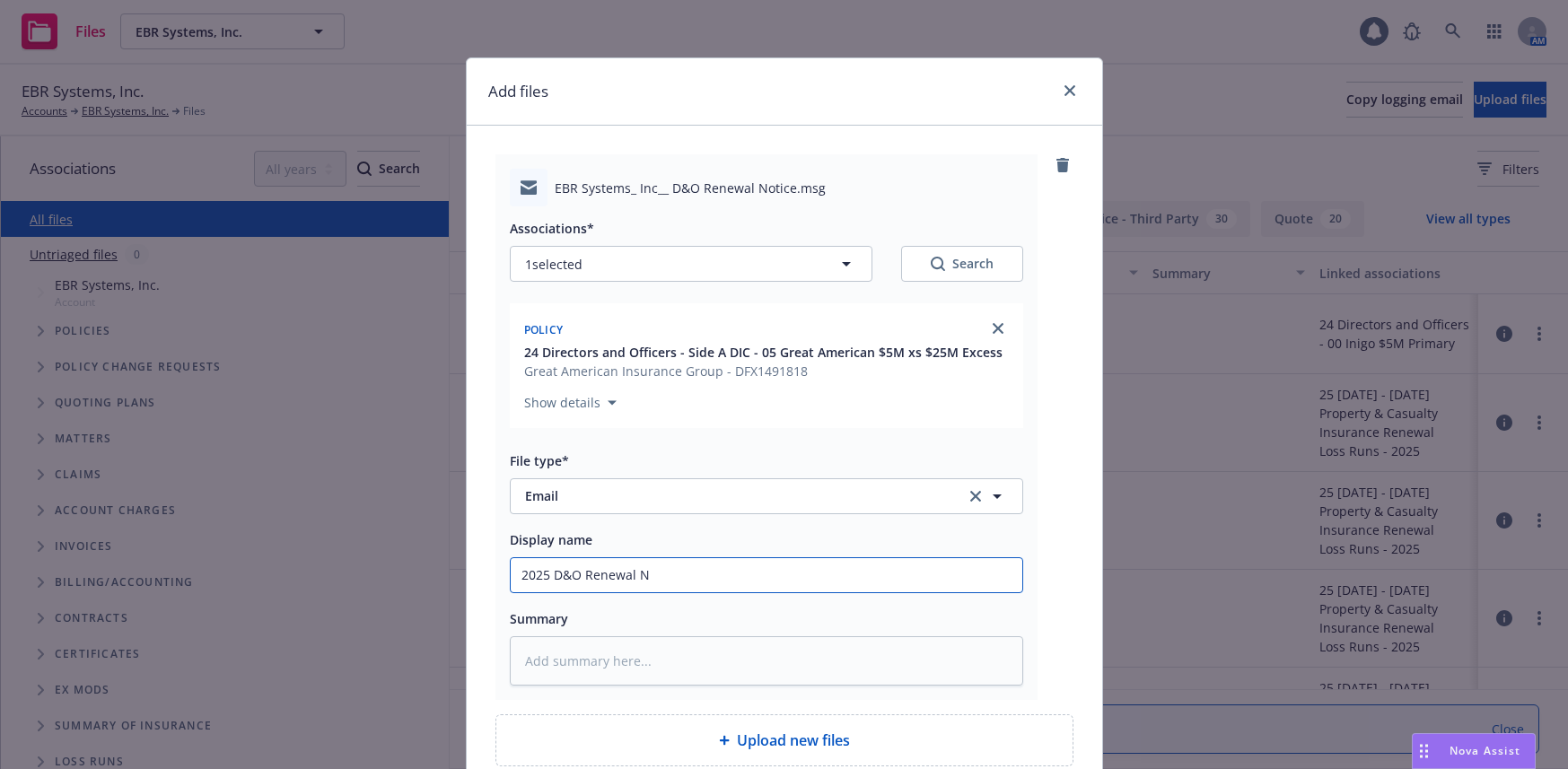
type textarea "x"
type input "2025 D&O Renewal No"
type textarea "x"
type input "2025 D&O Renewal Not"
type textarea "x"
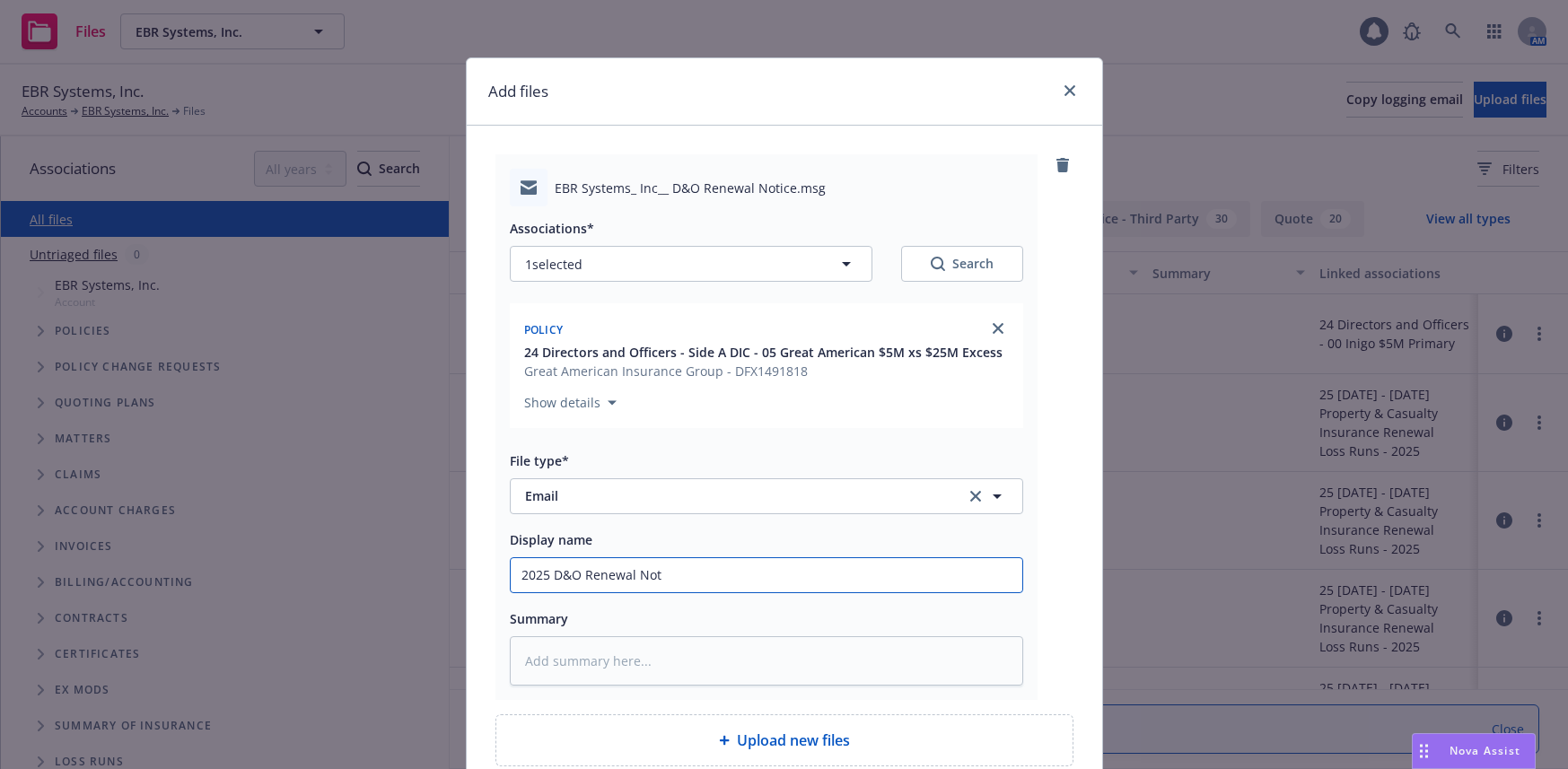
type input "2025 D&O Renewal Noti"
type textarea "x"
type input "2025 D&O Renewal Notic"
type textarea "x"
type input "2025 D&O Renewal Notice"
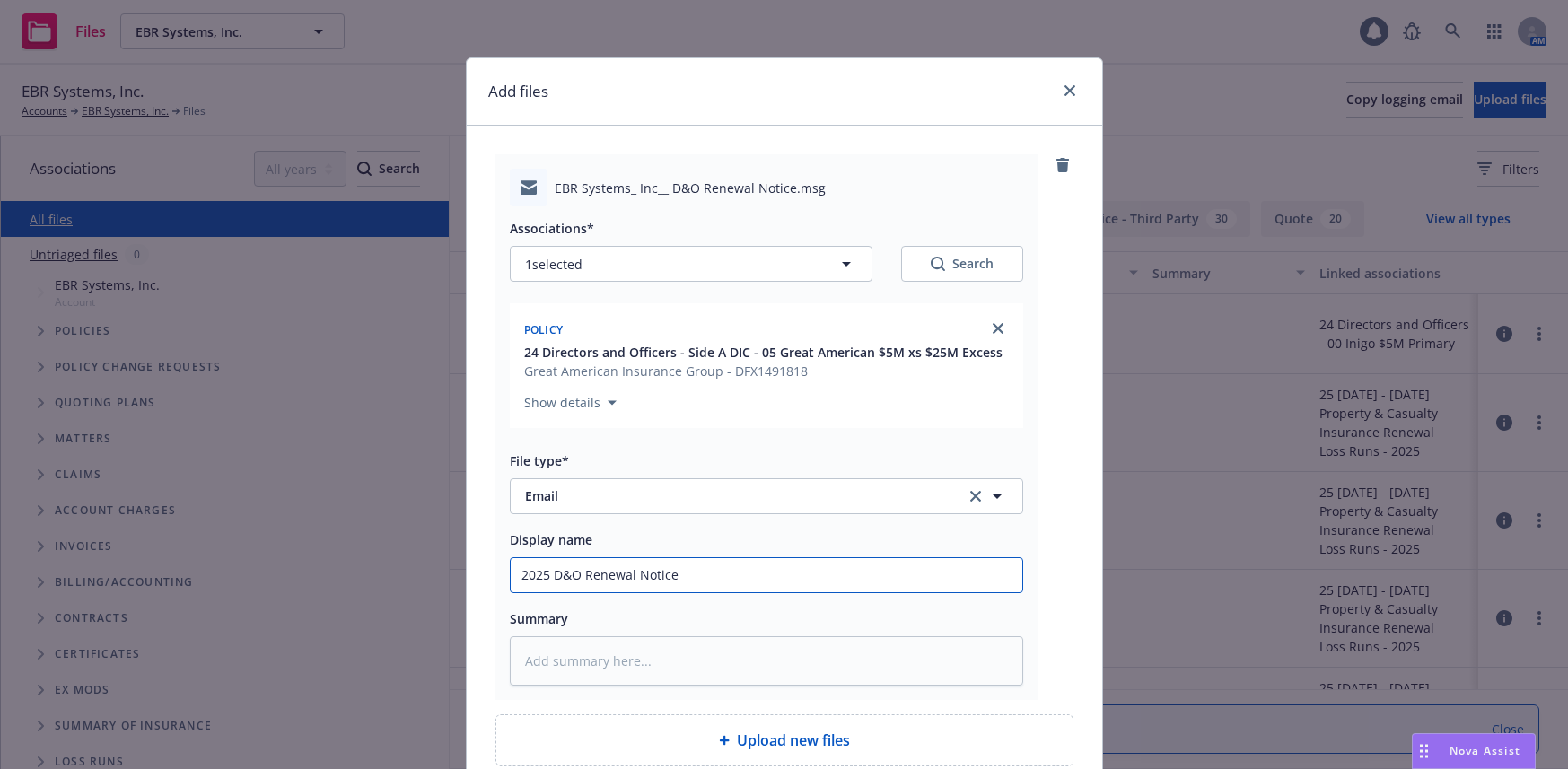
type textarea "x"
type input "2025 D&O Renewal Notice"
type textarea "x"
type input "2025 D&O Renewal Notice t"
type textarea "x"
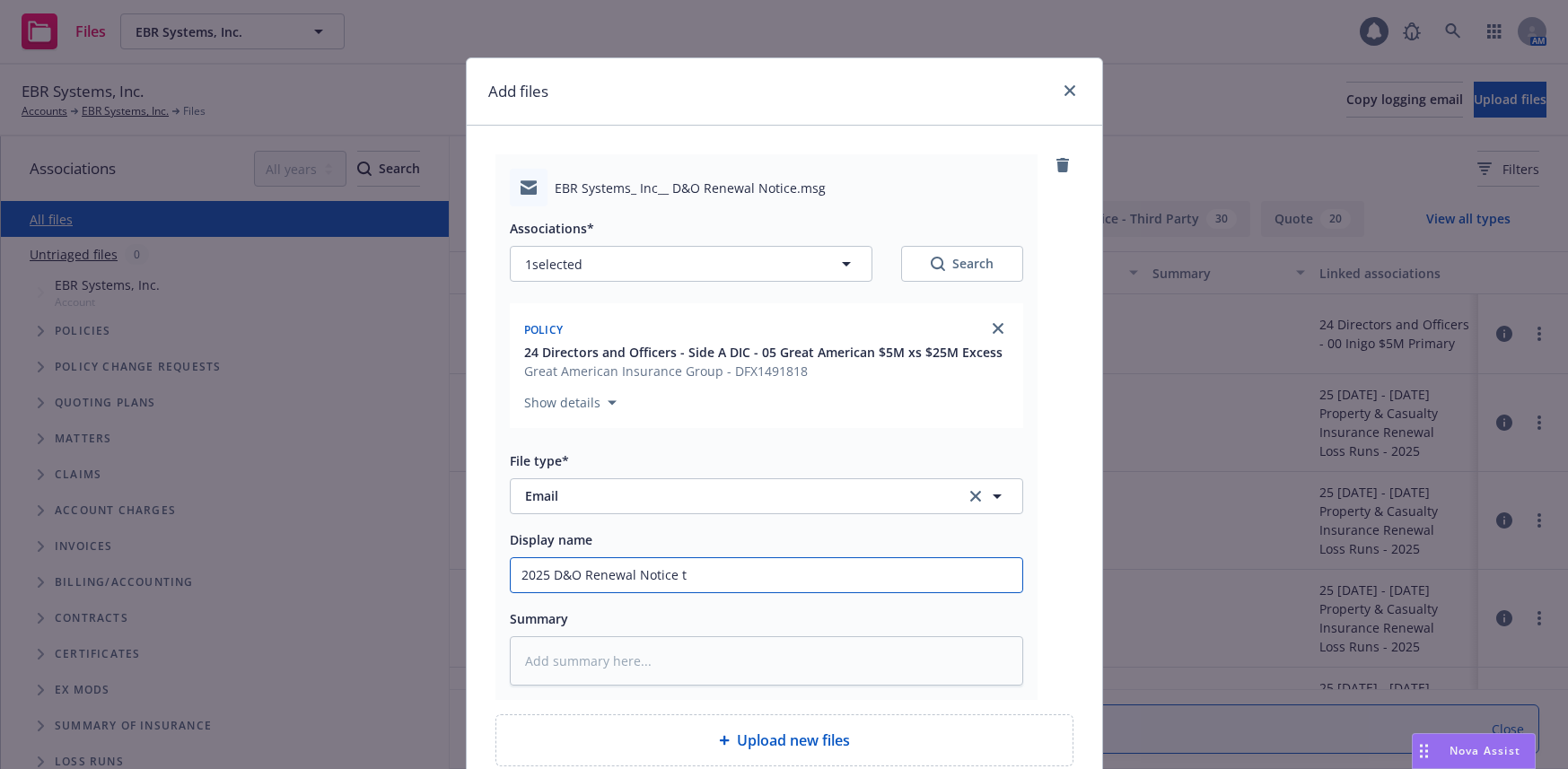
type input "2025 D&O Renewal Notice to"
type textarea "x"
type input "2025 D&O Renewal Notice to C"
type textarea "x"
type input "2025 D&O Renewal Notice to Cli"
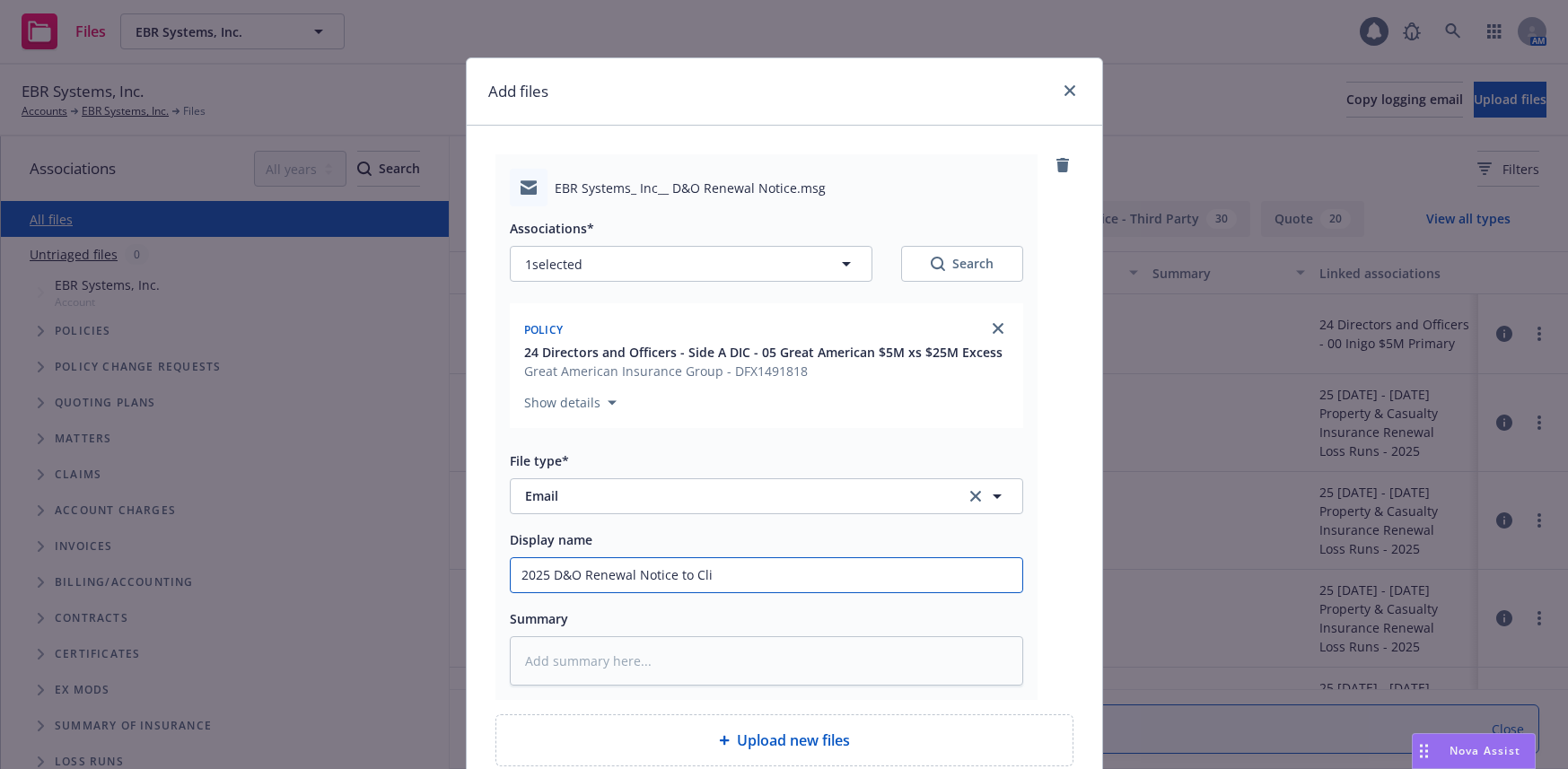
type textarea "x"
type input "2025 D&O Renewal Notice to Clie"
type textarea "x"
type input "2025 D&O Renewal Notice to Clien"
type textarea "x"
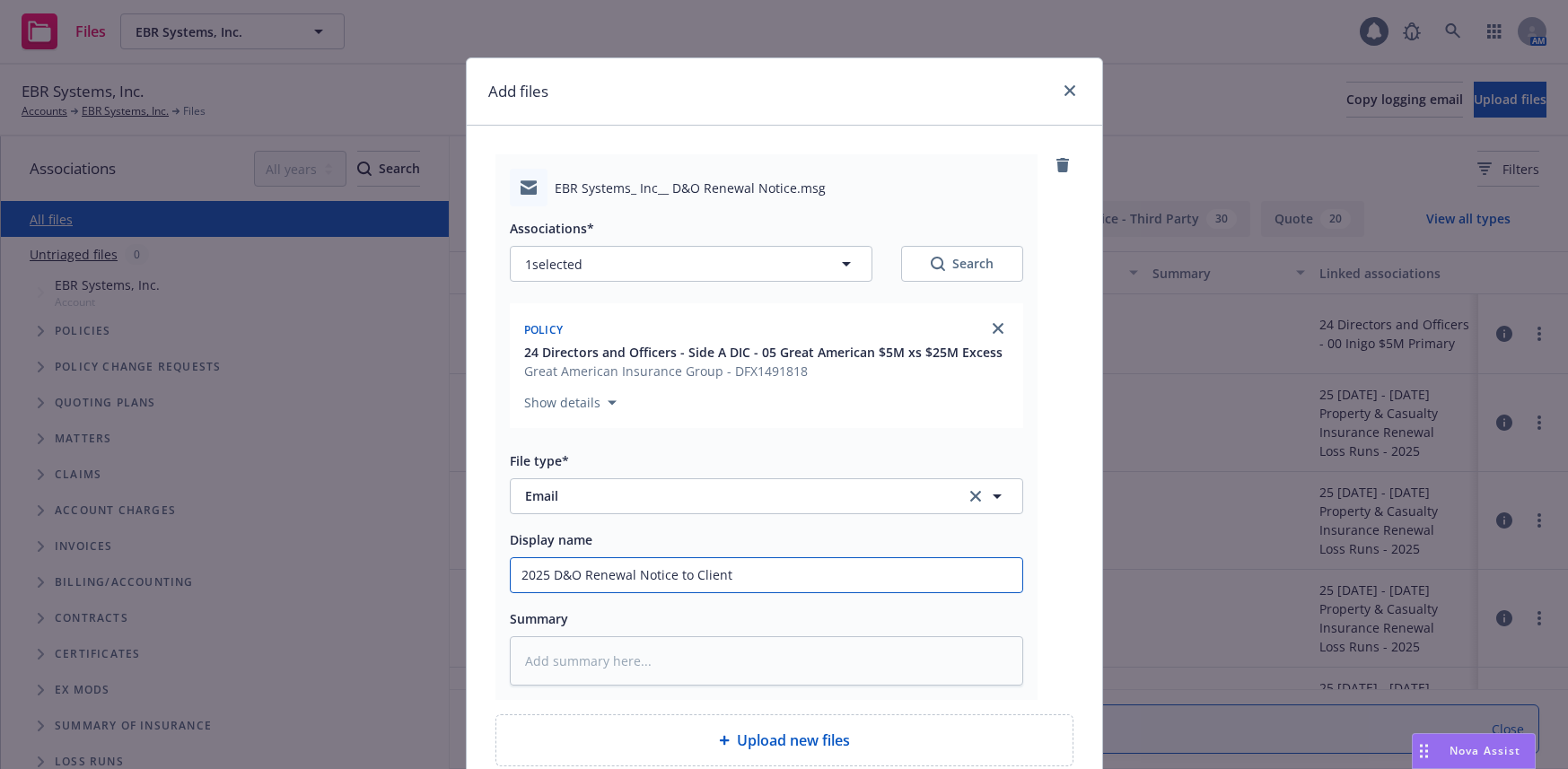
scroll to position [164, 0]
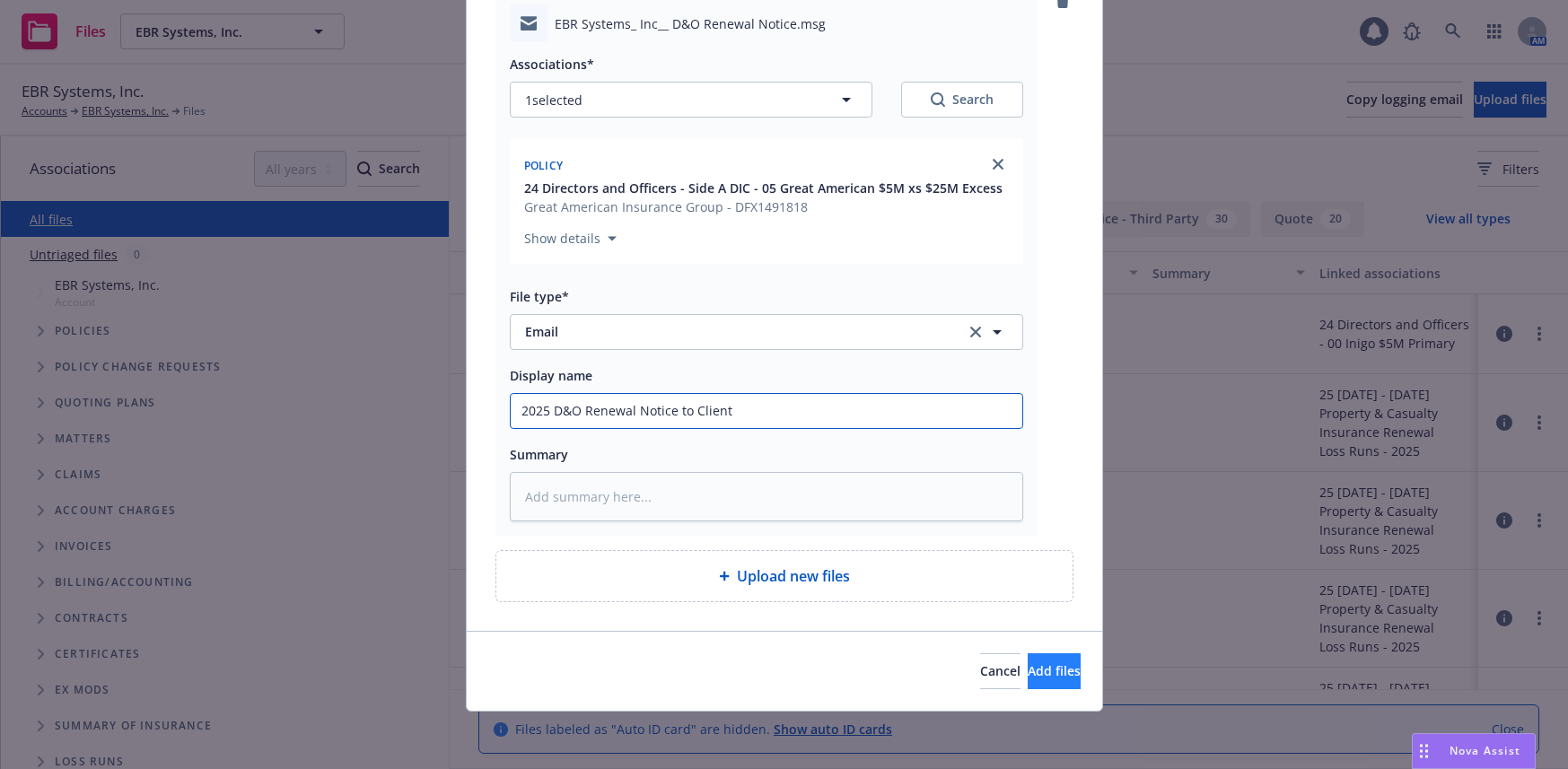
type input "2025 D&O Renewal Notice to Client"
click at [1028, 664] on span "Add files" at bounding box center [1055, 670] width 53 height 17
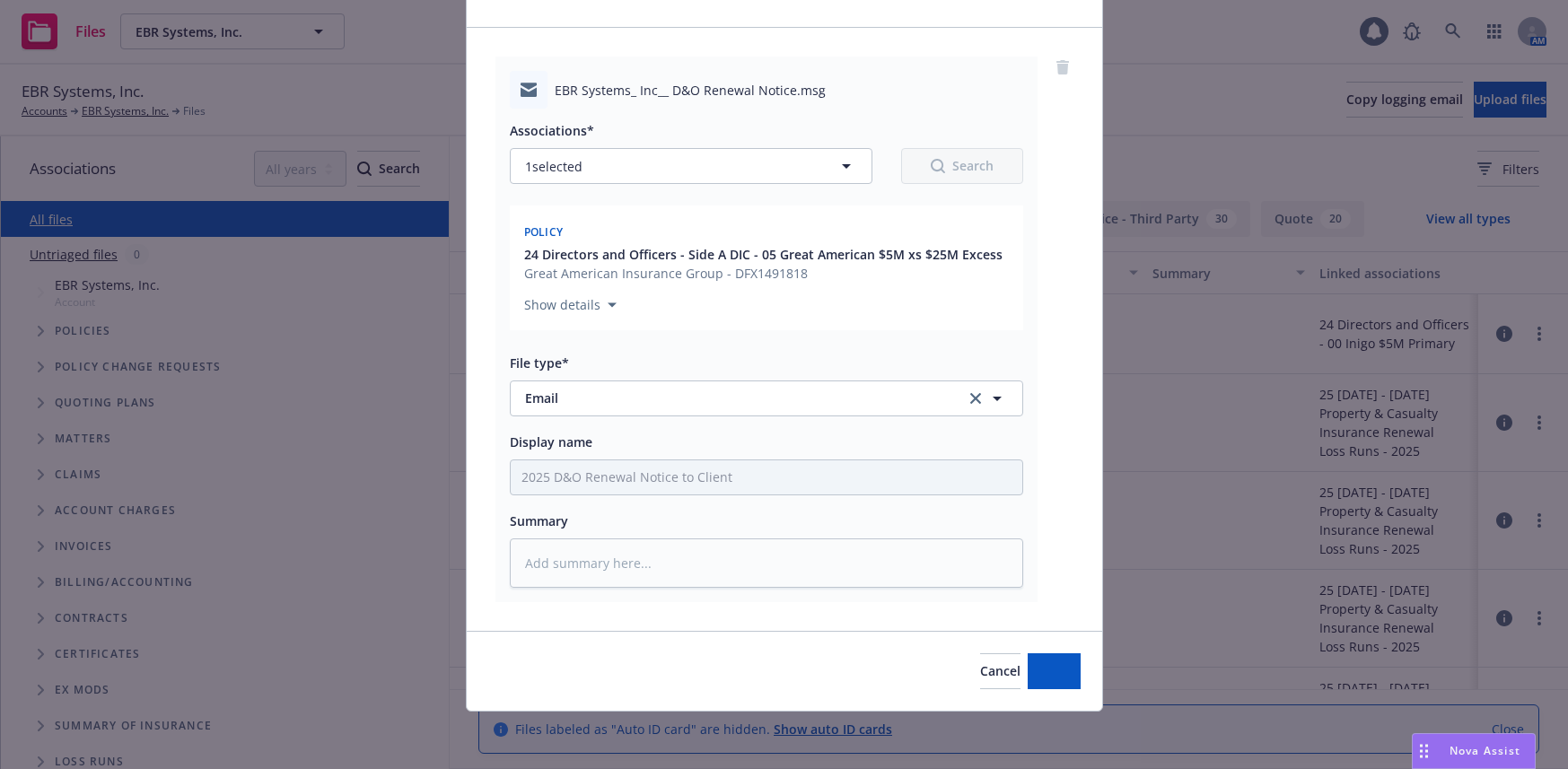
type textarea "x"
